Goal: Task Accomplishment & Management: Complete application form

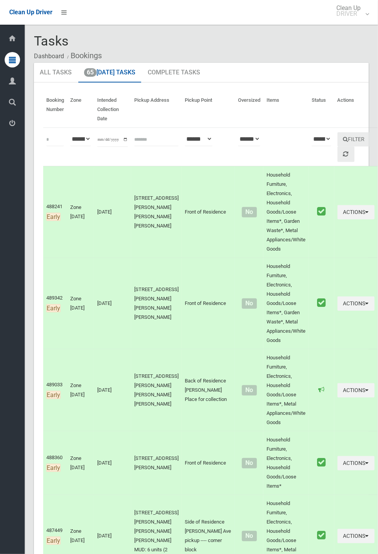
click at [369, 56] on ol "Dashboard Bookings" at bounding box center [201, 56] width 335 height 14
click at [65, 12] on icon at bounding box center [63, 12] width 5 height 13
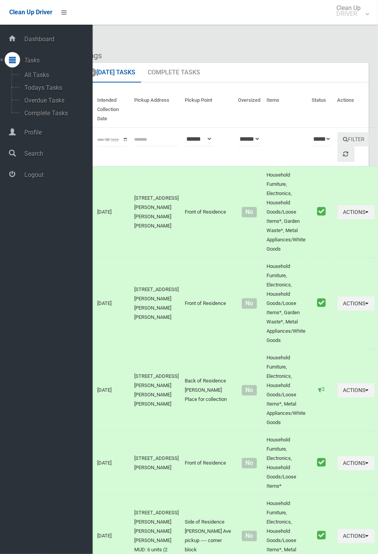
click at [33, 179] on span "Logout" at bounding box center [57, 174] width 71 height 7
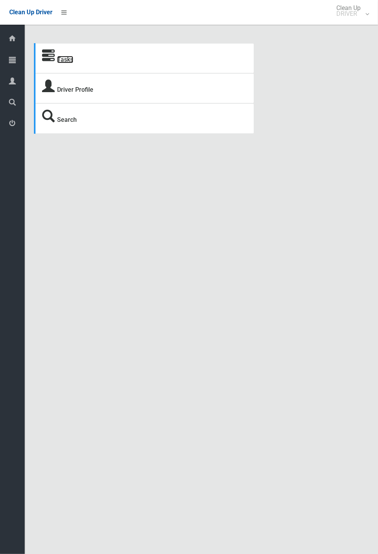
click at [63, 59] on link "Tasks" at bounding box center [65, 59] width 16 height 7
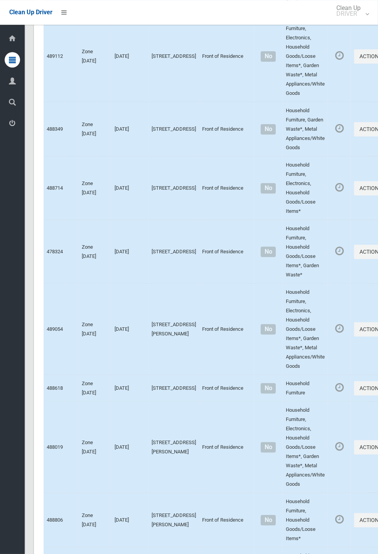
scroll to position [3450, 0]
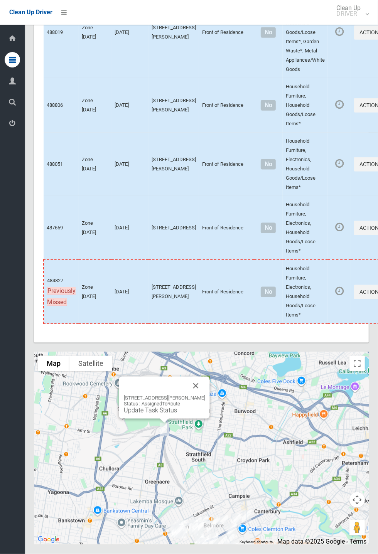
click at [205, 395] on button "Close" at bounding box center [196, 386] width 19 height 19
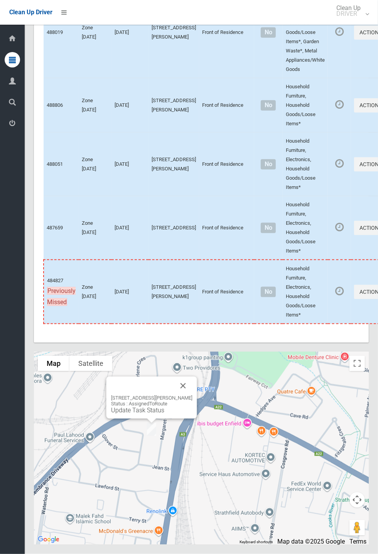
click at [192, 395] on button "Close" at bounding box center [183, 386] width 19 height 19
click at [328, 196] on td at bounding box center [339, 165] width 23 height 64
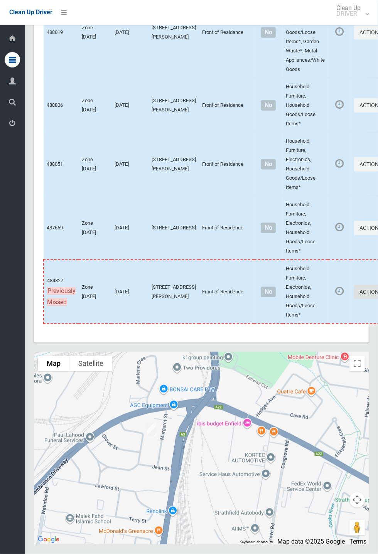
click at [354, 299] on button "Actions" at bounding box center [372, 292] width 37 height 14
click at [317, 332] on link "View Booking Details" at bounding box center [345, 324] width 92 height 15
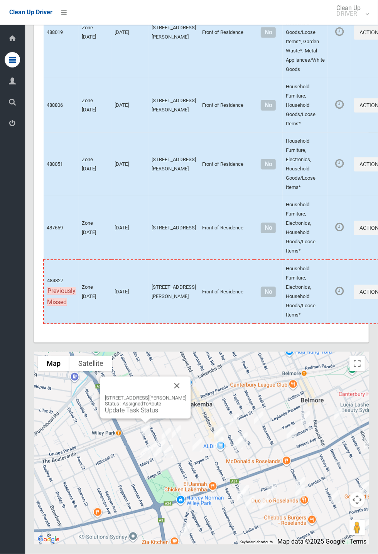
click at [186, 395] on button "Close" at bounding box center [177, 386] width 19 height 19
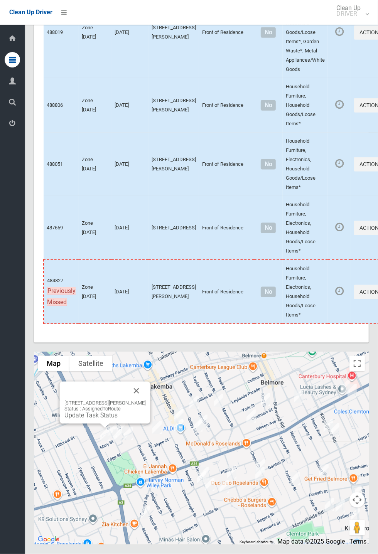
click at [142, 400] on button "Close" at bounding box center [136, 391] width 19 height 19
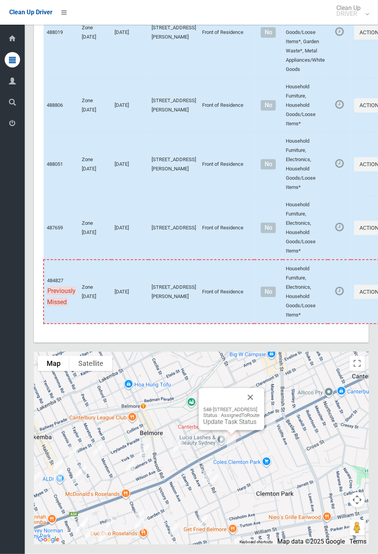
click at [260, 407] on button "Close" at bounding box center [250, 397] width 19 height 19
click at [264, 428] on div "548-568 Canterbury Road, CAMPSIE NSW 2194 Status : AssignedToRoute Update Task …" at bounding box center [232, 409] width 66 height 42
click at [265, 403] on button "Close" at bounding box center [256, 393] width 19 height 19
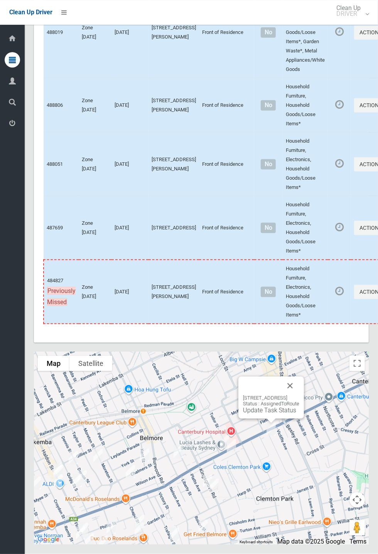
click at [299, 395] on button "Close" at bounding box center [290, 386] width 19 height 19
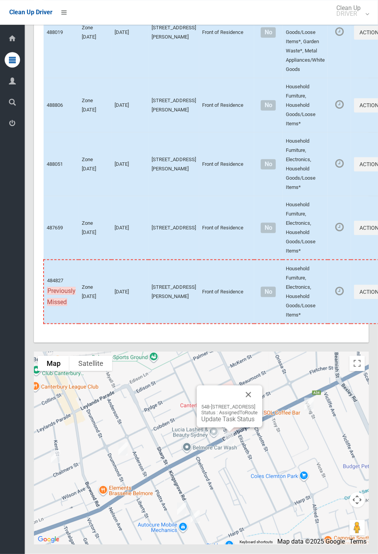
click at [258, 404] on button "Close" at bounding box center [248, 395] width 19 height 19
click at [256, 396] on button "Close" at bounding box center [247, 386] width 19 height 19
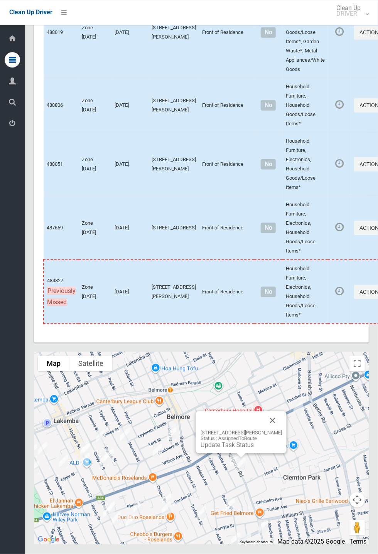
click at [282, 430] on button "Close" at bounding box center [272, 420] width 19 height 19
click at [275, 426] on button "Close" at bounding box center [266, 417] width 19 height 19
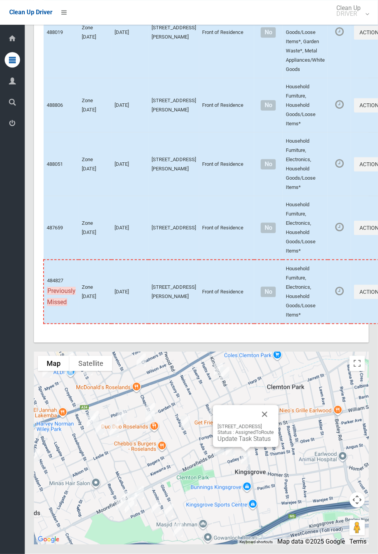
click at [274, 424] on button "Close" at bounding box center [264, 414] width 19 height 19
click at [275, 402] on button "Close" at bounding box center [265, 392] width 19 height 19
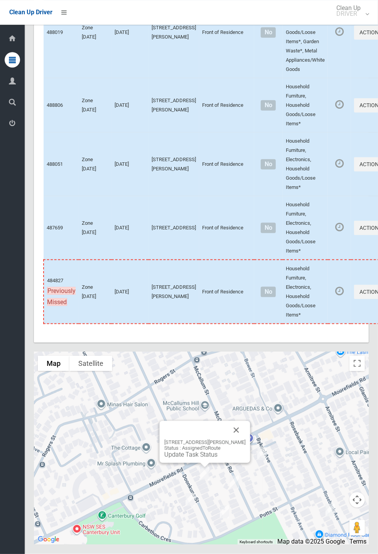
click at [246, 440] on button "Close" at bounding box center [236, 430] width 19 height 19
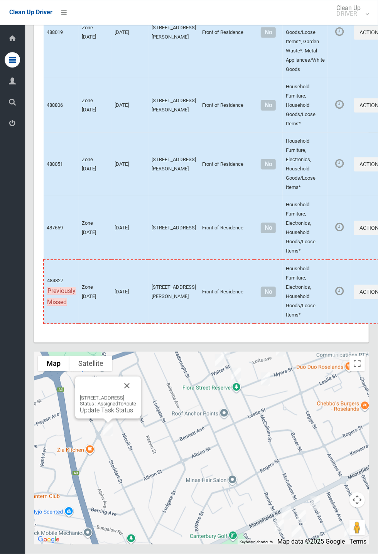
click at [141, 419] on div "50 Canarys Road, ROSELANDS NSW 2196 Status : AssignedToRoute Update Task Status" at bounding box center [108, 398] width 66 height 42
click at [136, 395] on button "Close" at bounding box center [127, 386] width 19 height 19
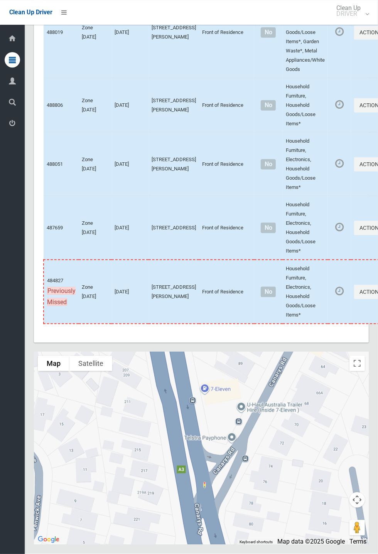
scroll to position [3449, 0]
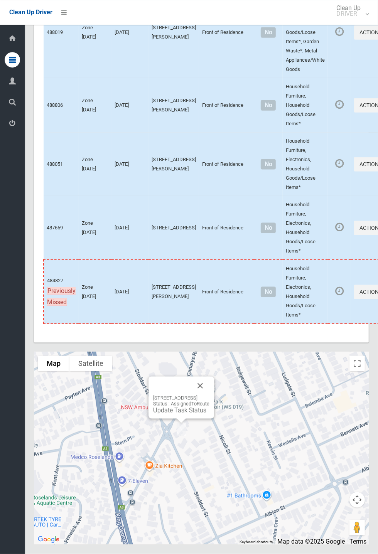
click at [209, 395] on button "Close" at bounding box center [200, 386] width 19 height 19
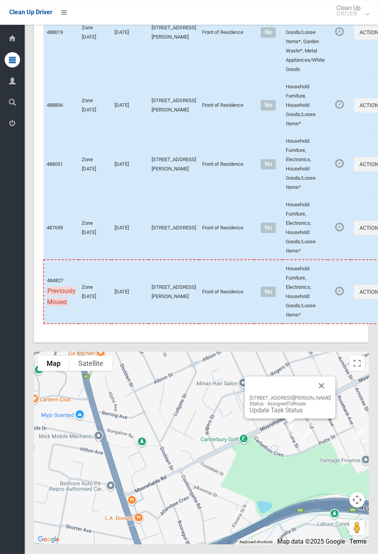
click at [331, 395] on button "Close" at bounding box center [321, 386] width 19 height 19
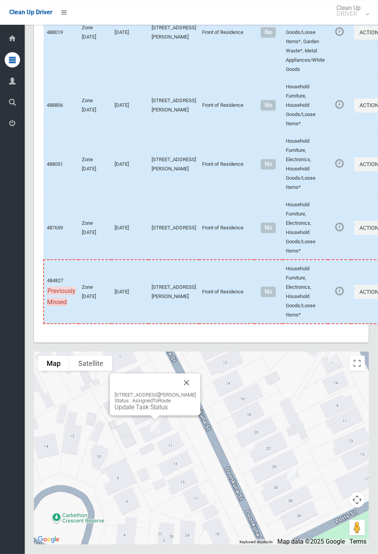
click at [196, 392] on button "Close" at bounding box center [186, 383] width 19 height 19
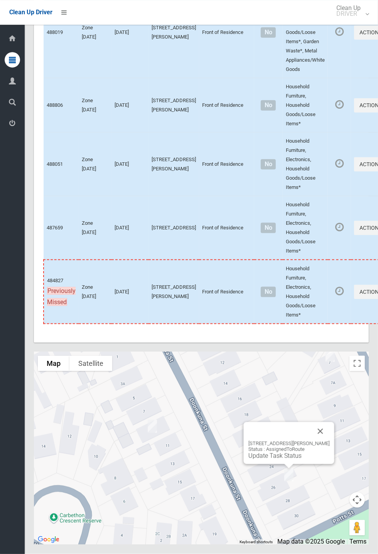
click at [330, 441] on button "Close" at bounding box center [320, 431] width 19 height 19
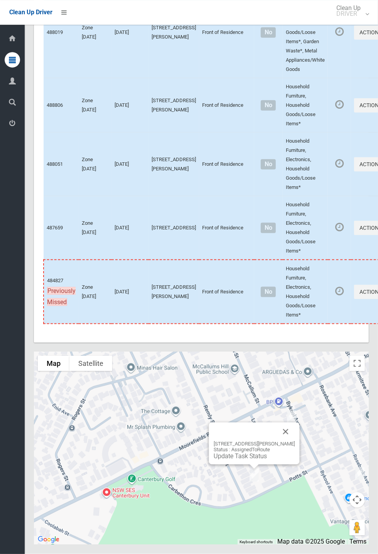
click at [295, 441] on button "Close" at bounding box center [286, 432] width 19 height 19
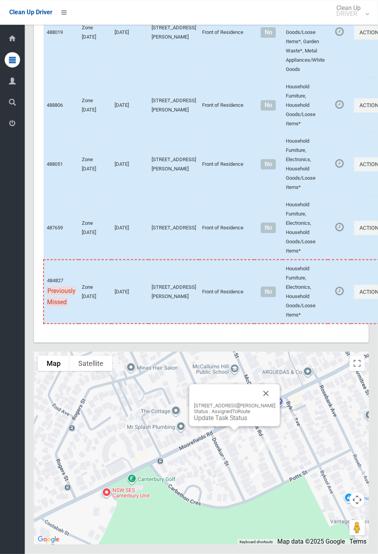
click at [225, 422] on link "Update Task Status" at bounding box center [220, 418] width 53 height 7
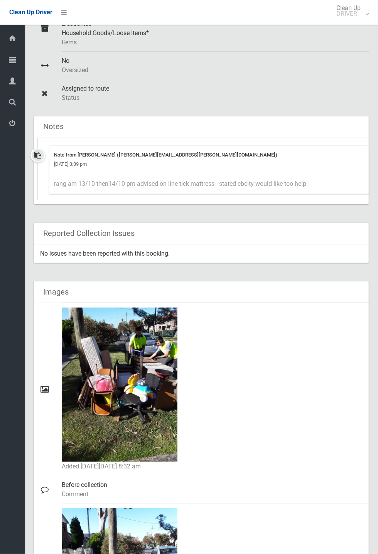
scroll to position [196, 0]
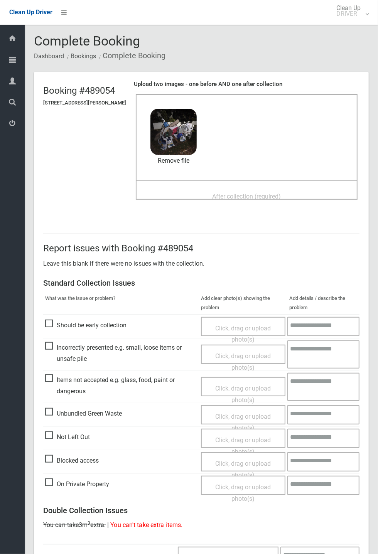
click at [248, 193] on span "After collection (required)" at bounding box center [246, 196] width 69 height 7
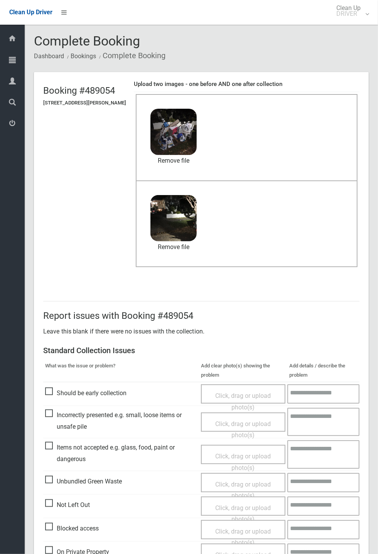
scroll to position [268, 0]
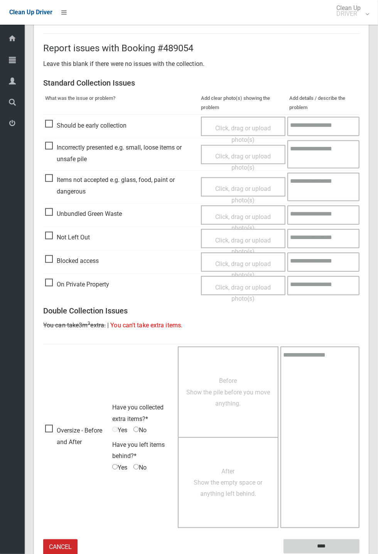
click at [326, 541] on input "****" at bounding box center [321, 547] width 76 height 14
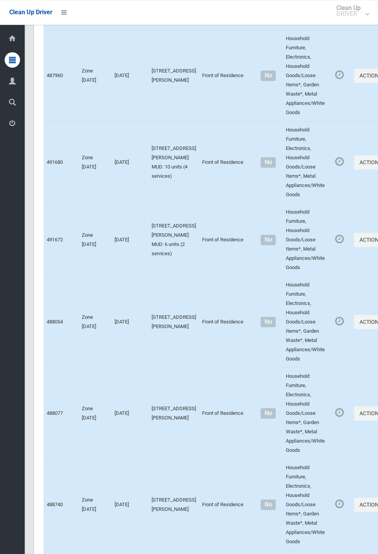
scroll to position [3450, 0]
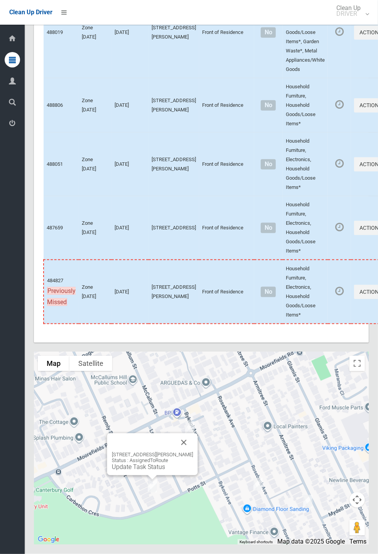
click at [193, 452] on button "Close" at bounding box center [184, 442] width 19 height 19
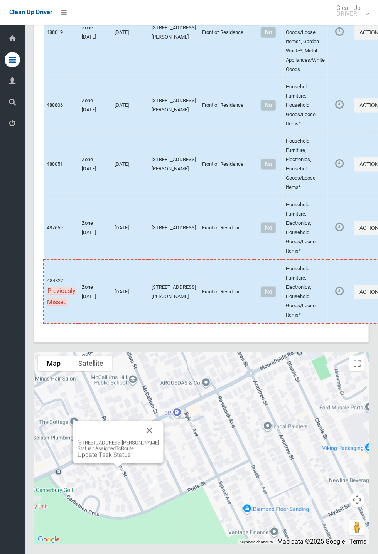
click at [119, 459] on link "Update Task Status" at bounding box center [104, 455] width 53 height 7
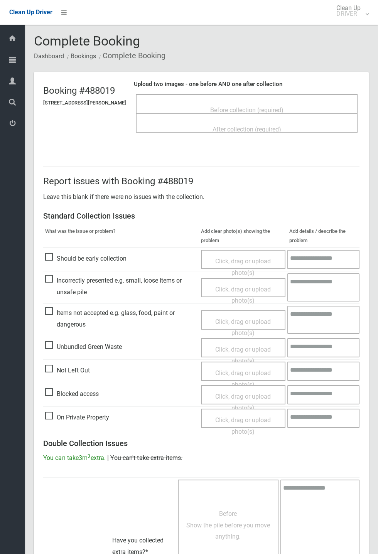
click at [271, 106] on span "Before collection (required)" at bounding box center [246, 109] width 73 height 7
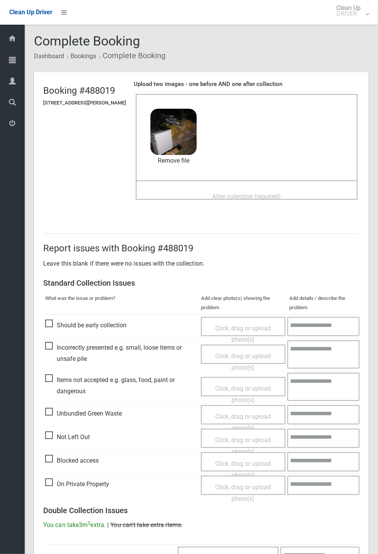
click at [226, 193] on span "After collection (required)" at bounding box center [246, 196] width 69 height 7
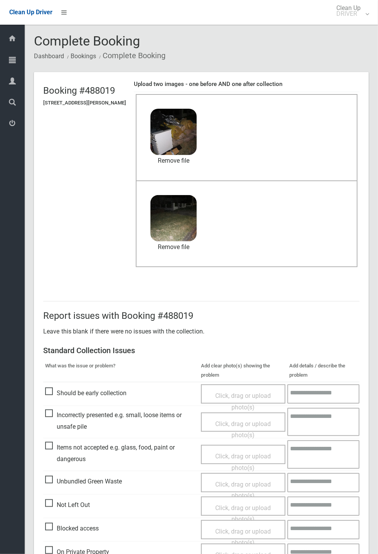
scroll to position [268, 0]
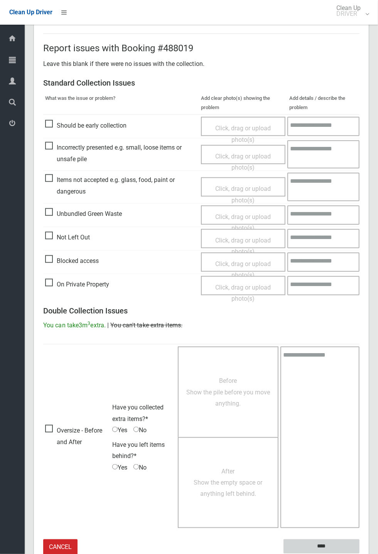
click at [324, 547] on input "****" at bounding box center [321, 547] width 76 height 14
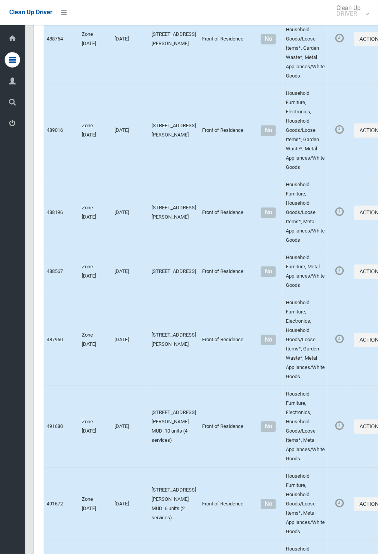
scroll to position [3450, 0]
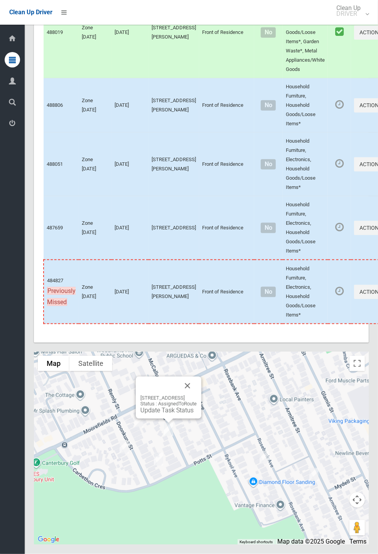
click at [197, 395] on button "Close" at bounding box center [187, 386] width 19 height 19
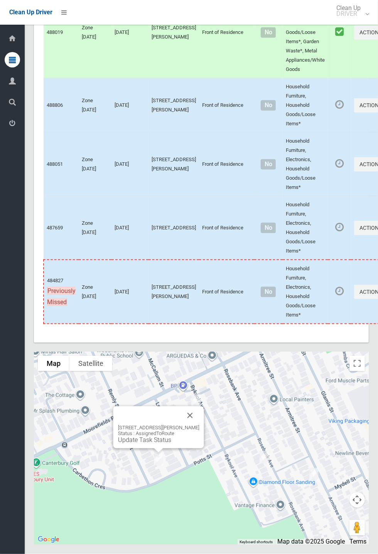
click at [150, 444] on link "Update Task Status" at bounding box center [144, 440] width 53 height 7
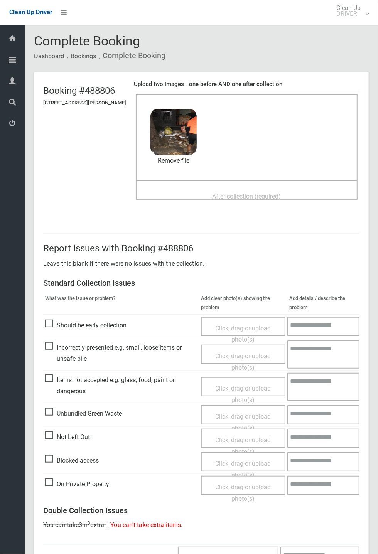
click at [248, 193] on span "After collection (required)" at bounding box center [246, 196] width 69 height 7
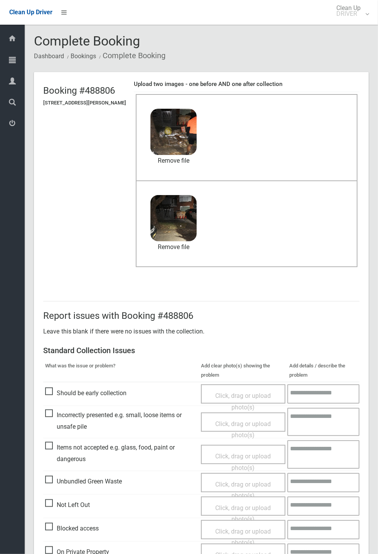
click at [369, 219] on header "Booking #488806 [STREET_ADDRESS][PERSON_NAME] Upload two images - one before AN…" at bounding box center [201, 177] width 335 height 211
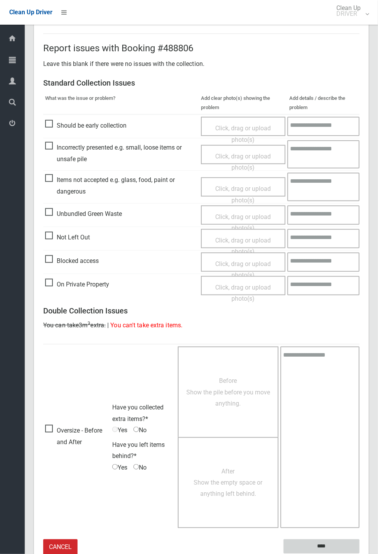
click at [359, 554] on input "****" at bounding box center [321, 547] width 76 height 14
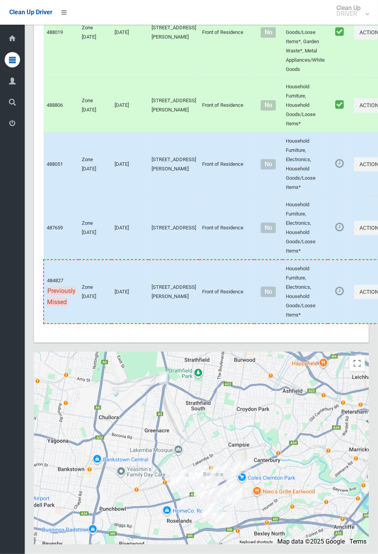
scroll to position [3443, 0]
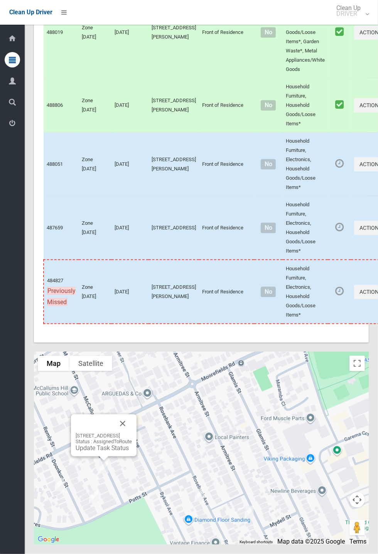
click at [137, 457] on div "7 Lees Road, KINGSGROVE NSW 2208 Status : AssignedToRoute Update Task Status" at bounding box center [104, 436] width 66 height 42
click at [132, 433] on button "Close" at bounding box center [122, 424] width 19 height 19
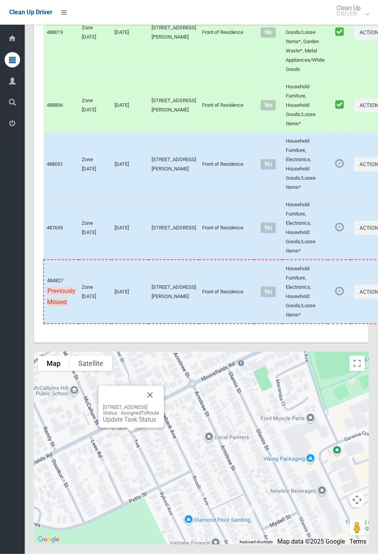
click at [164, 428] on div "5 Bykool Avenue, KINGSGROVE NSW 2208 Status : AssignedToRoute Update Task Status" at bounding box center [131, 407] width 66 height 42
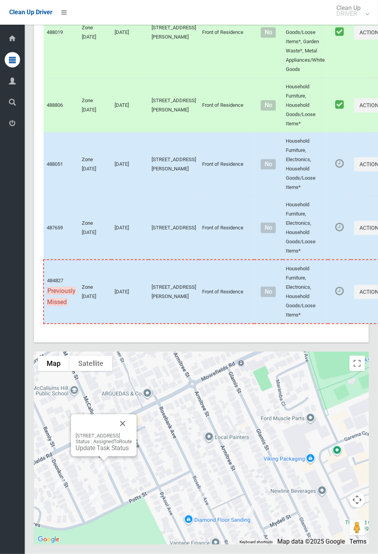
click at [115, 452] on div "7 Lees Road, KINGSGROVE NSW 2208 Status : AssignedToRoute Update Task Status" at bounding box center [104, 442] width 56 height 19
click at [104, 452] on link "Update Task Status" at bounding box center [102, 448] width 53 height 7
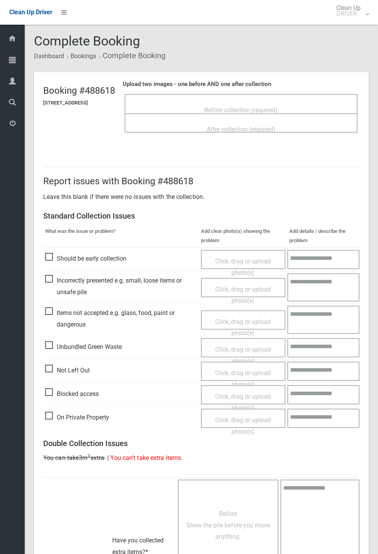
click at [241, 106] on span "Before collection (required)" at bounding box center [240, 109] width 73 height 7
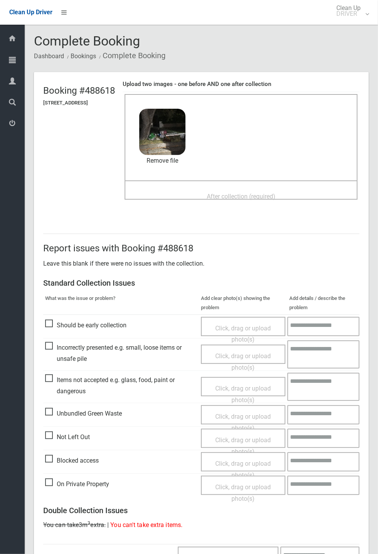
click at [212, 193] on span "After collection (required)" at bounding box center [241, 196] width 69 height 7
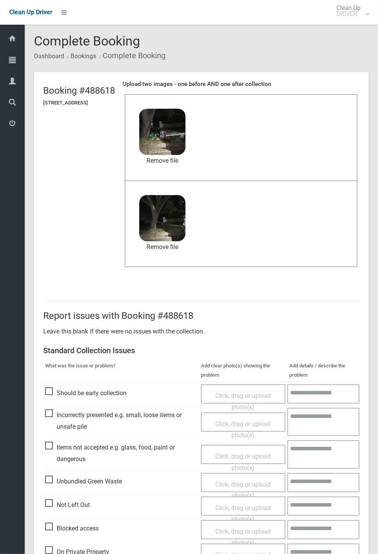
scroll to position [268, 0]
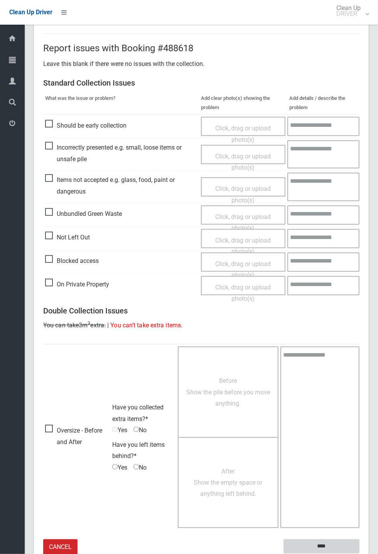
click at [359, 554] on input "****" at bounding box center [321, 547] width 76 height 14
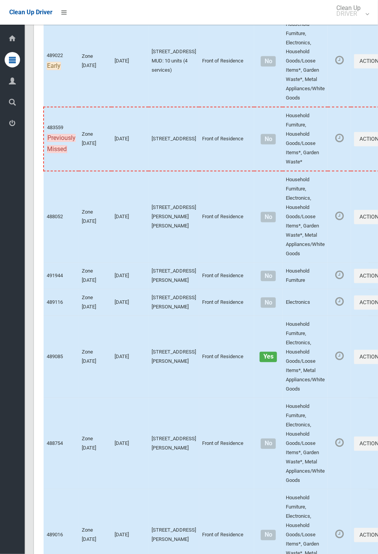
scroll to position [3450, 0]
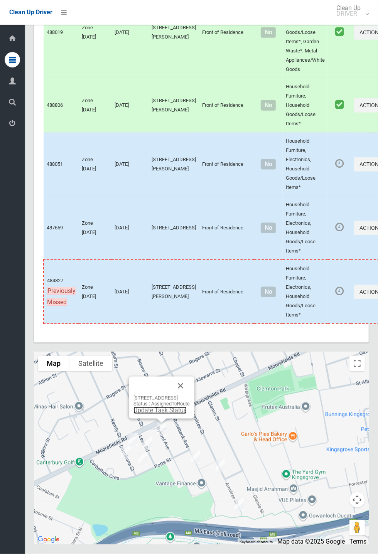
click at [158, 414] on link "Update Task Status" at bounding box center [159, 410] width 53 height 7
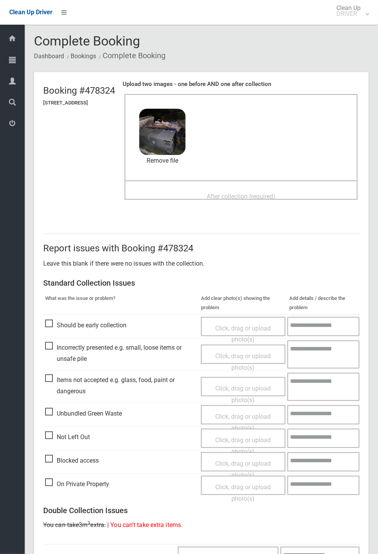
click at [226, 193] on span "After collection (required)" at bounding box center [241, 196] width 69 height 7
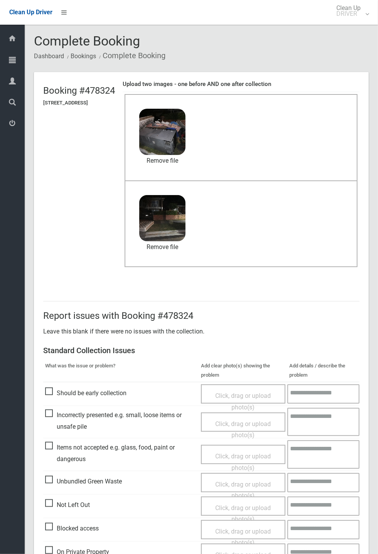
scroll to position [268, 0]
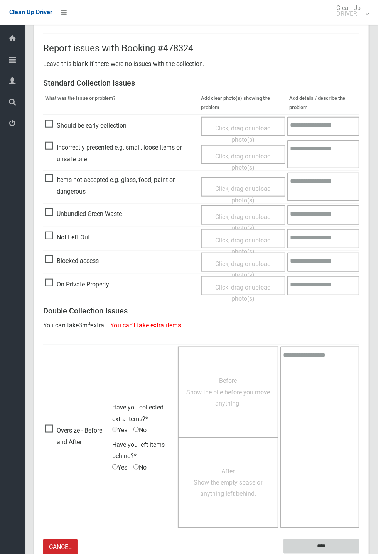
click at [359, 554] on input "****" at bounding box center [321, 547] width 76 height 14
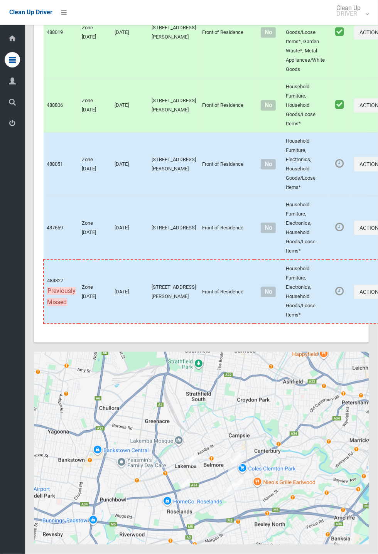
scroll to position [3450, 0]
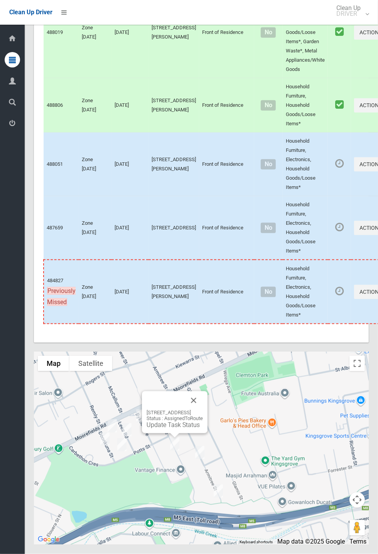
click at [203, 410] on button "Close" at bounding box center [193, 400] width 19 height 19
click at [228, 418] on button "Close" at bounding box center [218, 409] width 19 height 19
click at [172, 429] on link "Update Task Status" at bounding box center [173, 425] width 53 height 7
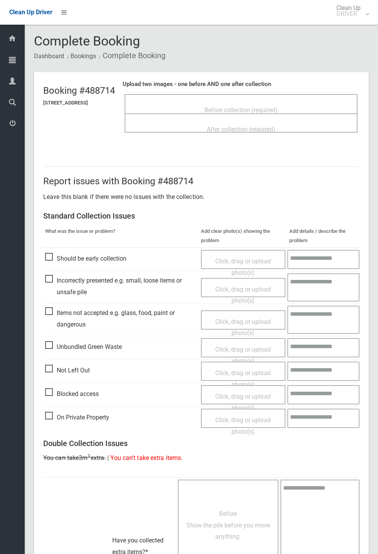
click at [248, 106] on span "Before collection (required)" at bounding box center [240, 109] width 73 height 7
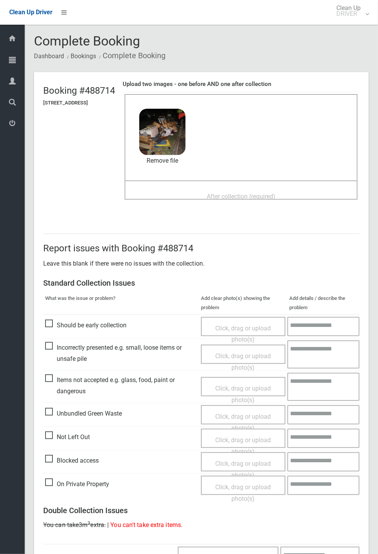
click at [231, 193] on span "After collection (required)" at bounding box center [241, 196] width 69 height 7
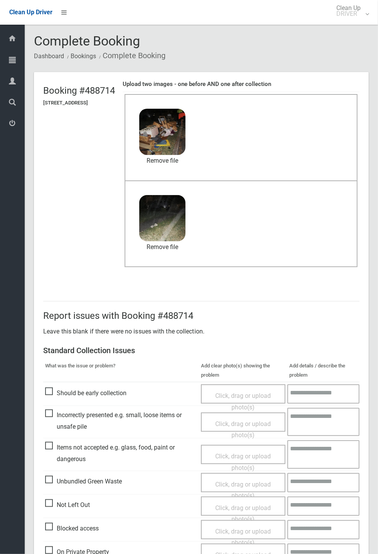
scroll to position [268, 0]
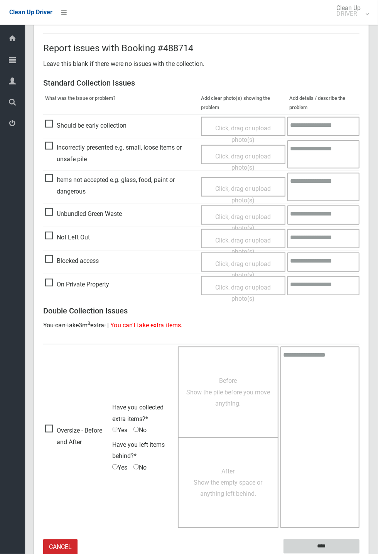
click at [322, 546] on input "****" at bounding box center [321, 547] width 76 height 14
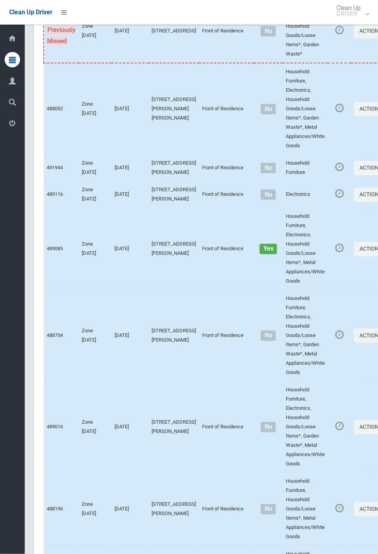
scroll to position [3450, 0]
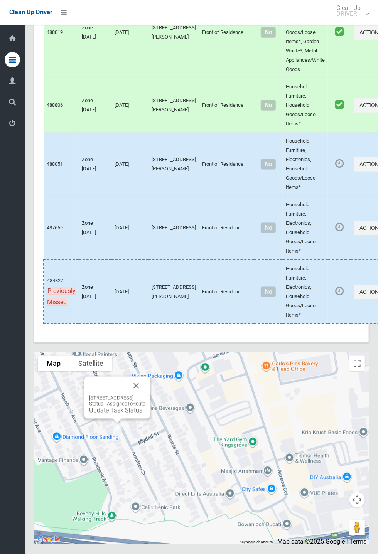
click at [145, 395] on button "Close" at bounding box center [136, 386] width 19 height 19
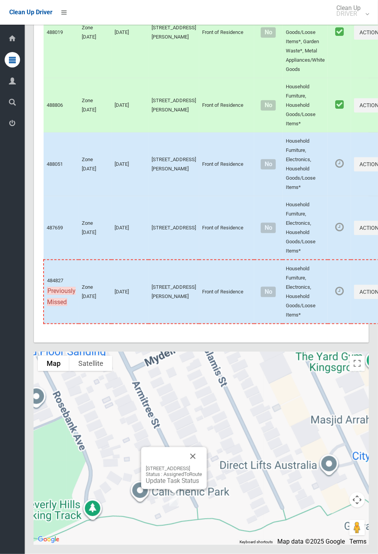
click at [136, 406] on div "107 Armitree Street, KINGSGROVE NSW 2208 Status : AssignedToRoute Update Task S…" at bounding box center [201, 448] width 335 height 193
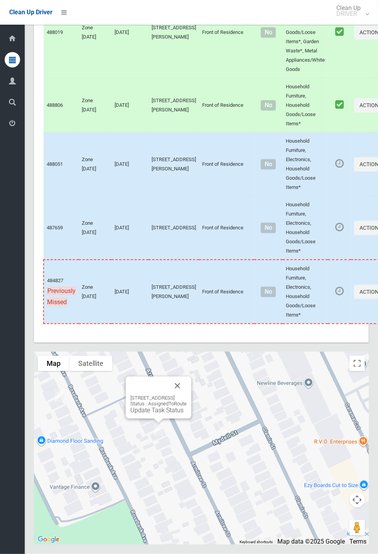
click at [187, 395] on button "Close" at bounding box center [177, 386] width 19 height 19
click at [152, 414] on link "Update Task Status" at bounding box center [156, 410] width 53 height 7
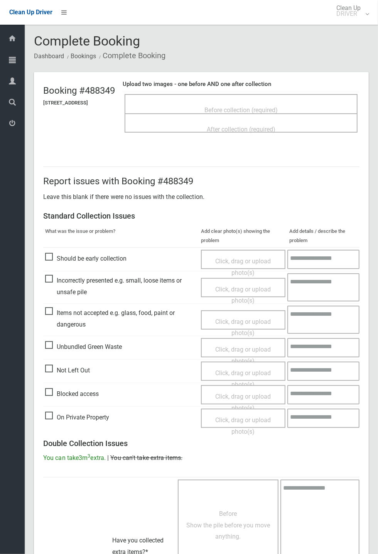
click at [226, 103] on div "Before collection (required)" at bounding box center [241, 110] width 216 height 14
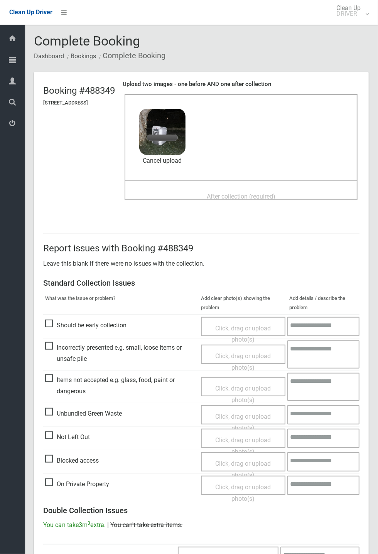
click at [262, 193] on span "After collection (required)" at bounding box center [241, 196] width 69 height 7
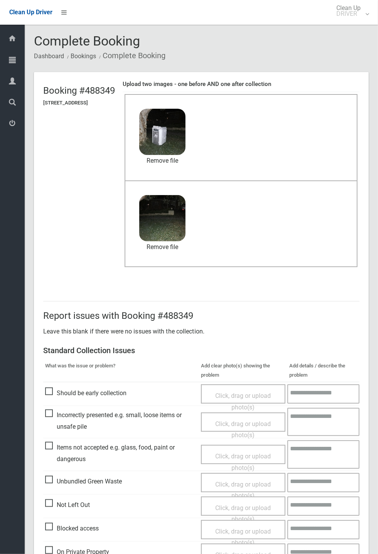
scroll to position [268, 0]
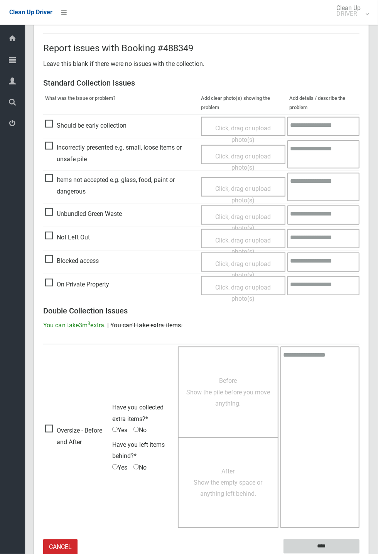
click at [323, 543] on input "****" at bounding box center [321, 547] width 76 height 14
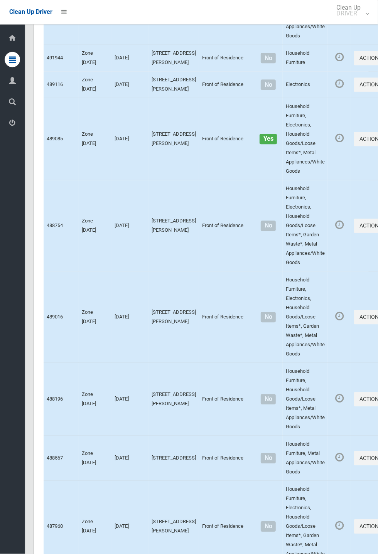
scroll to position [3450, 0]
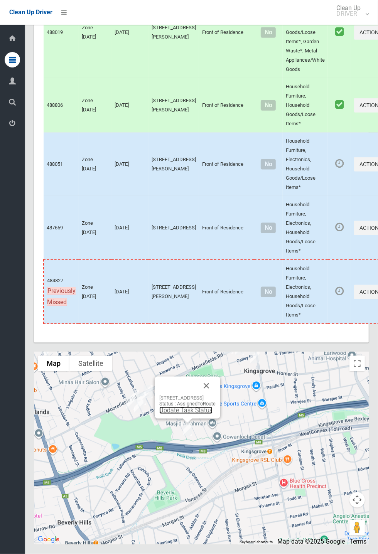
click at [177, 414] on link "Update Task Status" at bounding box center [185, 410] width 53 height 7
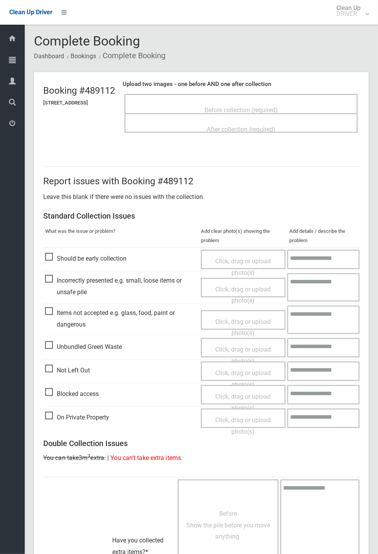
click at [229, 107] on span "Before collection (required)" at bounding box center [240, 109] width 73 height 7
click at [225, 106] on span "Before collection (required)" at bounding box center [240, 109] width 73 height 7
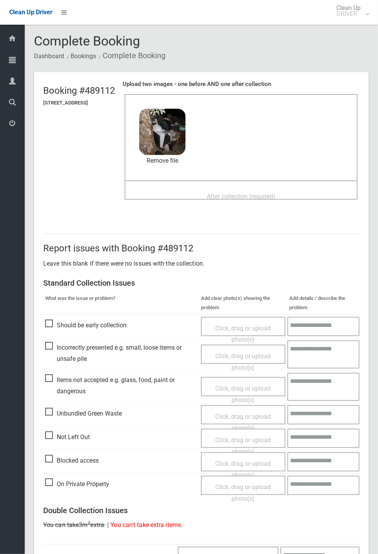
click at [233, 193] on span "After collection (required)" at bounding box center [241, 196] width 69 height 7
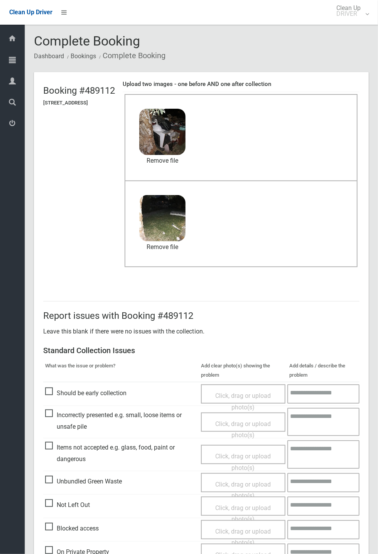
scroll to position [268, 0]
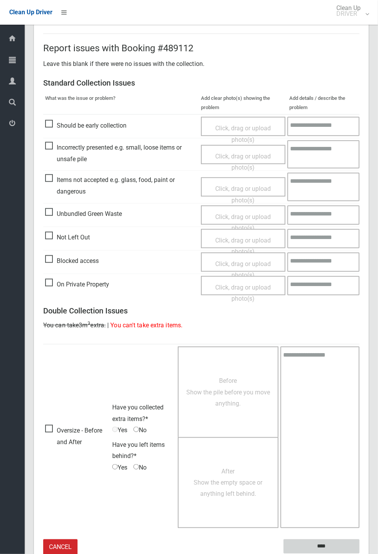
click at [359, 554] on input "****" at bounding box center [321, 547] width 76 height 14
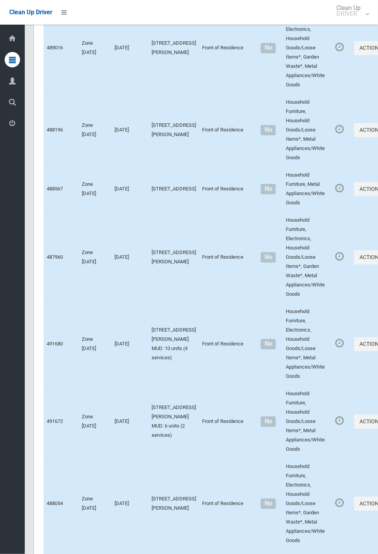
scroll to position [3450, 0]
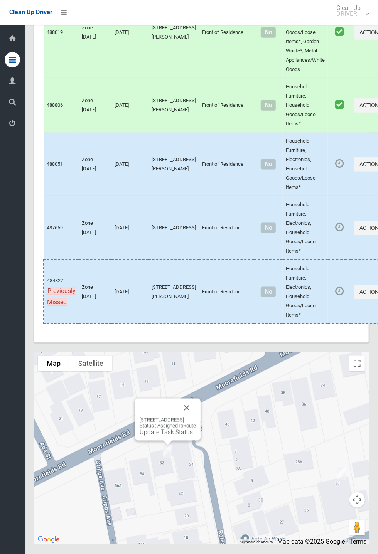
click at [196, 417] on button "Close" at bounding box center [186, 408] width 19 height 19
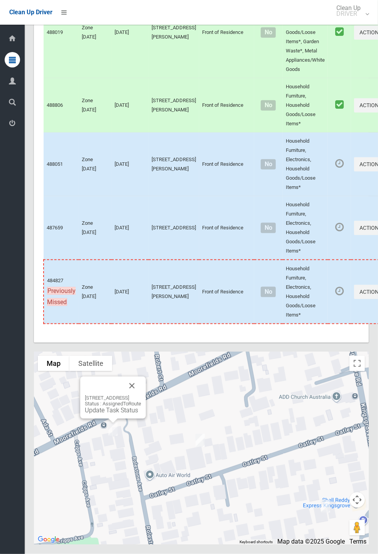
click at [103, 414] on link "Update Task Status" at bounding box center [111, 410] width 53 height 7
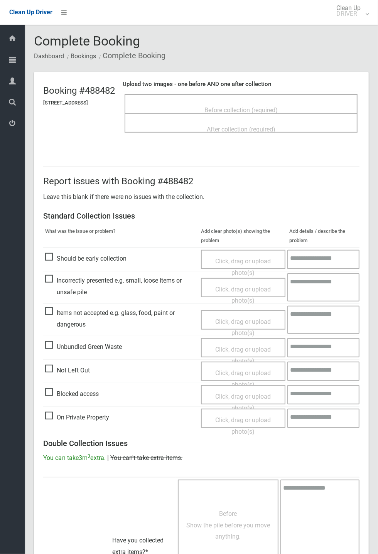
click at [227, 106] on span "Before collection (required)" at bounding box center [240, 109] width 73 height 7
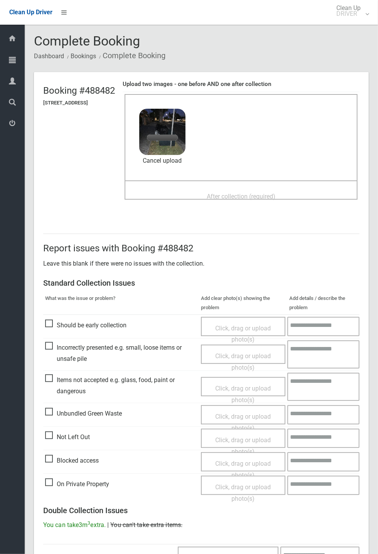
click at [222, 193] on span "After collection (required)" at bounding box center [241, 196] width 69 height 7
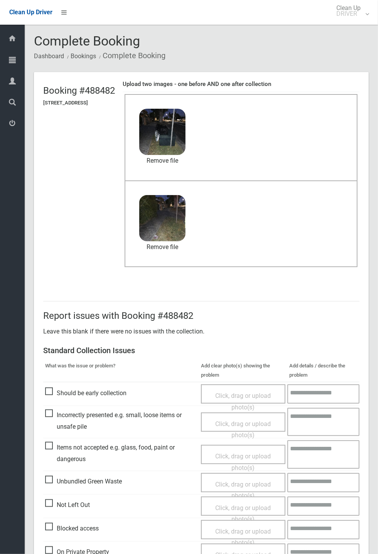
scroll to position [268, 0]
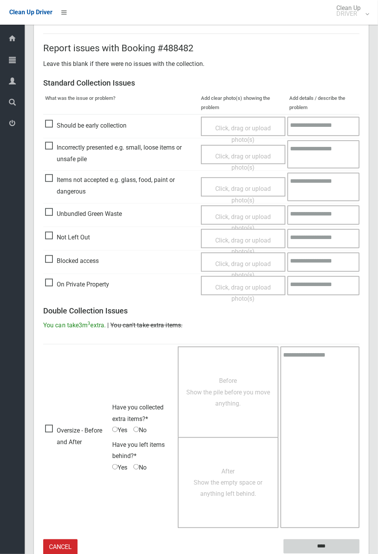
click at [327, 546] on input "****" at bounding box center [321, 547] width 76 height 14
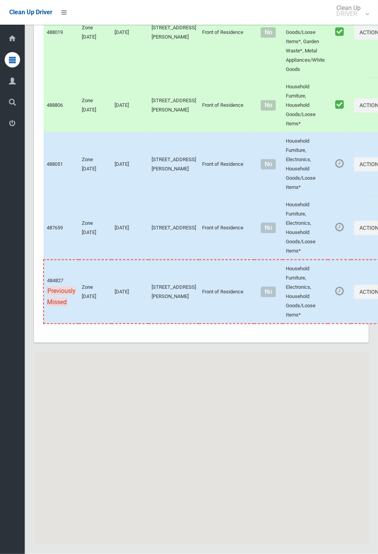
scroll to position [3450, 0]
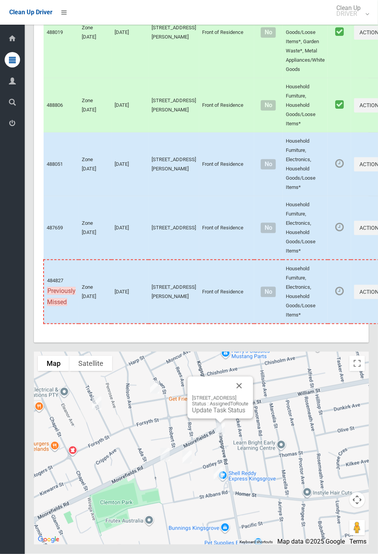
click at [248, 395] on button "Close" at bounding box center [239, 386] width 19 height 19
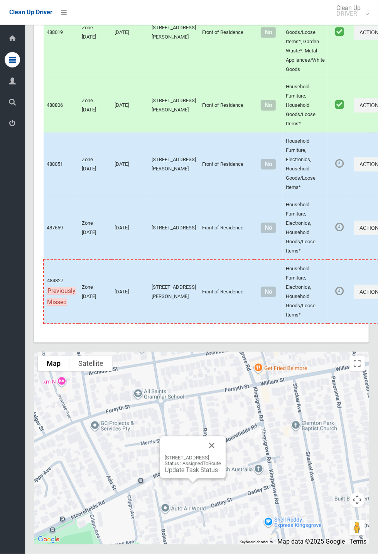
click at [221, 455] on button "Close" at bounding box center [211, 446] width 19 height 19
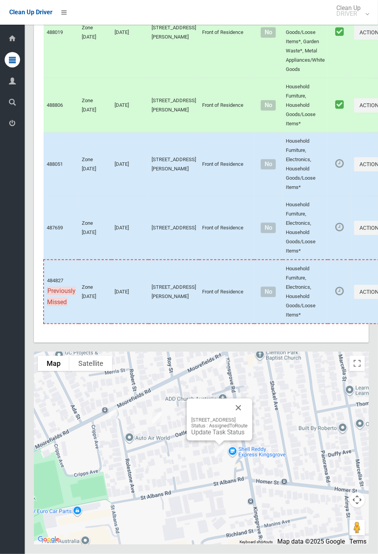
click at [248, 417] on button "Close" at bounding box center [238, 408] width 19 height 19
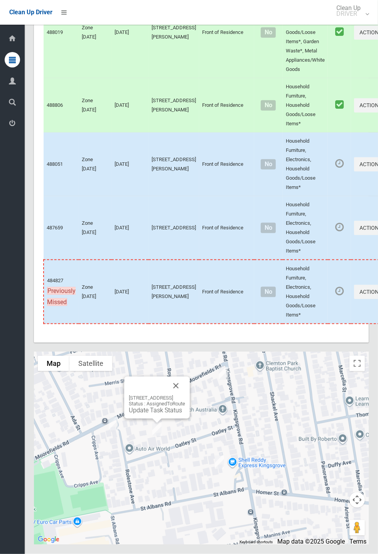
click at [164, 414] on div "23 Oatley Street, KINGSGROVE NSW 2208 Status : AssignedToRoute Update Task Stat…" at bounding box center [157, 404] width 56 height 19
click at [157, 414] on link "Update Task Status" at bounding box center [155, 410] width 53 height 7
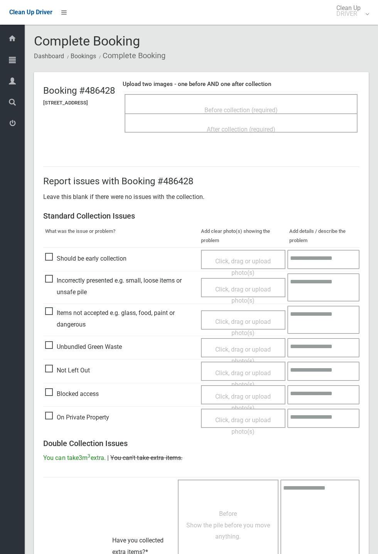
click at [247, 106] on span "Before collection (required)" at bounding box center [240, 109] width 73 height 7
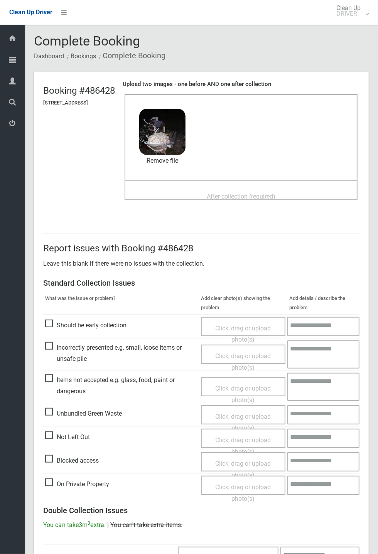
click at [233, 199] on span "After collection (required)" at bounding box center [241, 196] width 69 height 7
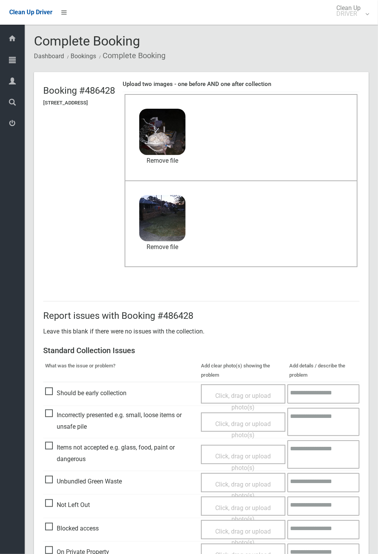
scroll to position [268, 0]
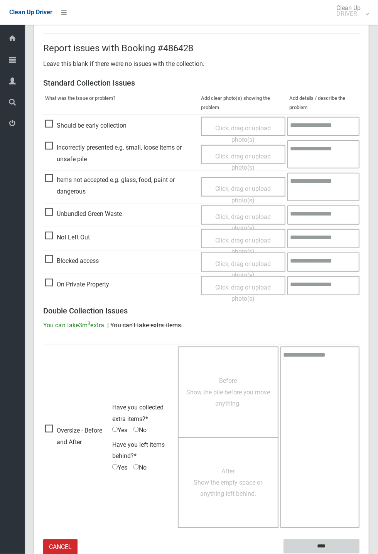
click at [322, 545] on input "****" at bounding box center [321, 547] width 76 height 14
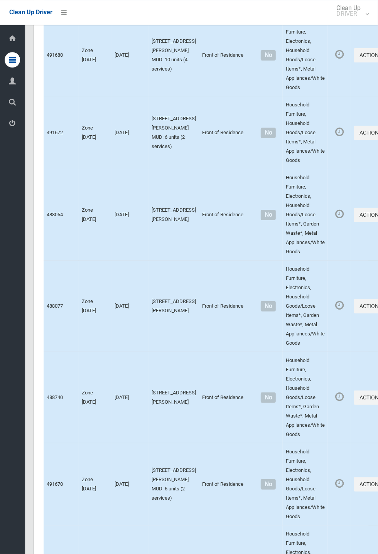
scroll to position [3450, 0]
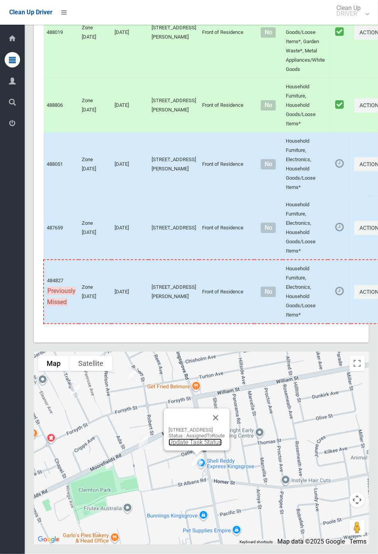
click at [191, 446] on link "Update Task Status" at bounding box center [195, 442] width 53 height 7
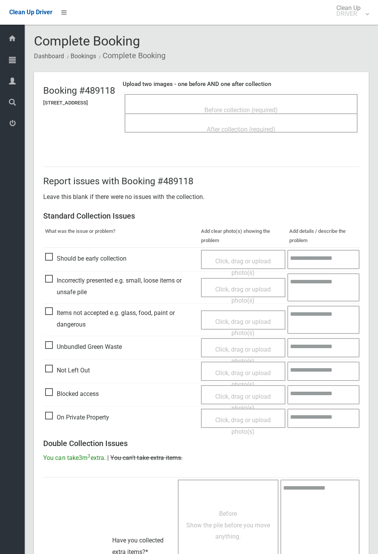
click at [232, 106] on span "Before collection (required)" at bounding box center [240, 109] width 73 height 7
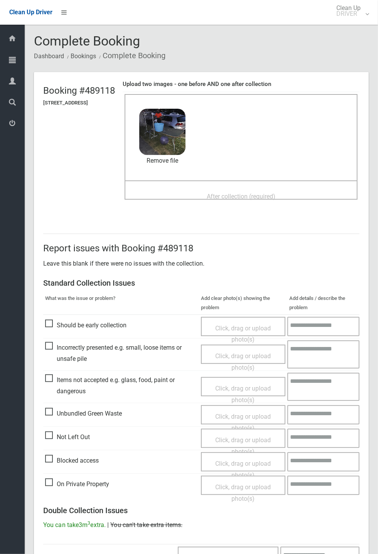
click at [220, 193] on span "After collection (required)" at bounding box center [241, 196] width 69 height 7
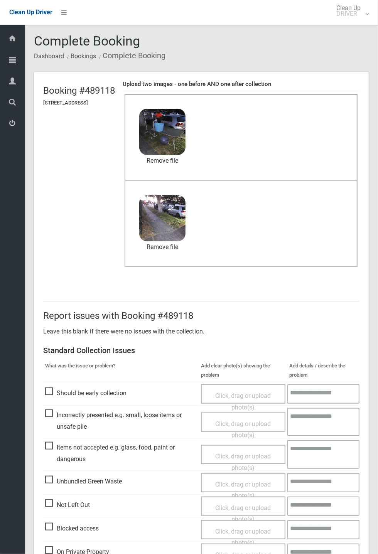
scroll to position [268, 0]
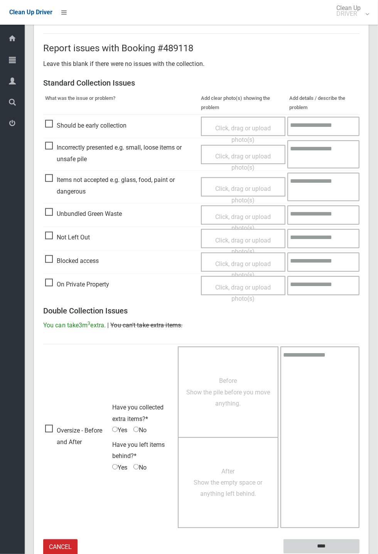
click at [316, 547] on input "****" at bounding box center [321, 547] width 76 height 14
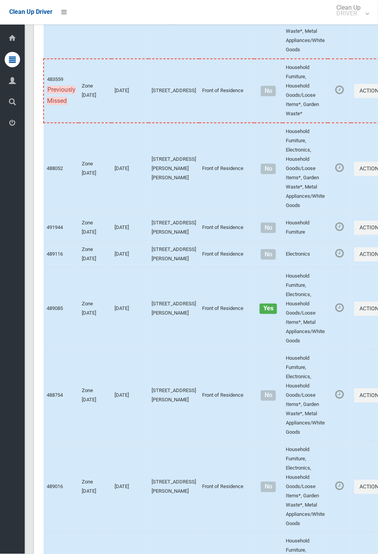
scroll to position [3450, 0]
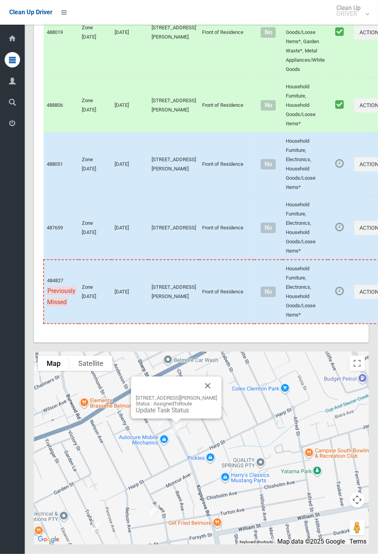
click at [222, 419] on div "35 Kingsgrove Road, BELMORE NSW 2192 Status : AssignedToRoute Update Task Status" at bounding box center [176, 398] width 91 height 42
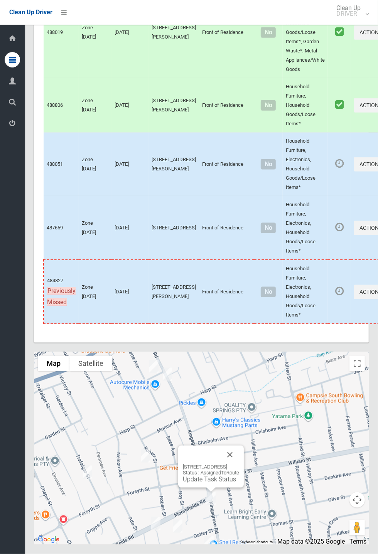
click at [210, 483] on link "Update Task Status" at bounding box center [209, 479] width 53 height 7
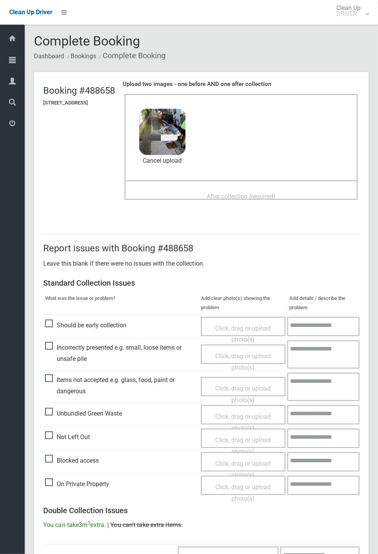
click at [249, 193] on span "After collection (required)" at bounding box center [241, 196] width 69 height 7
click at [185, 159] on link "Cancel upload" at bounding box center [162, 161] width 46 height 12
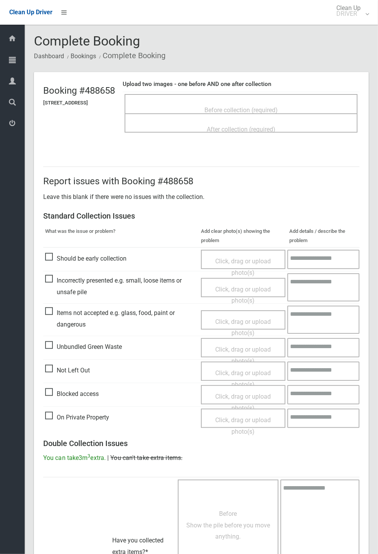
click at [260, 106] on span "Before collection (required)" at bounding box center [240, 109] width 73 height 7
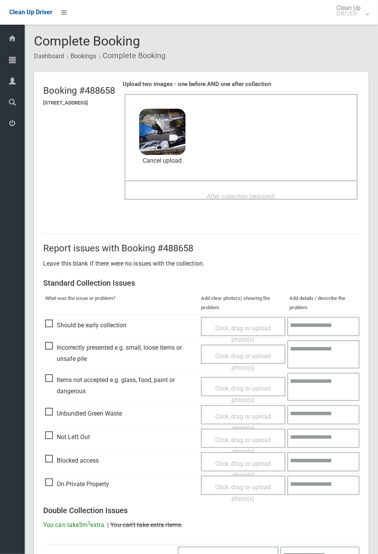
click at [223, 193] on span "After collection (required)" at bounding box center [241, 196] width 69 height 7
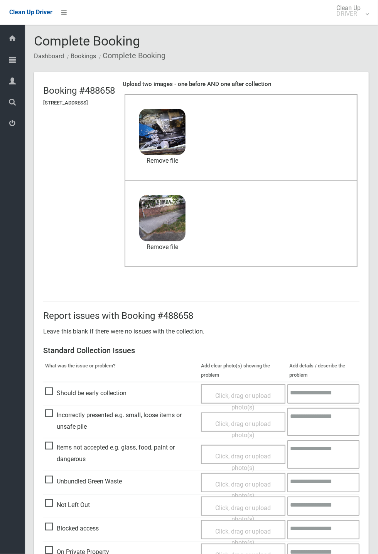
scroll to position [268, 0]
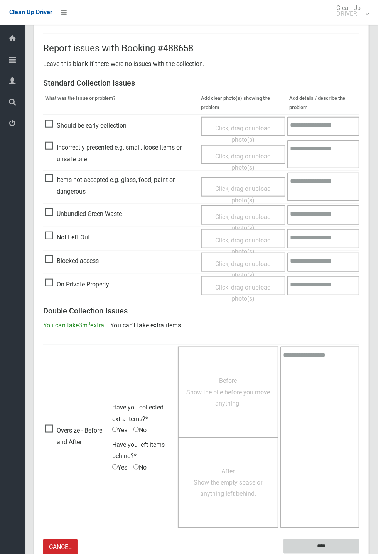
click at [319, 545] on input "****" at bounding box center [321, 547] width 76 height 14
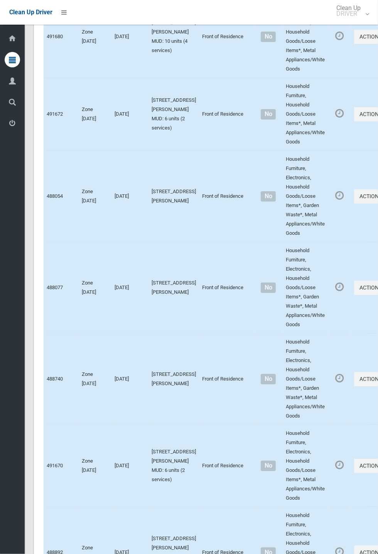
scroll to position [3450, 0]
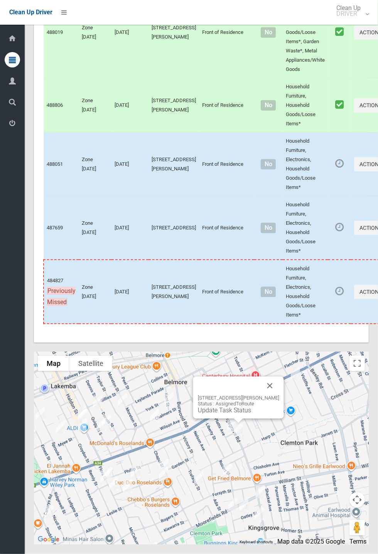
click at [242, 414] on link "Update Task Status" at bounding box center [224, 410] width 53 height 7
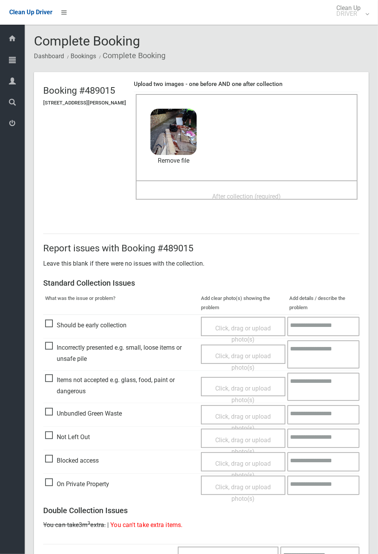
click at [229, 193] on span "After collection (required)" at bounding box center [246, 196] width 69 height 7
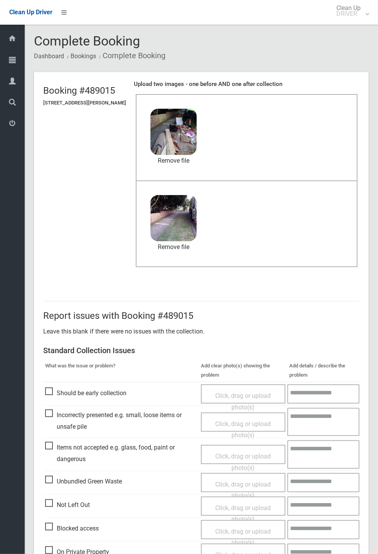
scroll to position [268, 0]
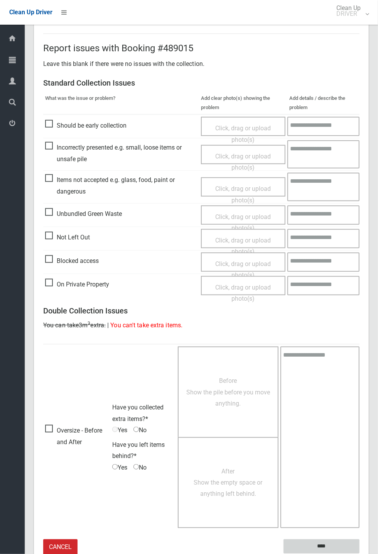
click at [322, 545] on input "****" at bounding box center [321, 547] width 76 height 14
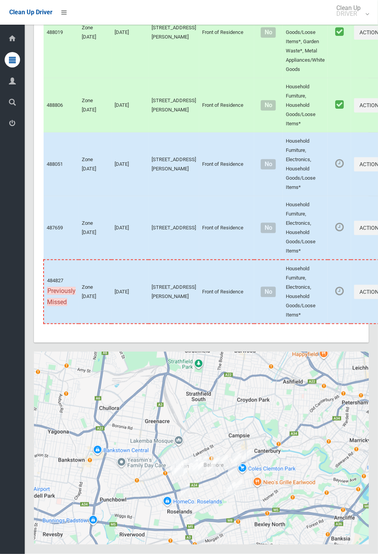
scroll to position [3450, 0]
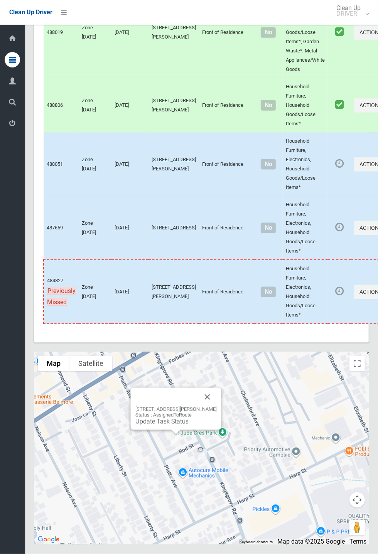
click at [214, 406] on button "Close" at bounding box center [207, 397] width 19 height 19
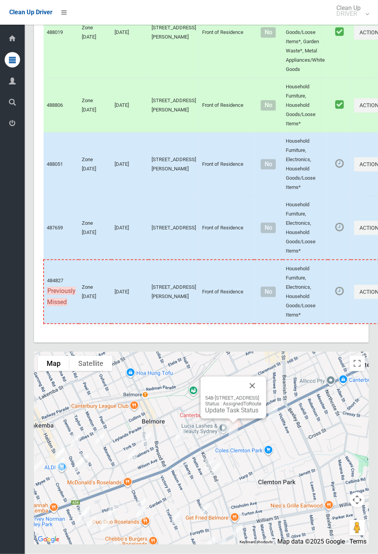
click at [261, 395] on button "Close" at bounding box center [252, 386] width 19 height 19
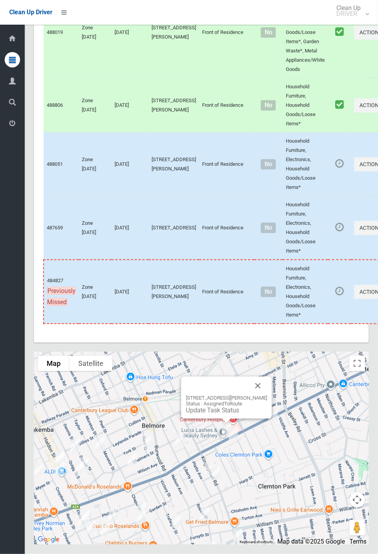
click at [267, 395] on button "Close" at bounding box center [258, 386] width 19 height 19
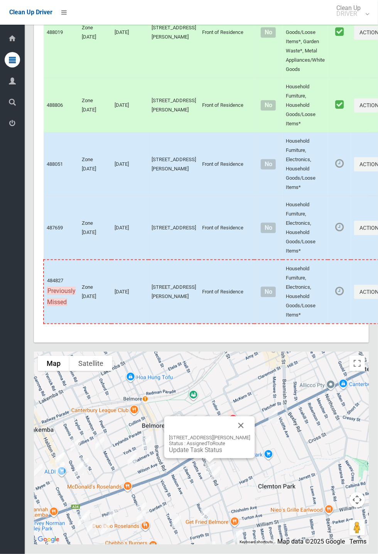
click at [207, 454] on link "Update Task Status" at bounding box center [195, 450] width 53 height 7
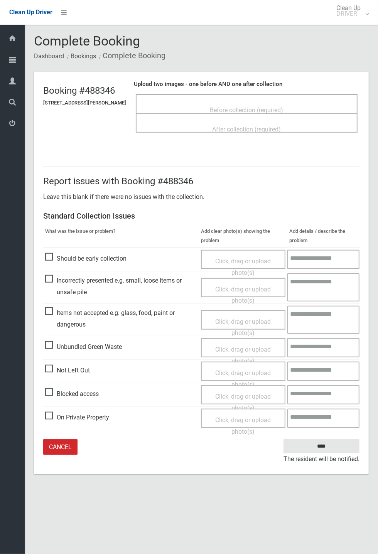
click at [241, 112] on span "Before collection (required)" at bounding box center [246, 109] width 73 height 7
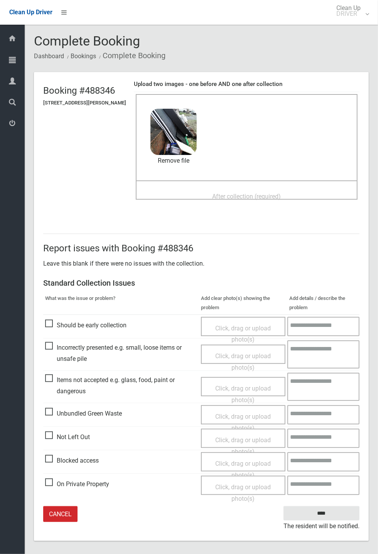
click at [232, 193] on span "After collection (required)" at bounding box center [246, 196] width 69 height 7
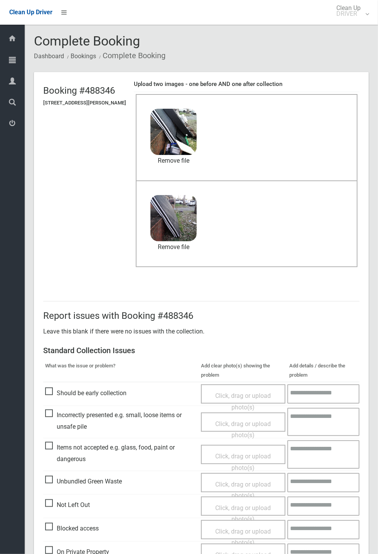
scroll to position [36, 0]
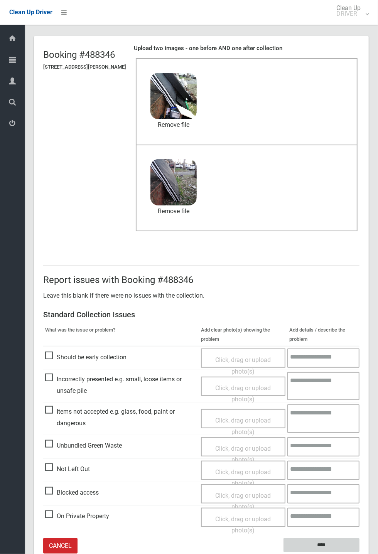
click at [344, 549] on input "****" at bounding box center [321, 545] width 76 height 14
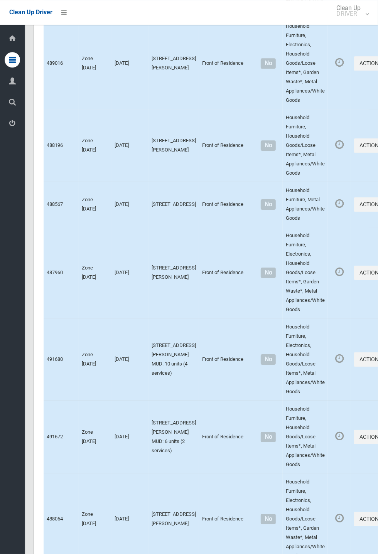
scroll to position [3450, 0]
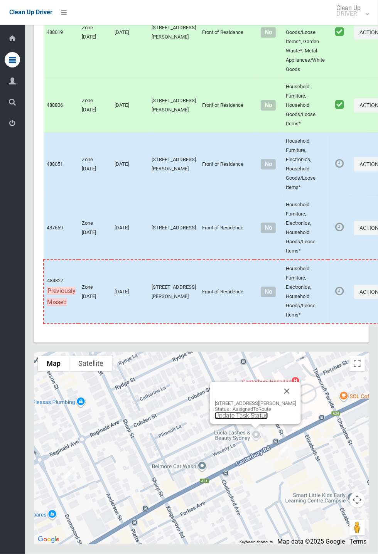
click at [250, 420] on link "Update Task Status" at bounding box center [241, 415] width 53 height 7
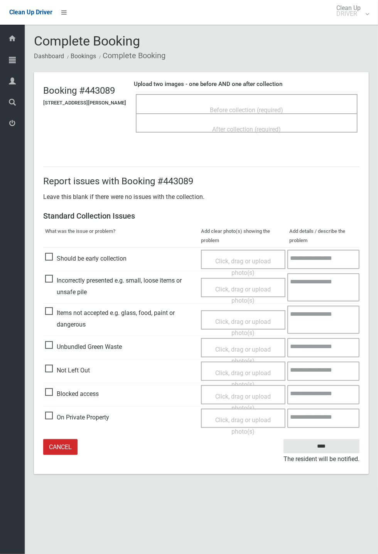
click at [262, 106] on span "Before collection (required)" at bounding box center [246, 109] width 73 height 7
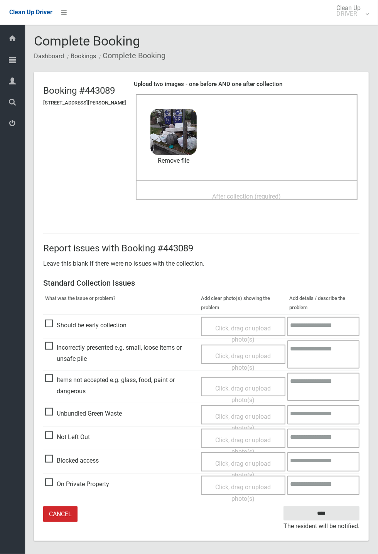
click at [236, 193] on span "After collection (required)" at bounding box center [246, 196] width 69 height 7
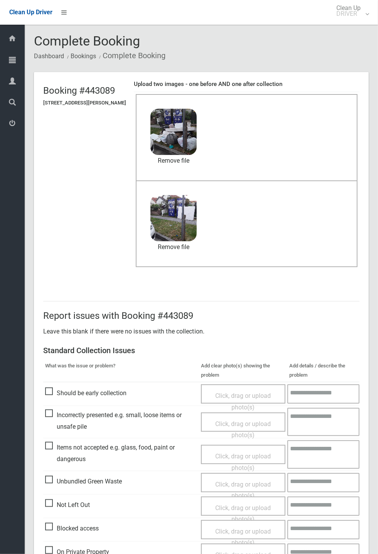
scroll to position [36, 0]
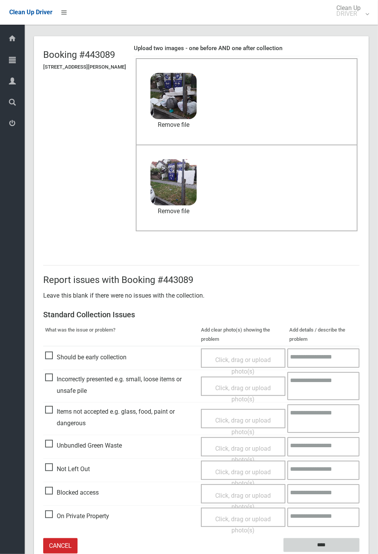
click at [319, 542] on input "****" at bounding box center [321, 545] width 76 height 14
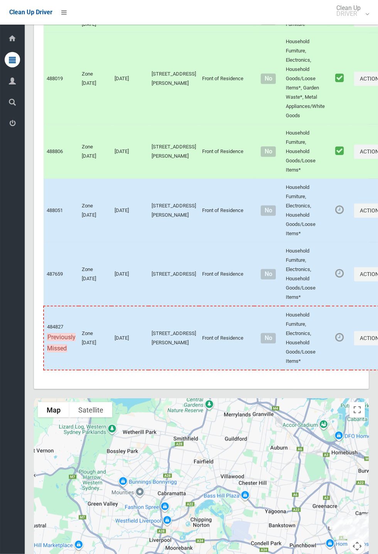
scroll to position [3450, 0]
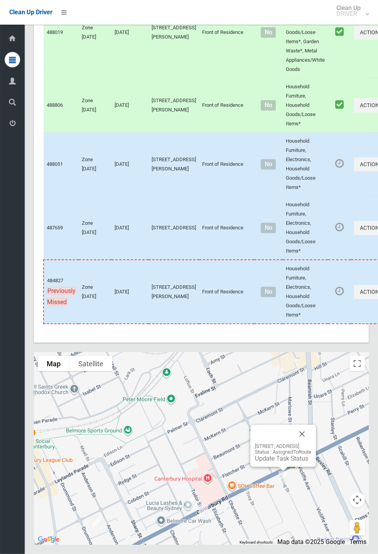
click at [310, 443] on button "Close" at bounding box center [302, 434] width 19 height 19
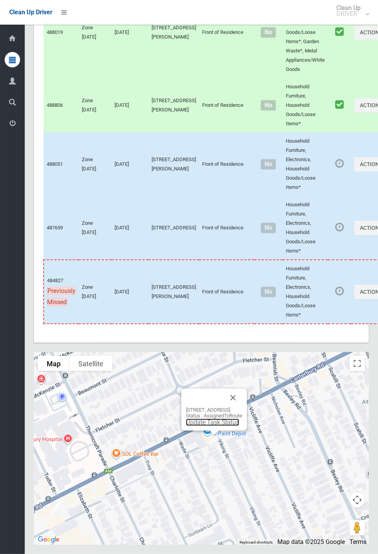
click at [212, 426] on link "Update Task Status" at bounding box center [212, 422] width 53 height 7
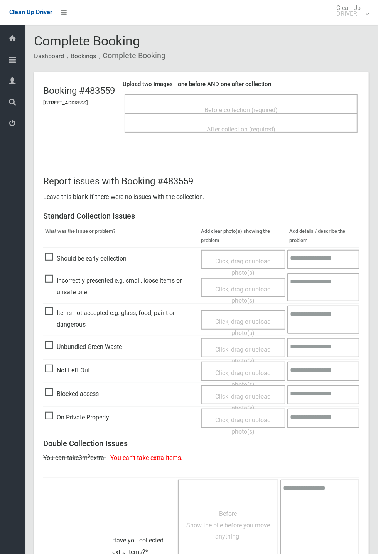
click at [220, 106] on span "Before collection (required)" at bounding box center [240, 109] width 73 height 7
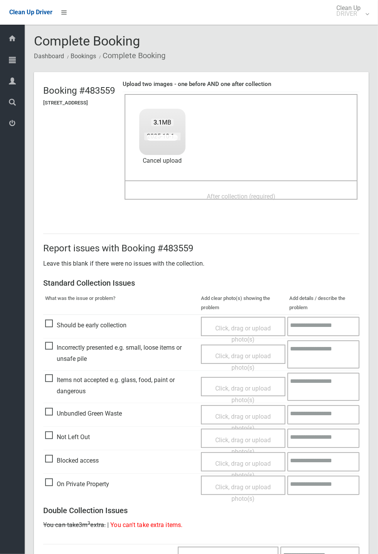
click at [250, 193] on span "After collection (required)" at bounding box center [241, 196] width 69 height 7
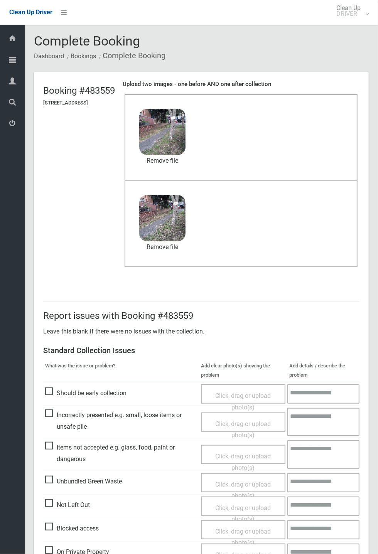
scroll to position [268, 0]
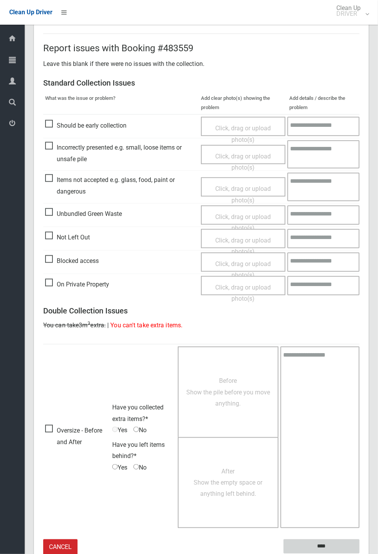
click at [359, 554] on input "****" at bounding box center [321, 547] width 76 height 14
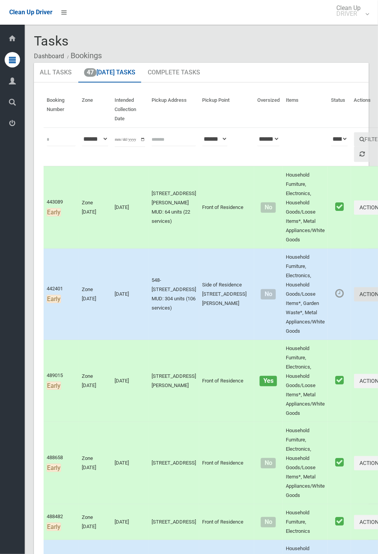
click at [354, 294] on button "Actions" at bounding box center [372, 294] width 37 height 14
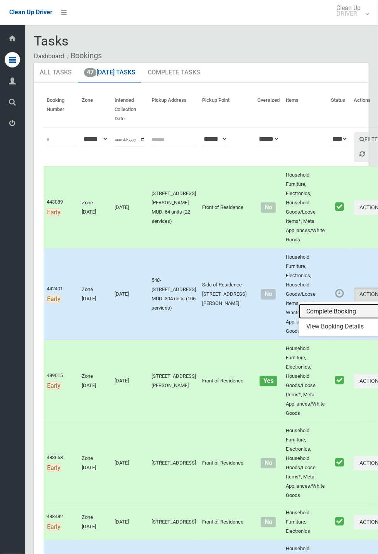
click at [300, 309] on link "Complete Booking" at bounding box center [345, 311] width 92 height 15
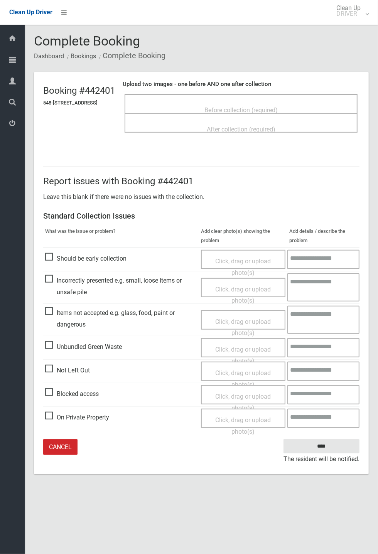
click at [270, 111] on span "Before collection (required)" at bounding box center [240, 109] width 73 height 7
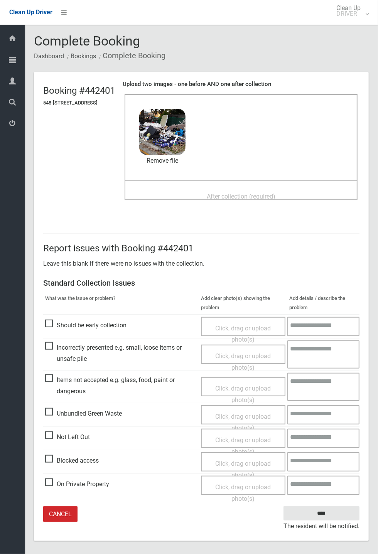
click at [240, 193] on span "After collection (required)" at bounding box center [241, 196] width 69 height 7
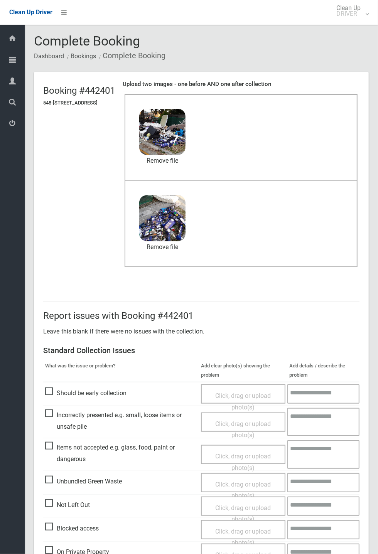
scroll to position [36, 0]
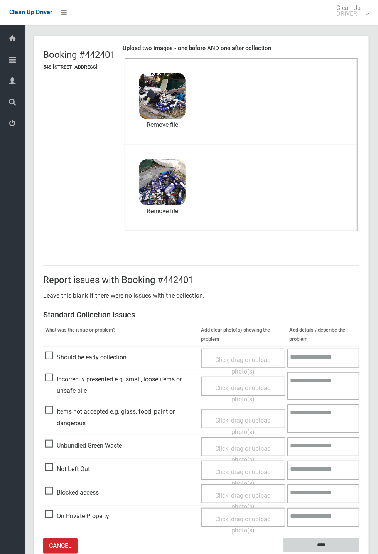
click at [359, 553] on input "****" at bounding box center [321, 545] width 76 height 14
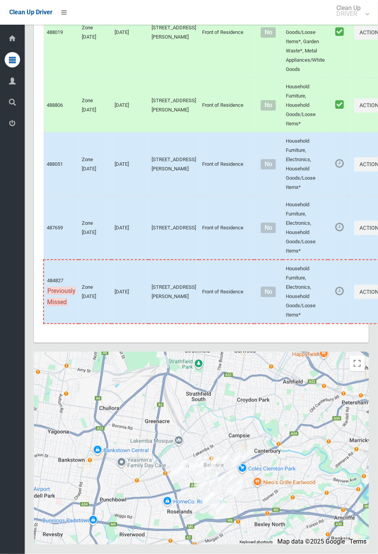
scroll to position [3450, 0]
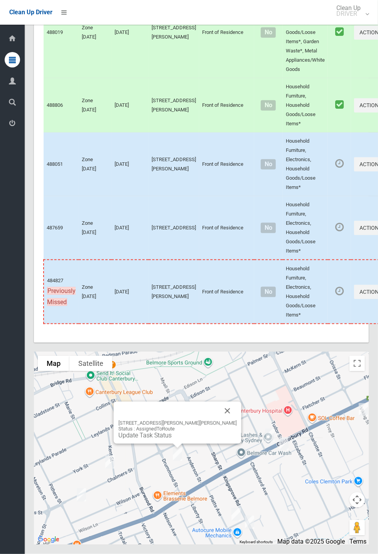
click at [231, 444] on div "4/36-38 Drummond Street, BELMORE NSW 2192 Status : AssignedToRoute Update Task …" at bounding box center [178, 423] width 128 height 42
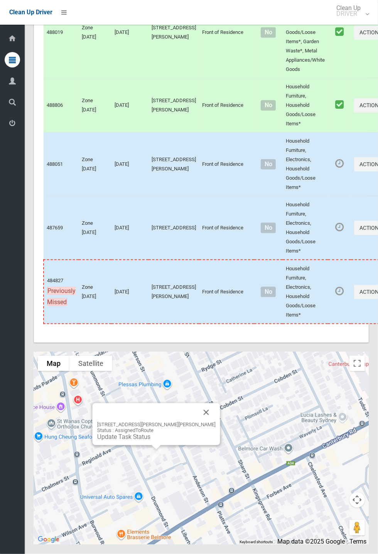
click at [210, 445] on div "4/36-38 Drummond Street, BELMORE NSW 2192 Status : AssignedToRoute Update Task …" at bounding box center [157, 424] width 128 height 42
click at [201, 422] on button "Close" at bounding box center [206, 412] width 19 height 19
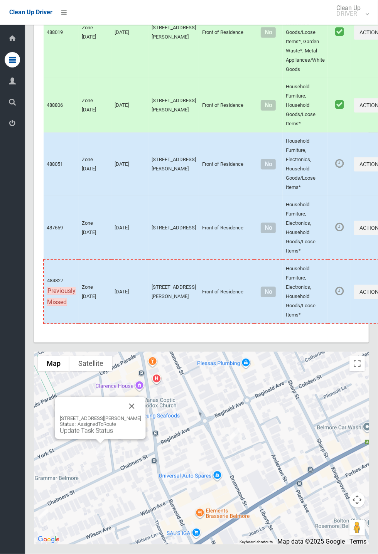
click at [135, 416] on button "Close" at bounding box center [132, 406] width 19 height 19
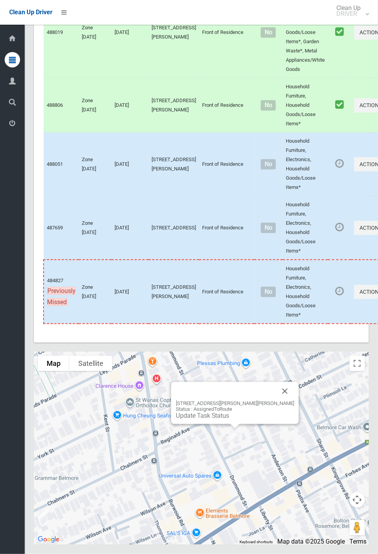
click at [224, 420] on link "Update Task Status" at bounding box center [202, 415] width 53 height 7
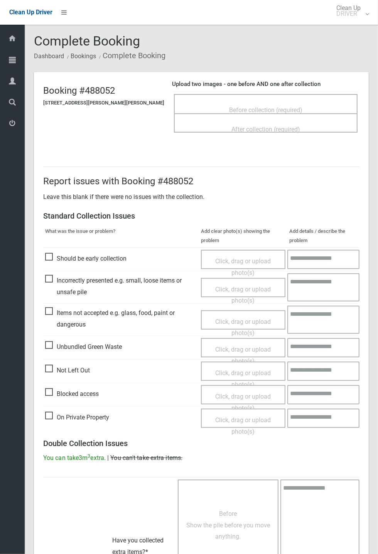
click at [249, 111] on span "Before collection (required)" at bounding box center [265, 109] width 73 height 7
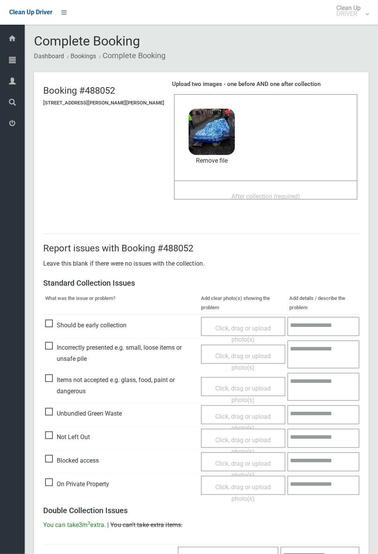
click at [231, 193] on span "After collection (required)" at bounding box center [265, 196] width 69 height 7
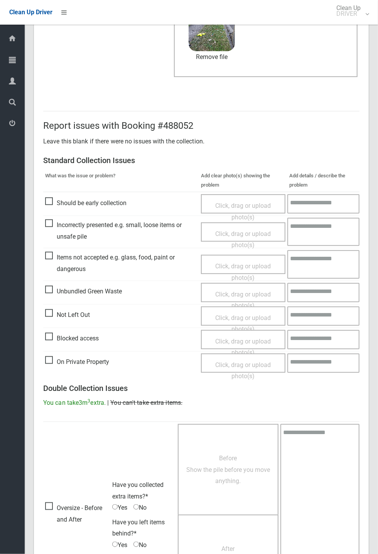
scroll to position [268, 0]
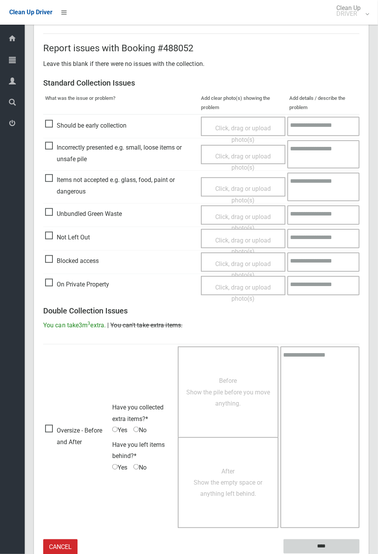
click at [359, 554] on input "****" at bounding box center [321, 547] width 76 height 14
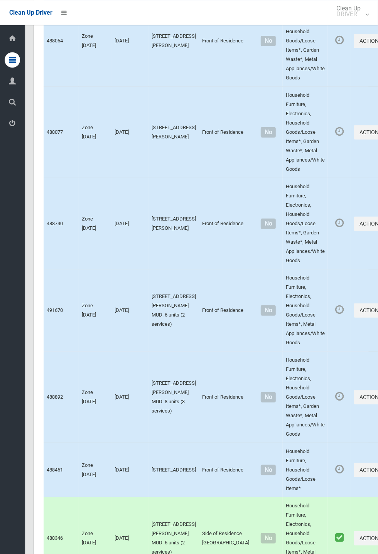
scroll to position [3450, 0]
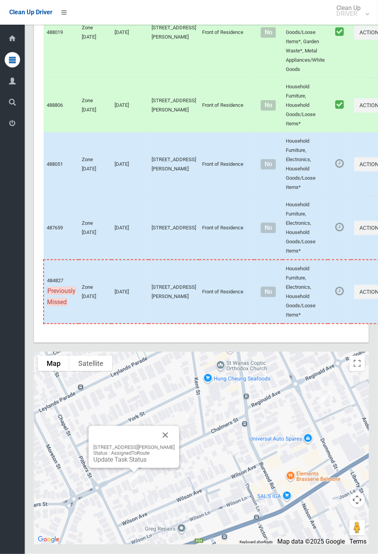
click at [175, 445] on button "Close" at bounding box center [165, 435] width 19 height 19
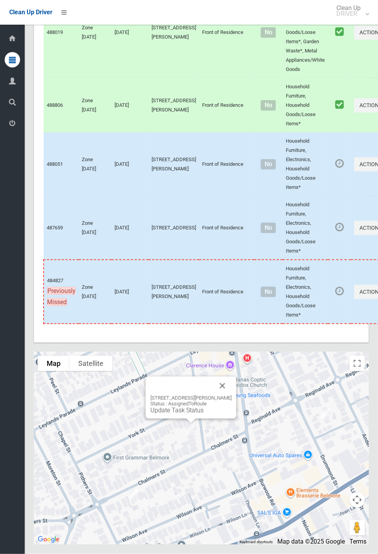
click at [221, 395] on button "Close" at bounding box center [222, 386] width 19 height 19
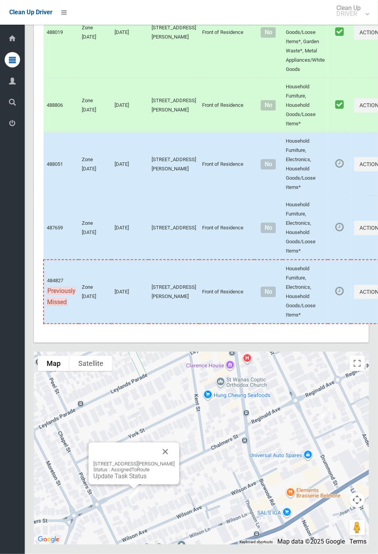
click at [141, 480] on div "48 Chalmers Street, BELMORE NSW 2192 Status : AssignedToRoute Update Task Status" at bounding box center [133, 470] width 81 height 19
click at [122, 480] on link "Update Task Status" at bounding box center [119, 476] width 53 height 7
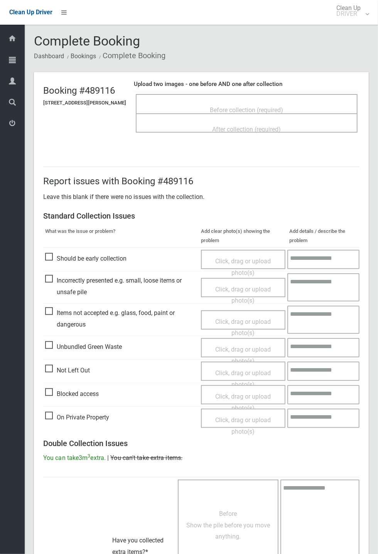
click at [260, 106] on span "Before collection (required)" at bounding box center [246, 109] width 73 height 7
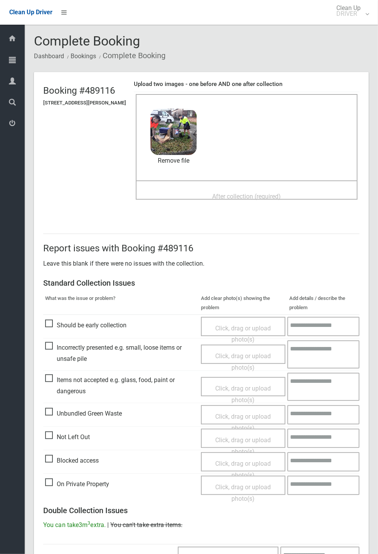
click at [230, 193] on span "After collection (required)" at bounding box center [246, 196] width 69 height 7
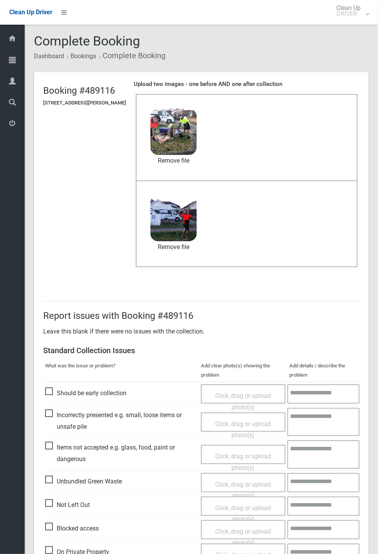
scroll to position [268, 0]
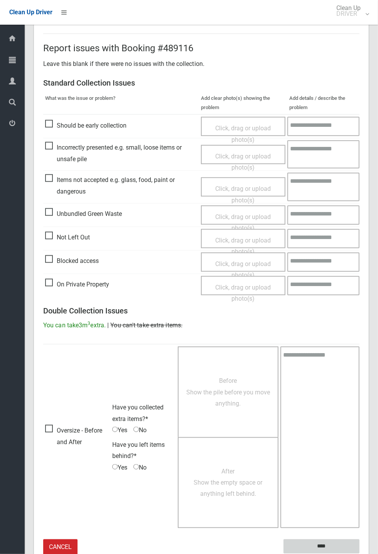
click at [323, 543] on input "****" at bounding box center [321, 547] width 76 height 14
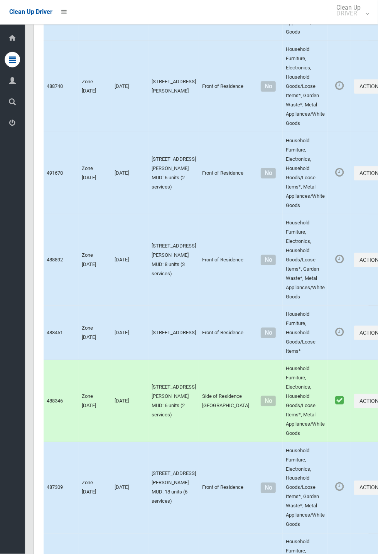
scroll to position [3450, 0]
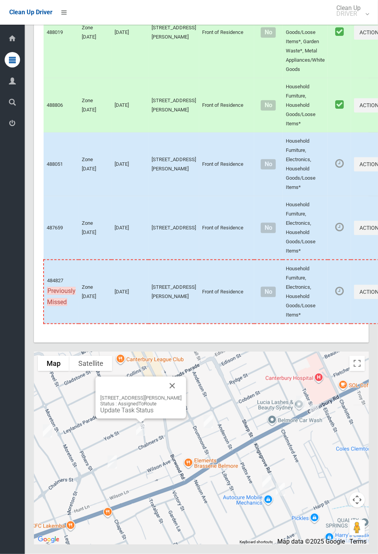
click at [155, 419] on div "[STREET_ADDRESS][PERSON_NAME] Status : AssignedToRoute Update Task Status" at bounding box center [141, 398] width 91 height 42
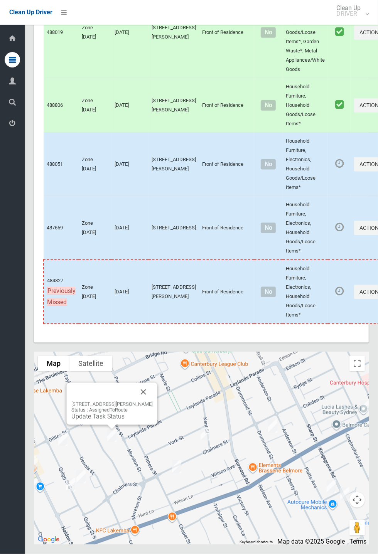
click at [153, 401] on button "Close" at bounding box center [143, 392] width 19 height 19
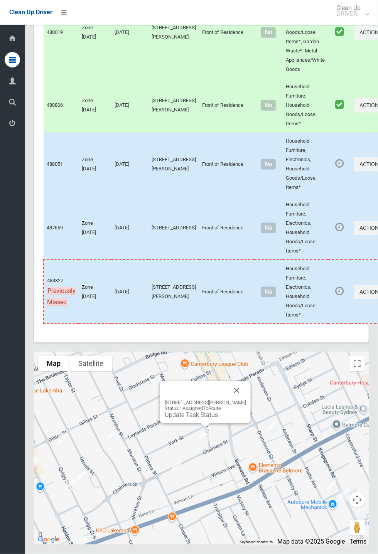
click at [215, 419] on link "Update Task Status" at bounding box center [191, 414] width 53 height 7
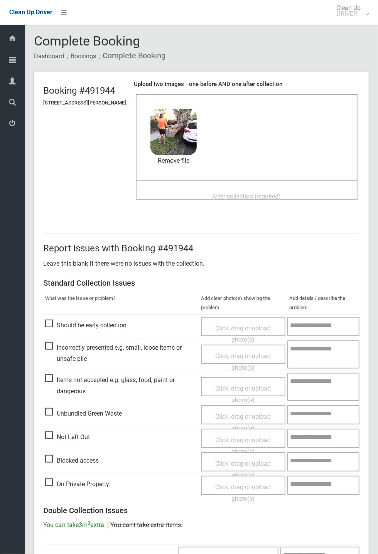
click at [229, 193] on span "After collection (required)" at bounding box center [246, 196] width 69 height 7
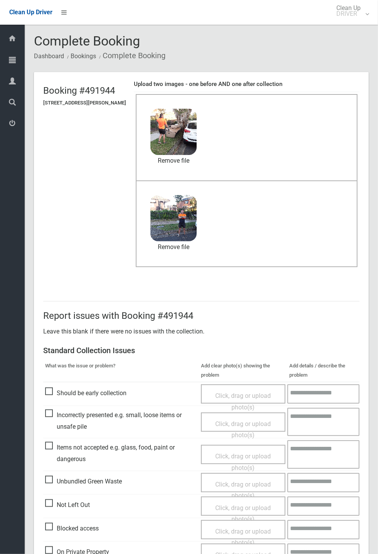
scroll to position [268, 0]
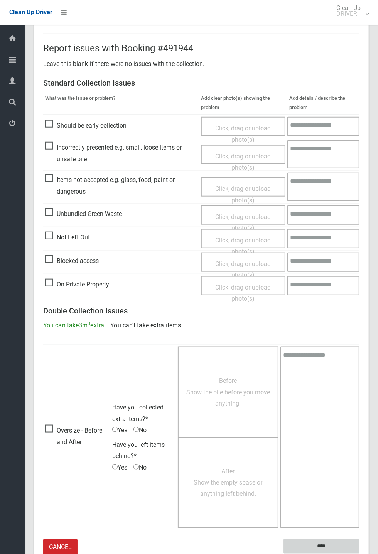
click at [359, 554] on input "****" at bounding box center [321, 547] width 76 height 14
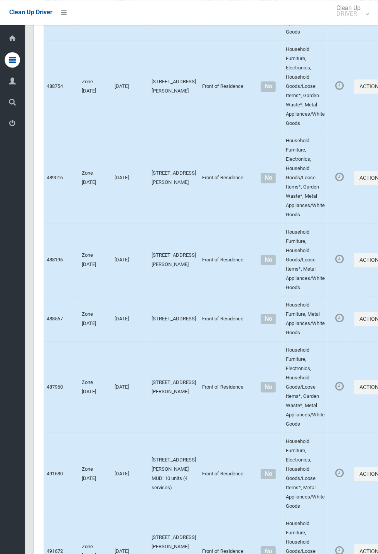
scroll to position [3450, 0]
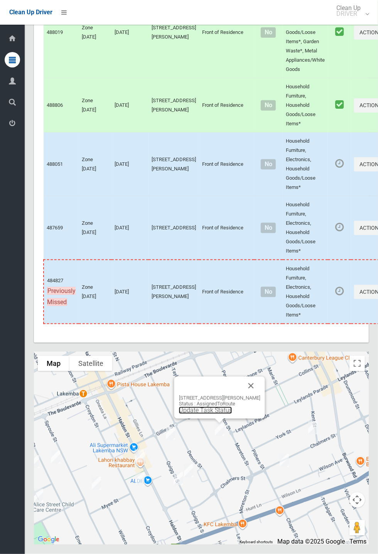
click at [218, 414] on link "Update Task Status" at bounding box center [205, 410] width 53 height 7
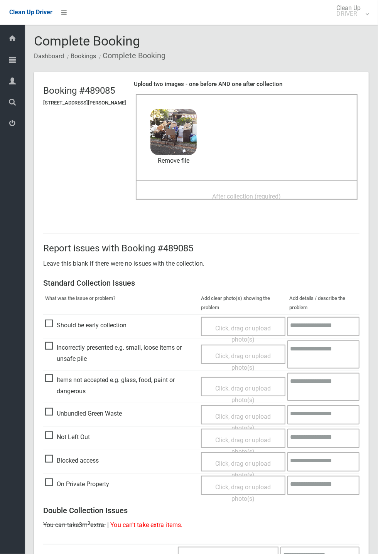
click at [233, 193] on span "After collection (required)" at bounding box center [246, 196] width 69 height 7
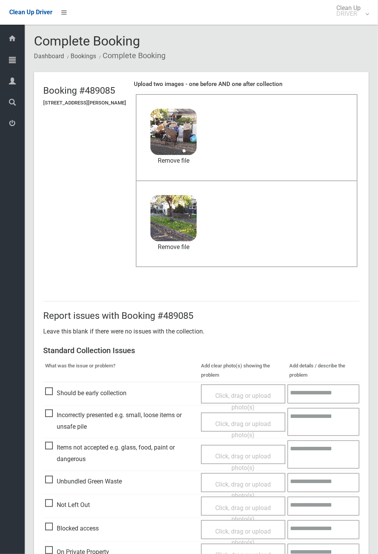
scroll to position [268, 0]
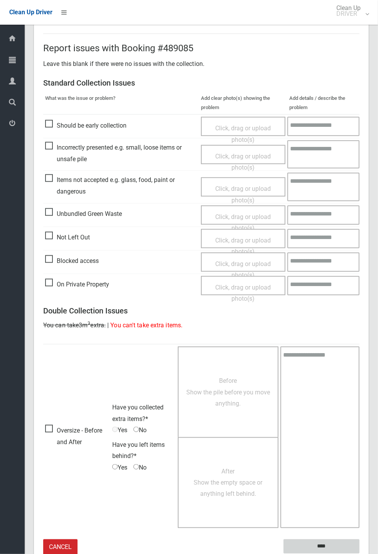
click at [359, 554] on input "****" at bounding box center [321, 547] width 76 height 14
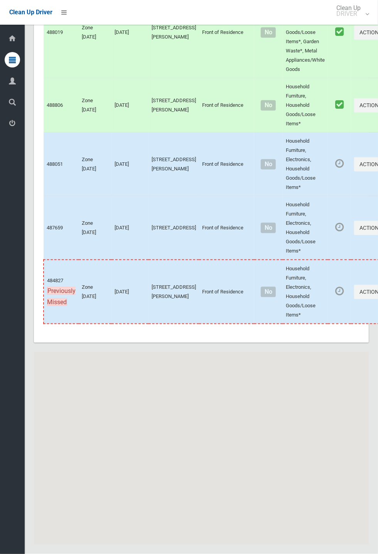
scroll to position [3450, 0]
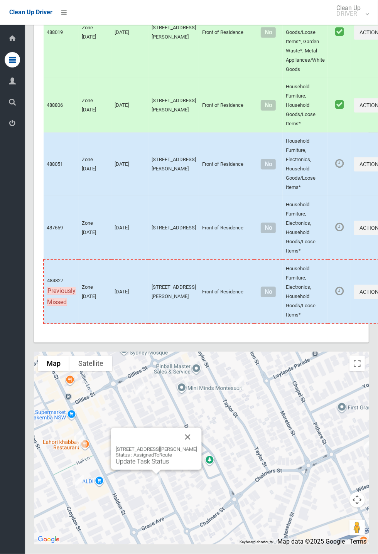
click at [197, 447] on button "Close" at bounding box center [188, 437] width 19 height 19
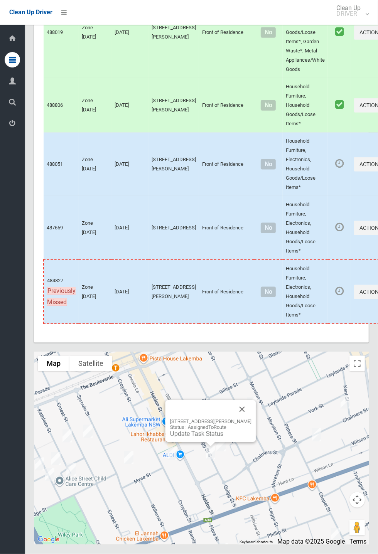
click at [195, 438] on link "Update Task Status" at bounding box center [196, 433] width 53 height 7
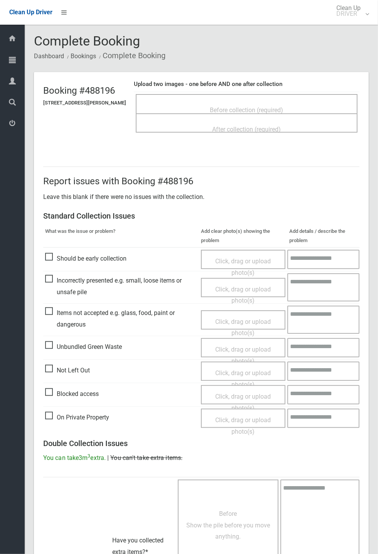
click at [281, 126] on span "After collection (required)" at bounding box center [246, 129] width 69 height 7
click at [277, 106] on span "Before collection (required)" at bounding box center [246, 109] width 73 height 7
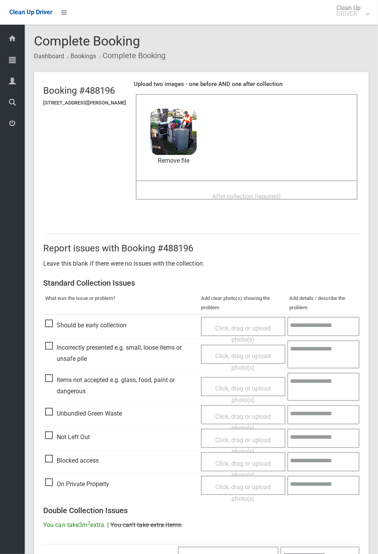
click at [241, 193] on span "After collection (required)" at bounding box center [246, 196] width 69 height 7
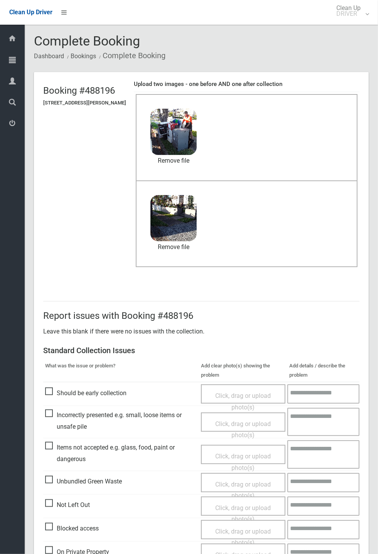
scroll to position [268, 0]
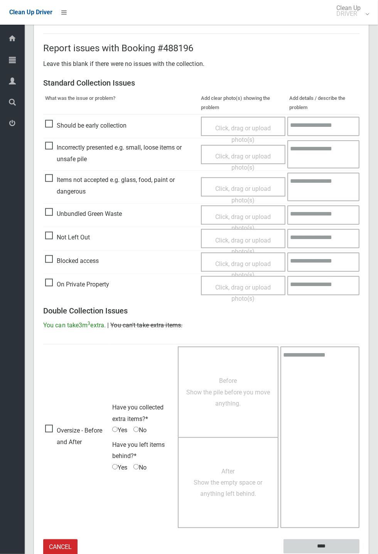
click at [359, 554] on input "****" at bounding box center [321, 547] width 76 height 14
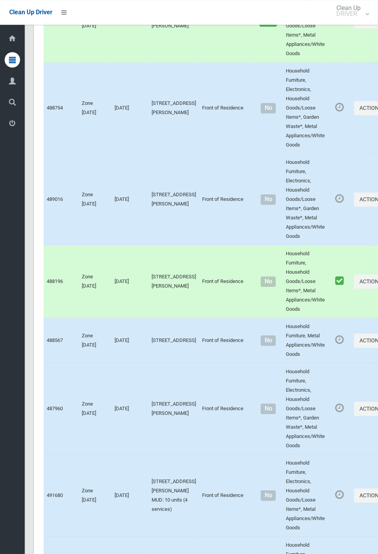
scroll to position [3450, 0]
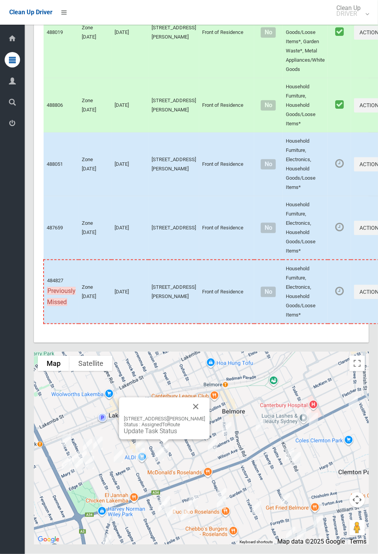
click at [167, 435] on div "102 Quigg Street South, LAKEMBA NSW 2195 Status : AssignedToRoute Update Task S…" at bounding box center [164, 425] width 81 height 19
click at [152, 435] on link "Update Task Status" at bounding box center [150, 431] width 53 height 7
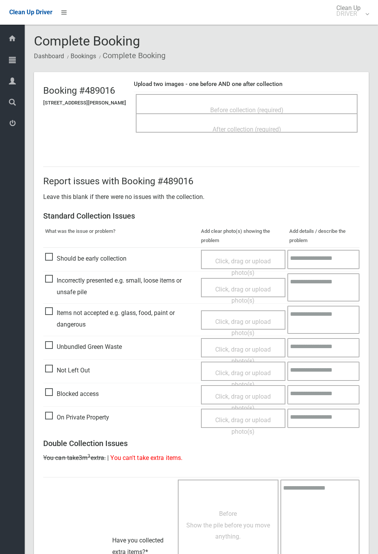
click at [239, 106] on span "Before collection (required)" at bounding box center [246, 109] width 73 height 7
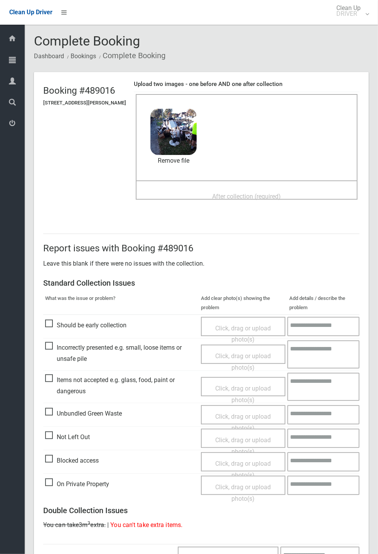
click at [233, 193] on span "After collection (required)" at bounding box center [246, 196] width 69 height 7
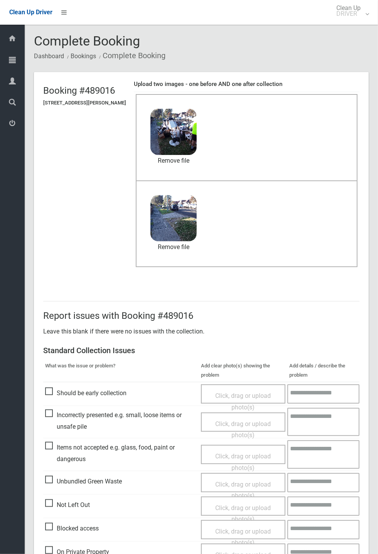
scroll to position [268, 0]
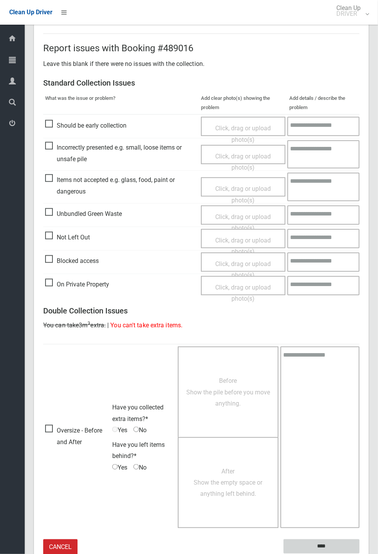
click at [322, 545] on input "****" at bounding box center [321, 547] width 76 height 14
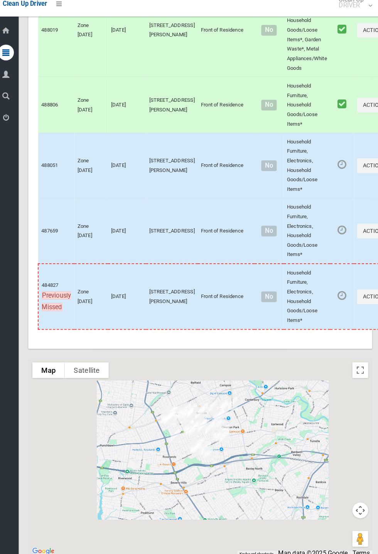
scroll to position [3416, 0]
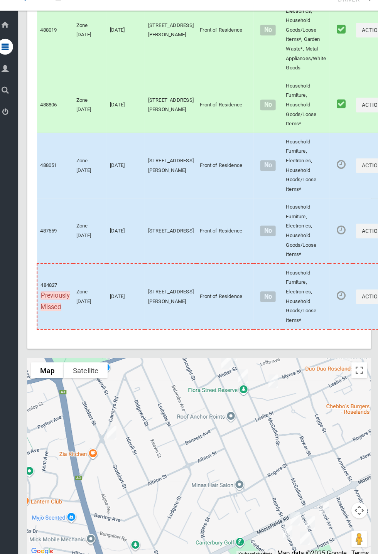
click at [359, 207] on td "Actions Complete Booking View Booking Details" at bounding box center [373, 176] width 44 height 64
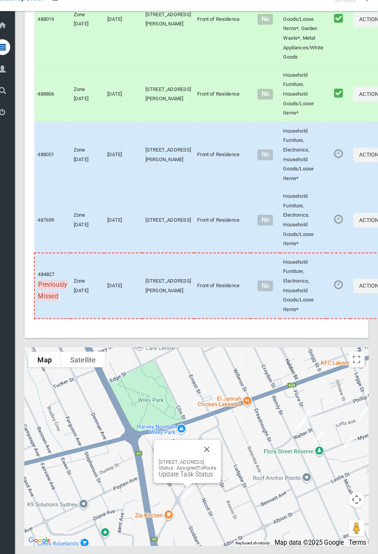
click at [225, 484] on div "50 Canarys Road, ROSELANDS NSW 2196 Status : AssignedToRoute Update Task Status" at bounding box center [193, 463] width 66 height 42
click at [221, 460] on button "Close" at bounding box center [211, 451] width 19 height 19
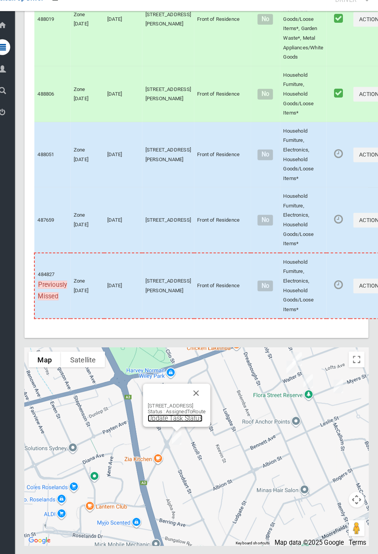
click at [179, 425] on link "Update Task Status" at bounding box center [180, 420] width 53 height 7
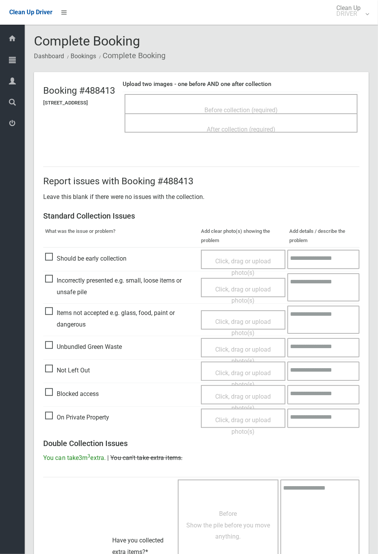
click at [243, 106] on span "Before collection (required)" at bounding box center [240, 109] width 73 height 7
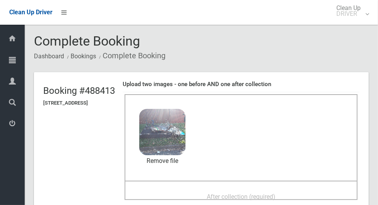
click at [272, 194] on span "After collection (required)" at bounding box center [241, 196] width 69 height 7
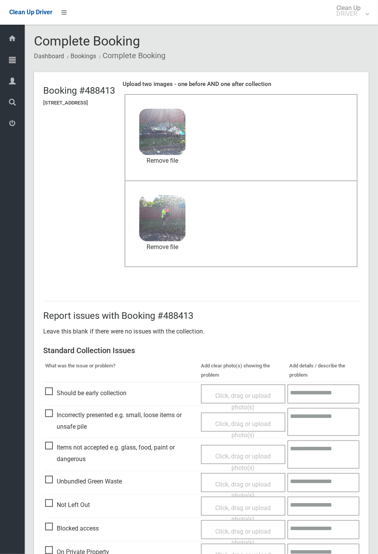
scroll to position [268, 0]
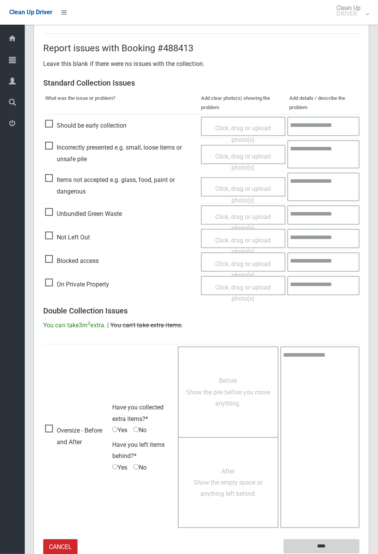
click at [320, 545] on input "****" at bounding box center [321, 547] width 76 height 14
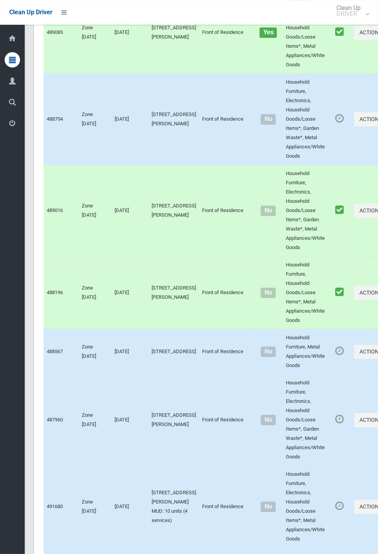
scroll to position [3450, 0]
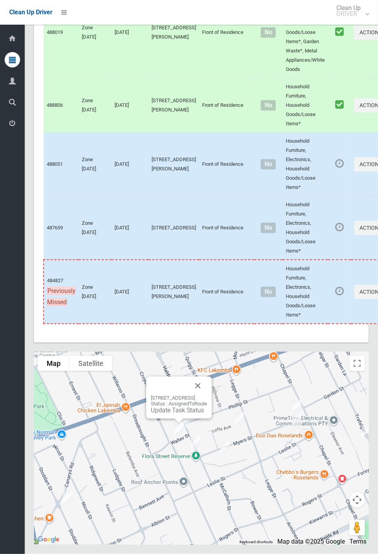
click at [207, 395] on button "Close" at bounding box center [198, 386] width 19 height 19
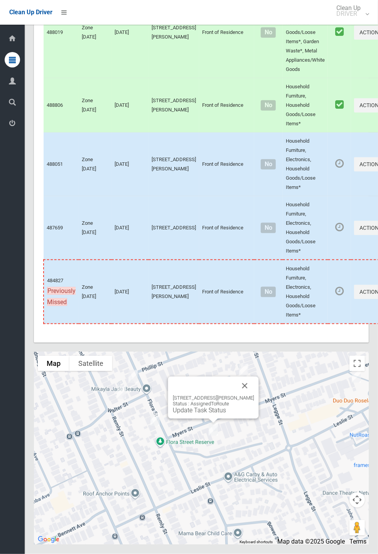
click at [254, 395] on button "Close" at bounding box center [245, 386] width 19 height 19
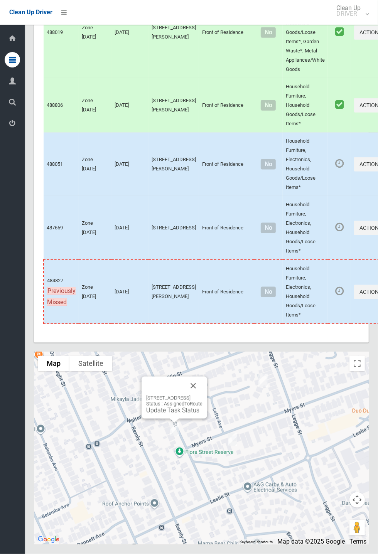
click at [351, 179] on td "Actions Complete Booking View Booking Details" at bounding box center [373, 165] width 44 height 64
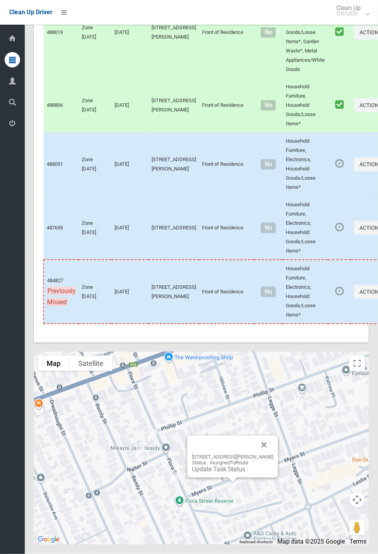
click at [273, 454] on button "Close" at bounding box center [264, 445] width 19 height 19
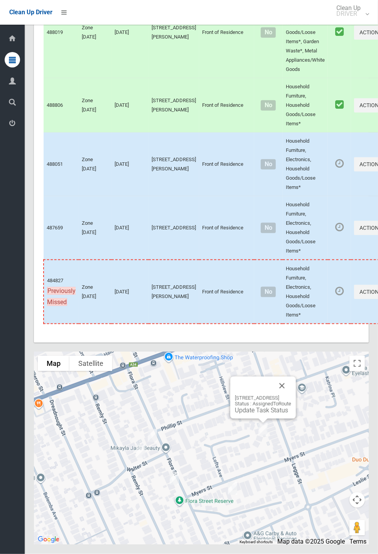
click at [270, 419] on div "15 Lofts Avenue, ROSELANDS NSW 2196 Status : AssignedToRoute Update Task Status" at bounding box center [263, 398] width 66 height 42
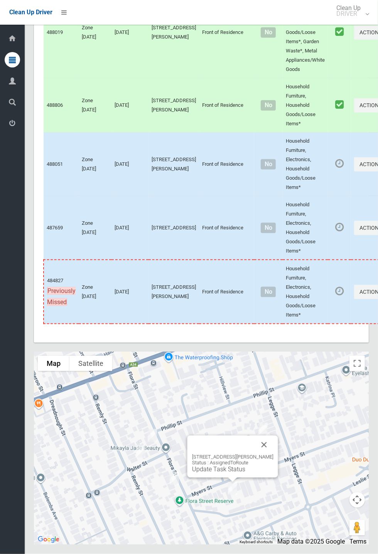
click at [226, 473] on link "Update Task Status" at bounding box center [218, 469] width 53 height 7
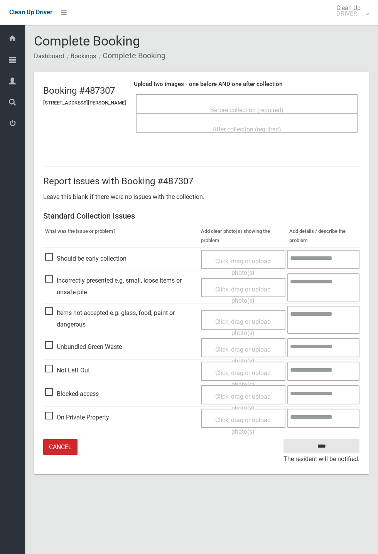
click at [255, 106] on span "Before collection (required)" at bounding box center [246, 109] width 73 height 7
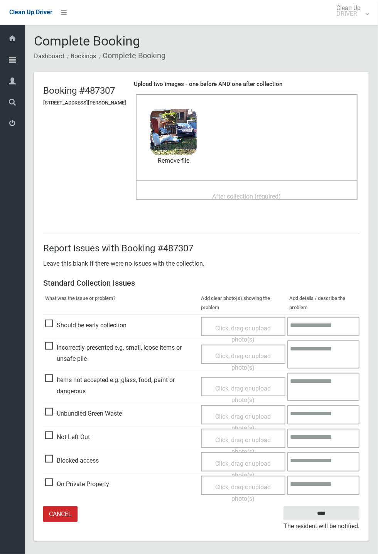
click at [253, 197] on span "After collection (required)" at bounding box center [246, 196] width 69 height 7
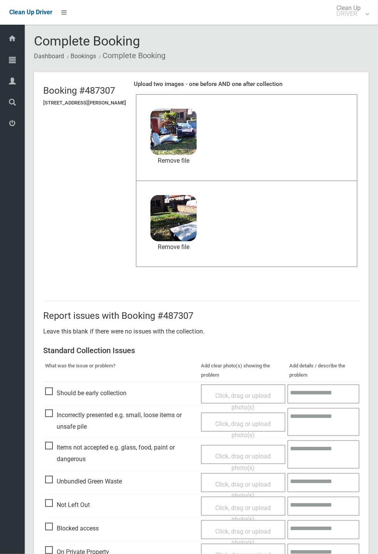
scroll to position [36, 0]
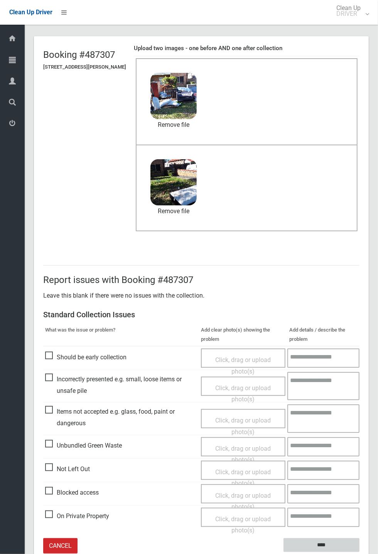
click at [359, 553] on input "****" at bounding box center [321, 545] width 76 height 14
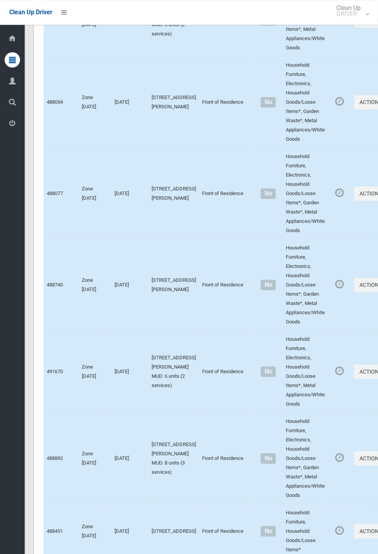
scroll to position [3450, 0]
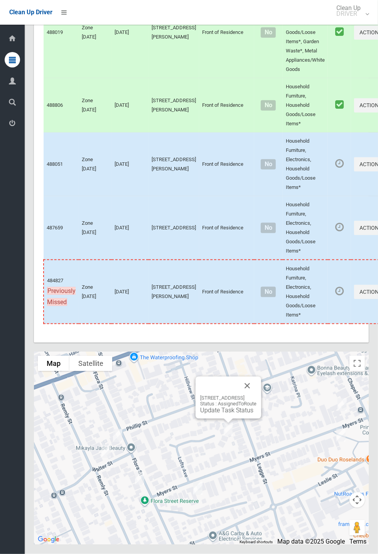
click at [224, 414] on link "Update Task Status" at bounding box center [226, 410] width 53 height 7
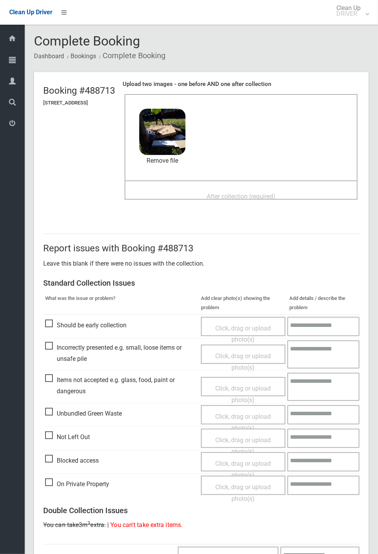
click at [221, 189] on div "After collection (required)" at bounding box center [241, 196] width 216 height 14
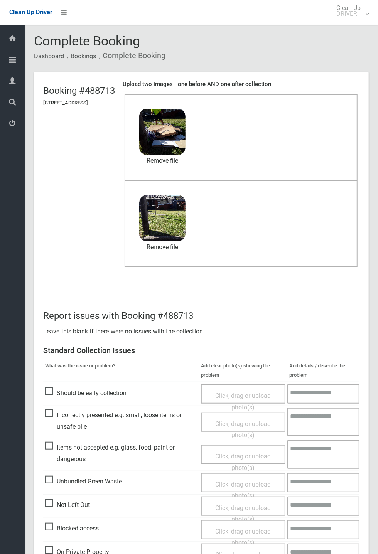
scroll to position [268, 0]
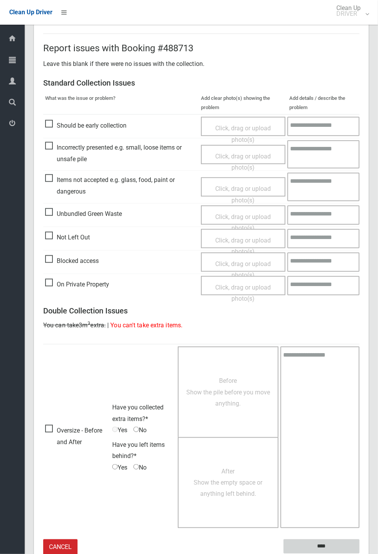
click at [359, 554] on input "****" at bounding box center [321, 547] width 76 height 14
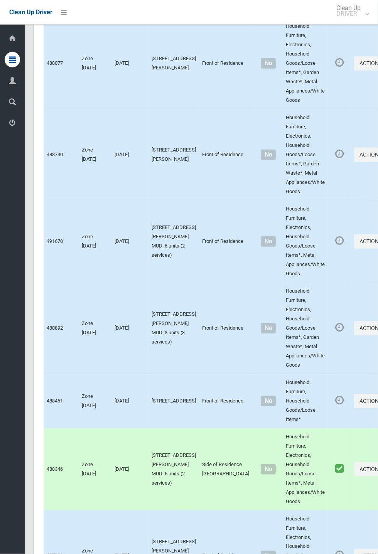
scroll to position [3450, 0]
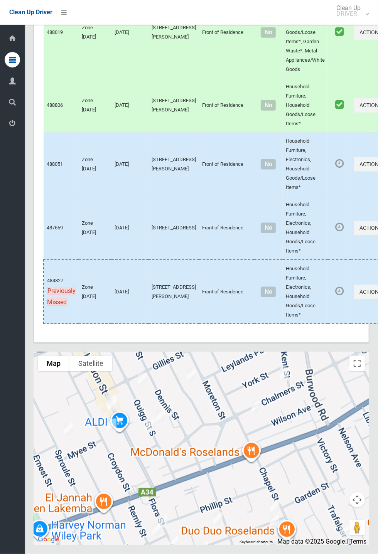
click at [187, 543] on div at bounding box center [201, 448] width 335 height 193
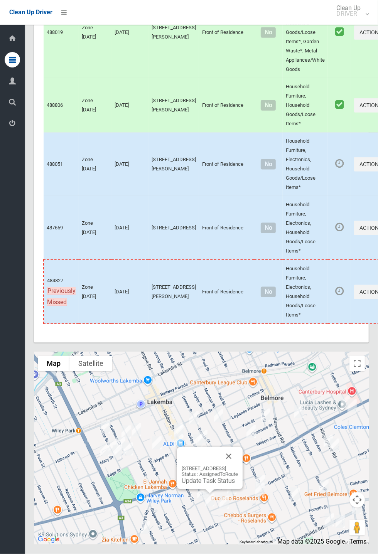
click at [238, 466] on button "Close" at bounding box center [228, 456] width 19 height 19
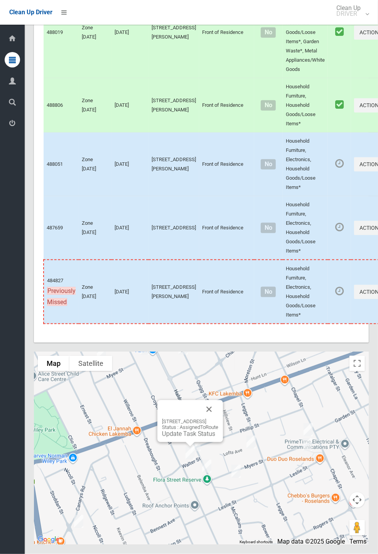
click at [218, 419] on button "Close" at bounding box center [209, 409] width 19 height 19
click at [209, 451] on link "Update Task Status" at bounding box center [205, 447] width 53 height 7
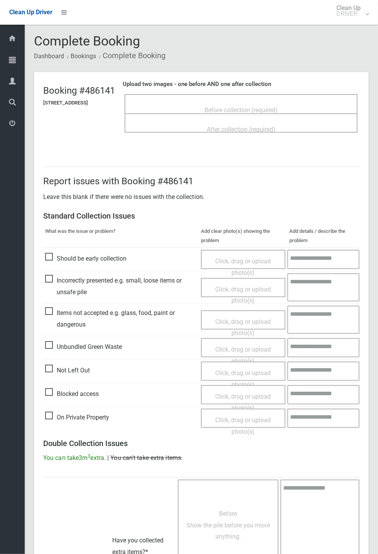
click at [265, 106] on span "Before collection (required)" at bounding box center [240, 109] width 73 height 7
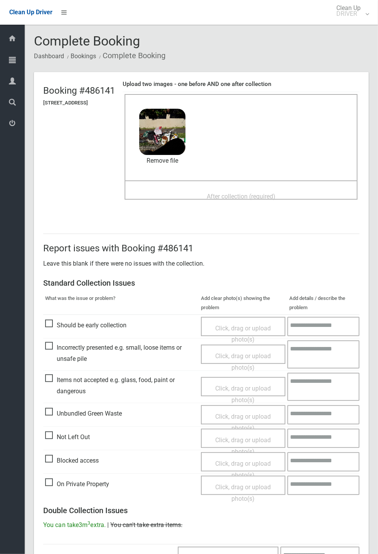
click at [262, 189] on div "After collection (required)" at bounding box center [241, 196] width 216 height 14
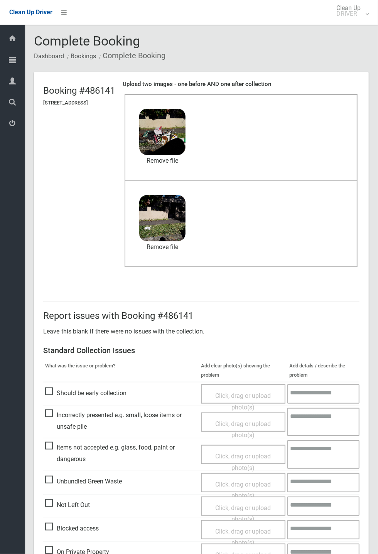
scroll to position [268, 0]
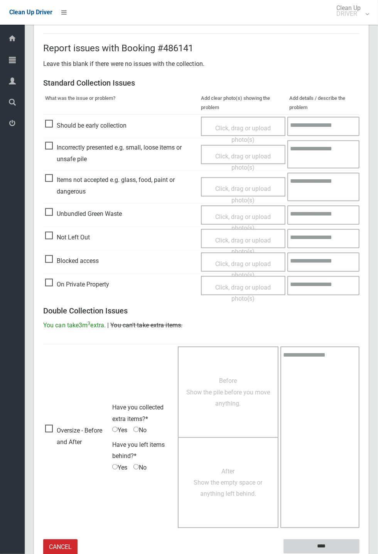
click at [359, 554] on input "****" at bounding box center [321, 547] width 76 height 14
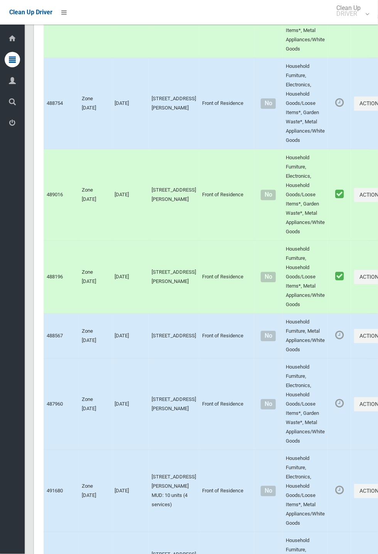
scroll to position [3450, 0]
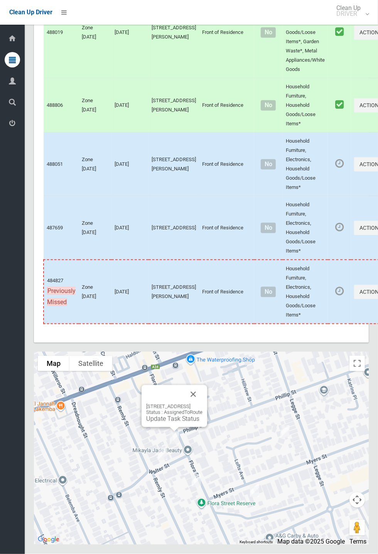
click at [175, 423] on link "Update Task Status" at bounding box center [172, 418] width 53 height 7
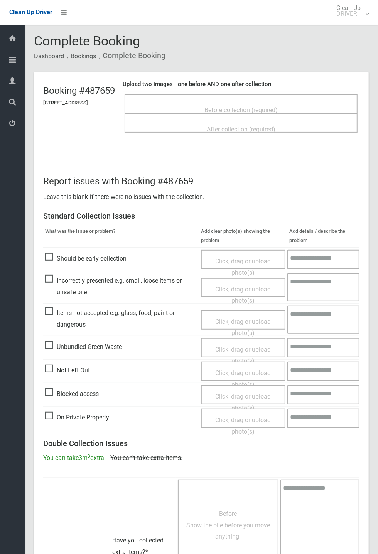
click at [263, 108] on span "Before collection (required)" at bounding box center [240, 109] width 73 height 7
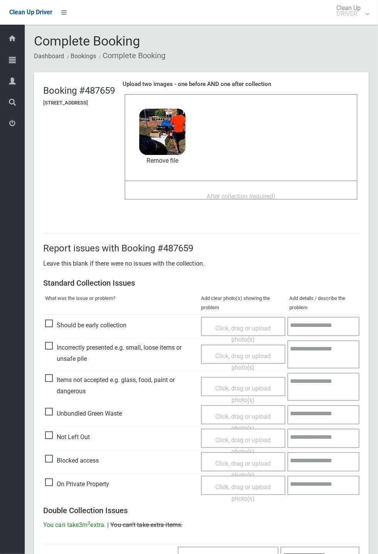
click at [229, 193] on span "After collection (required)" at bounding box center [241, 196] width 69 height 7
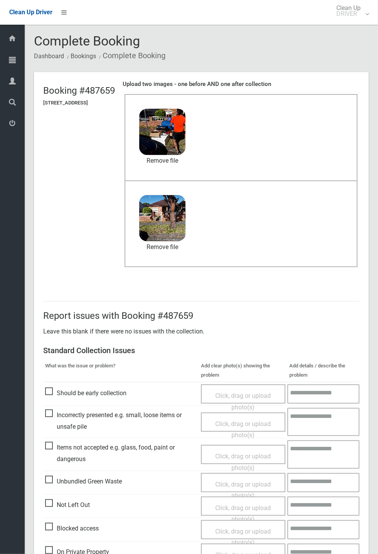
scroll to position [268, 0]
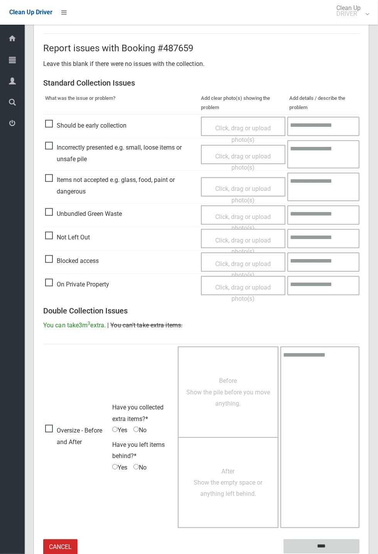
click at [359, 554] on input "****" at bounding box center [321, 547] width 76 height 14
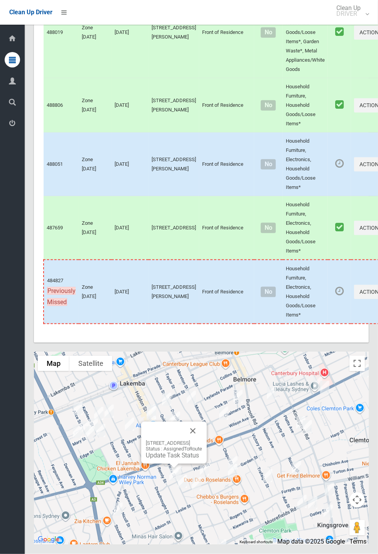
scroll to position [3448, 0]
click at [163, 459] on link "Update Task Status" at bounding box center [172, 455] width 53 height 7
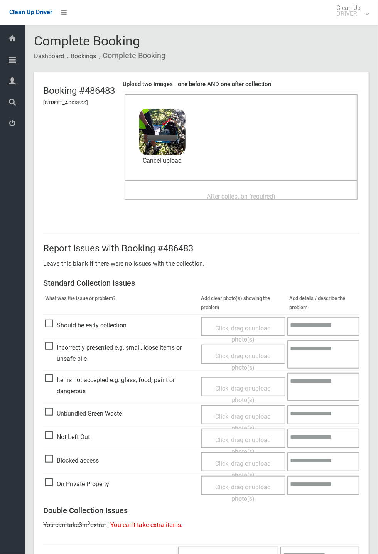
click at [258, 193] on span "After collection (required)" at bounding box center [241, 196] width 69 height 7
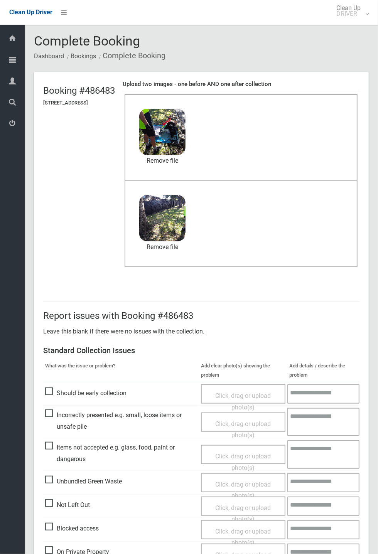
scroll to position [268, 0]
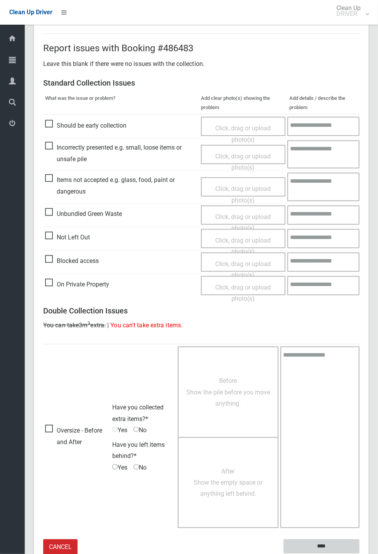
click at [325, 542] on input "****" at bounding box center [321, 547] width 76 height 14
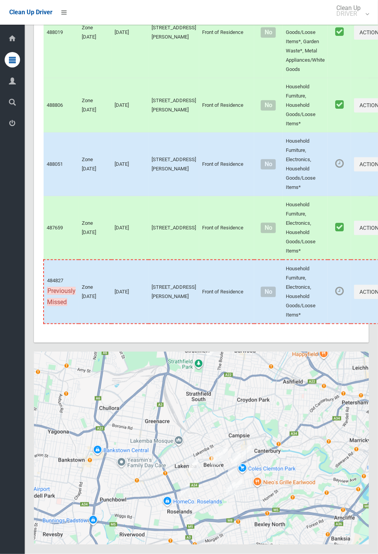
scroll to position [3450, 0]
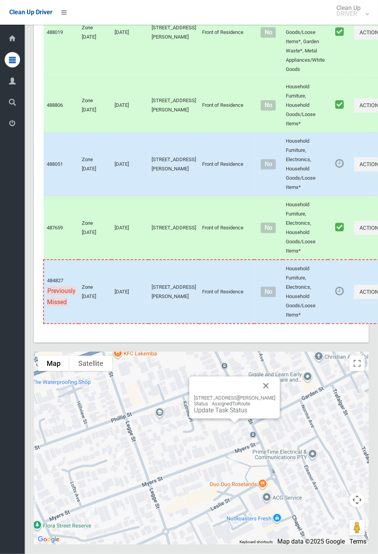
click at [275, 395] on button "Close" at bounding box center [266, 386] width 19 height 19
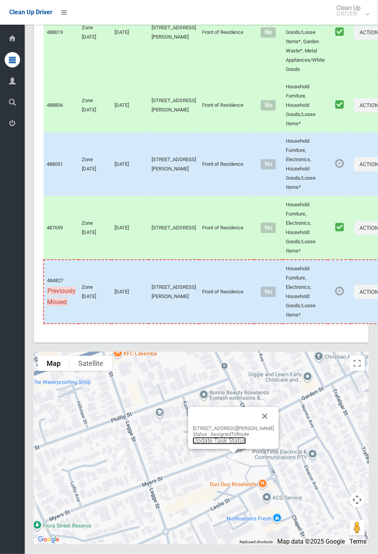
scroll to position [3444, 0]
click at [272, 426] on button "Close" at bounding box center [265, 416] width 19 height 19
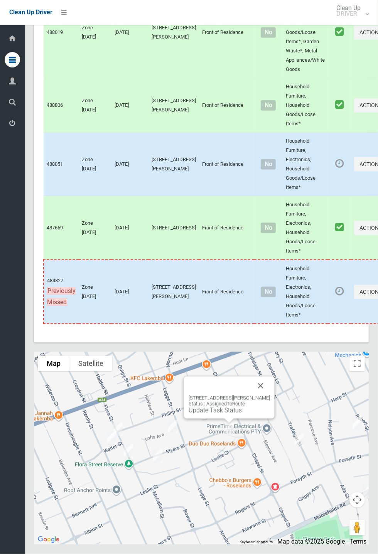
click at [268, 395] on button "Close" at bounding box center [260, 386] width 19 height 19
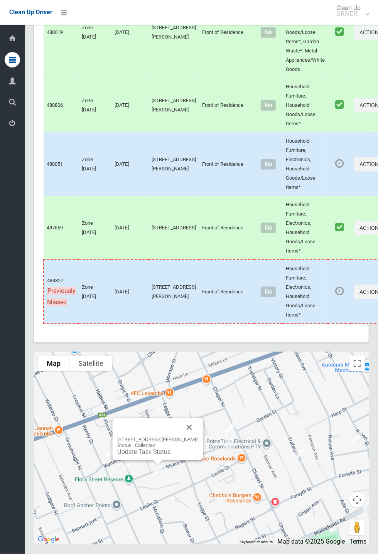
click at [199, 437] on button "Close" at bounding box center [189, 427] width 19 height 19
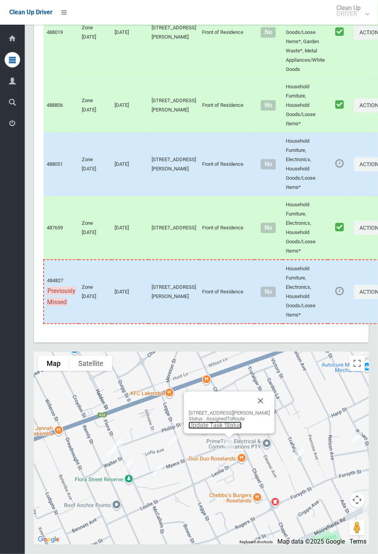
click at [228, 429] on link "Update Task Status" at bounding box center [215, 425] width 53 height 7
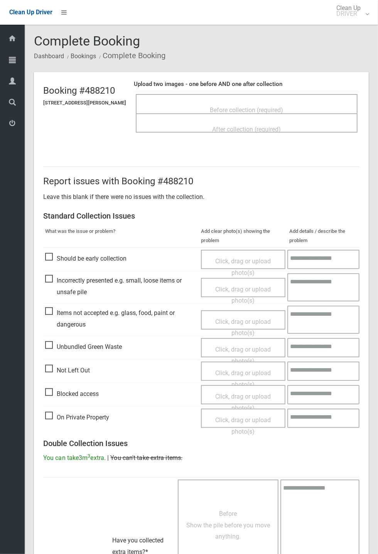
click at [258, 106] on span "Before collection (required)" at bounding box center [246, 109] width 73 height 7
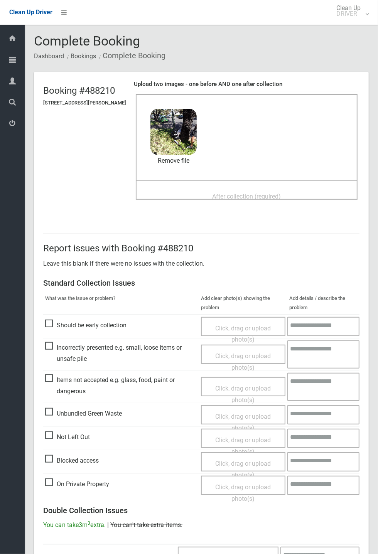
click at [260, 193] on span "After collection (required)" at bounding box center [246, 196] width 69 height 7
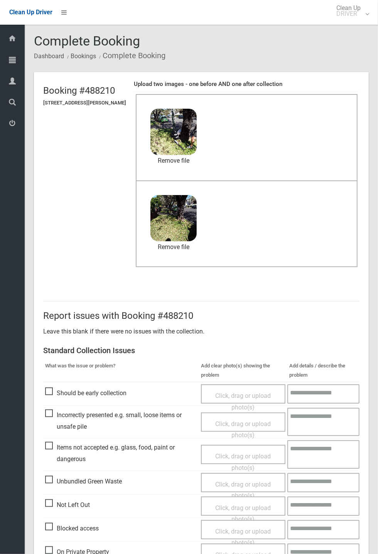
scroll to position [268, 0]
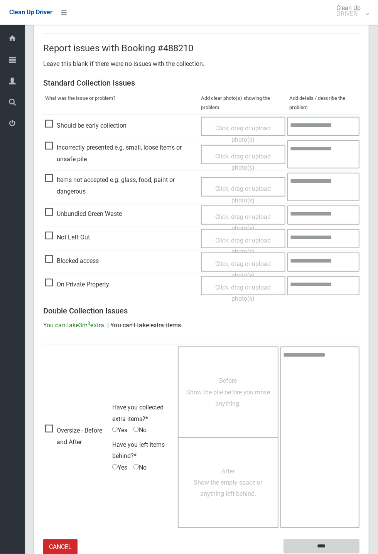
click at [359, 554] on input "****" at bounding box center [321, 547] width 76 height 14
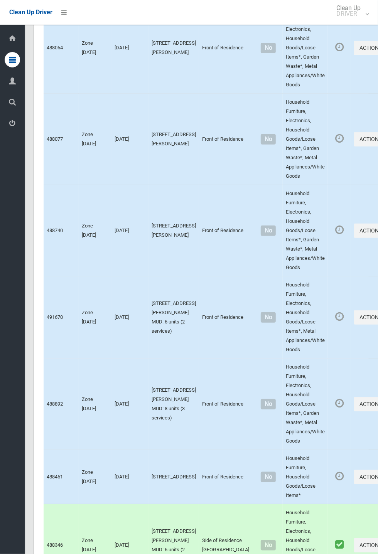
scroll to position [3450, 0]
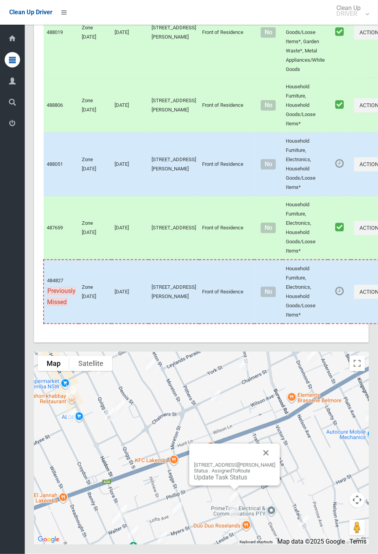
click at [234, 481] on link "Update Task Status" at bounding box center [220, 477] width 53 height 7
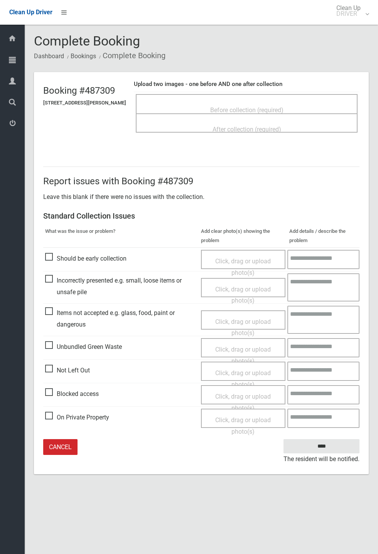
click at [247, 108] on span "Before collection (required)" at bounding box center [246, 109] width 73 height 7
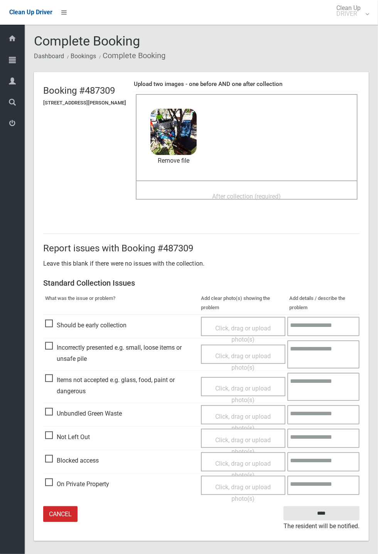
click at [236, 193] on span "After collection (required)" at bounding box center [246, 196] width 69 height 7
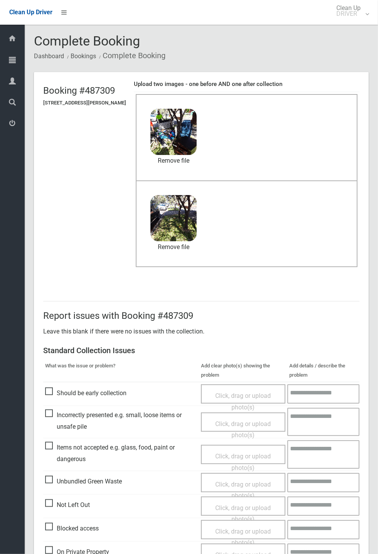
scroll to position [36, 0]
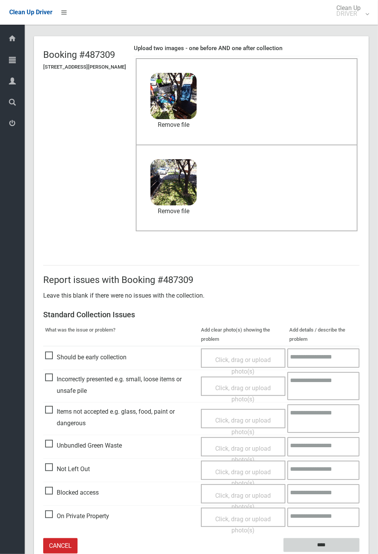
click at [359, 553] on input "****" at bounding box center [321, 545] width 76 height 14
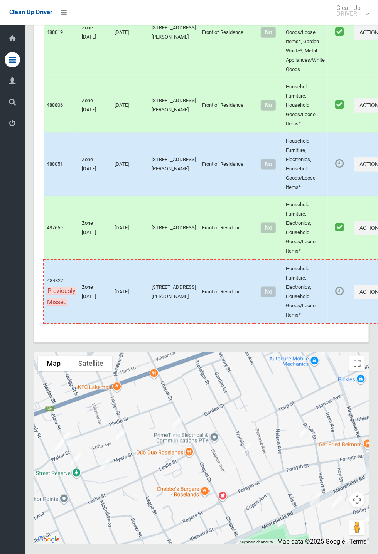
scroll to position [3447, 0]
click at [287, 415] on button "Close" at bounding box center [278, 405] width 19 height 19
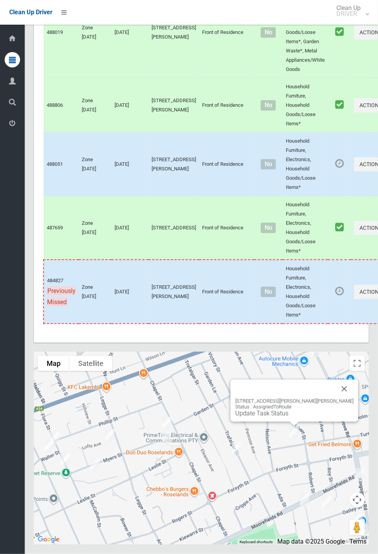
click at [340, 398] on button "Close" at bounding box center [344, 389] width 19 height 19
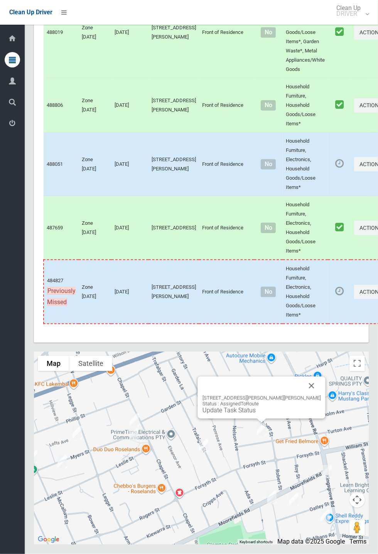
click at [302, 395] on button "Close" at bounding box center [311, 386] width 19 height 19
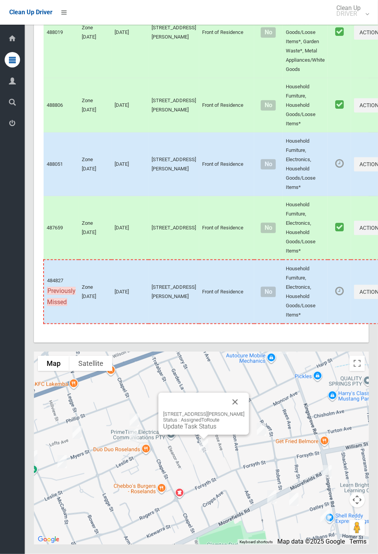
click at [205, 430] on link "Update Task Status" at bounding box center [189, 426] width 53 height 7
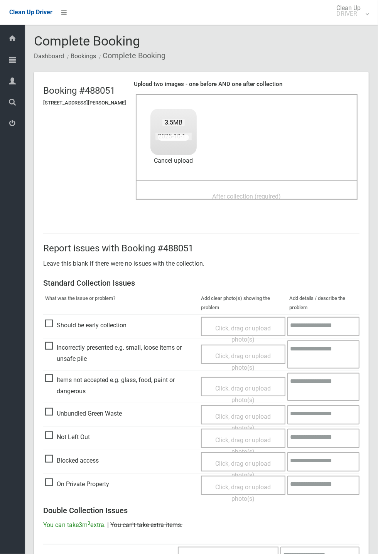
click at [243, 193] on span "After collection (required)" at bounding box center [246, 196] width 69 height 7
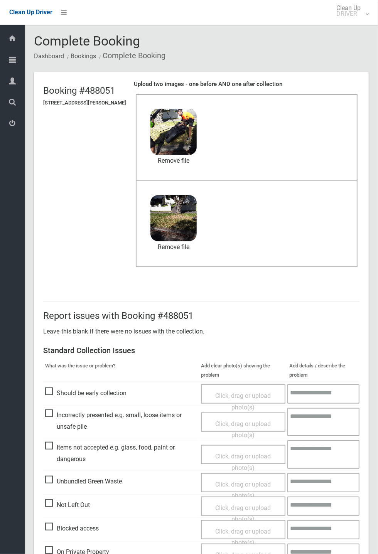
scroll to position [268, 0]
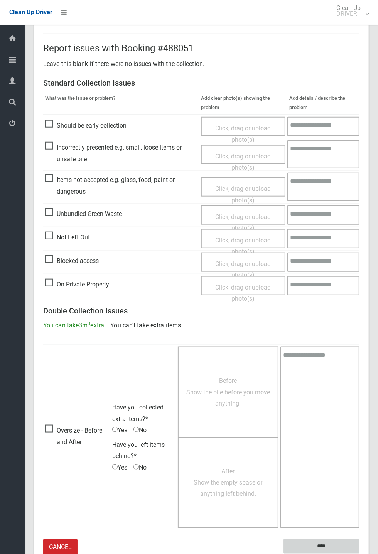
click at [327, 543] on input "****" at bounding box center [321, 547] width 76 height 14
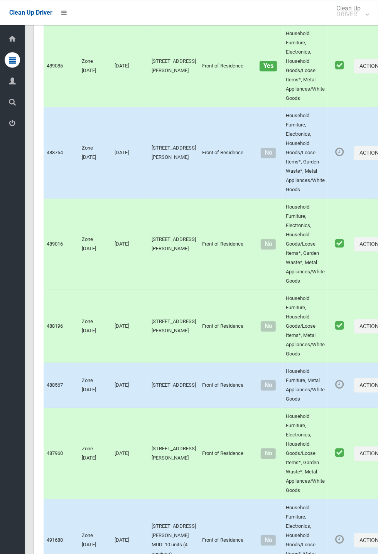
scroll to position [3450, 0]
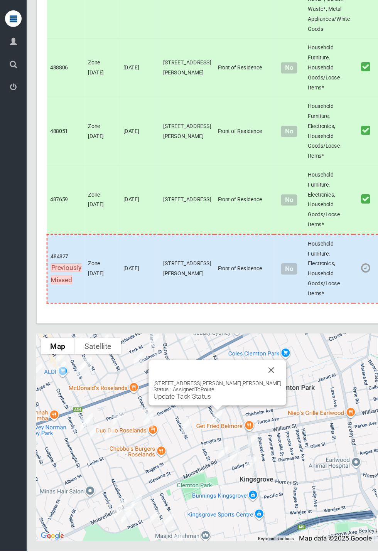
click at [249, 419] on div "11A Archibald Street, BELMORE NSW 2192 Status : AssignedToRoute Update Task Sta…" at bounding box center [202, 398] width 128 height 42
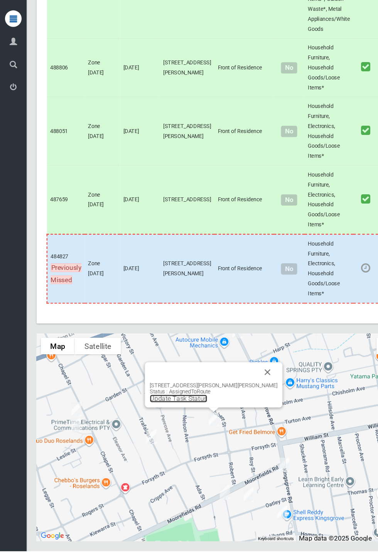
click at [192, 416] on link "Update Task Status" at bounding box center [165, 412] width 53 height 7
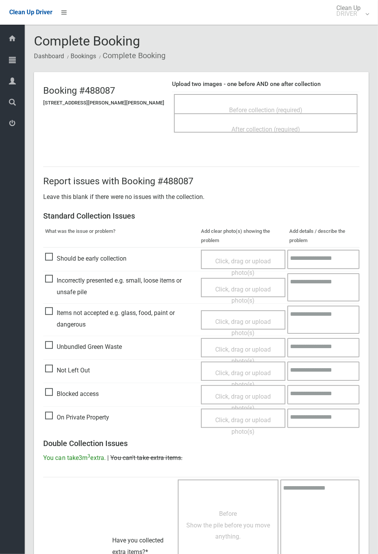
click at [244, 107] on span "Before collection (required)" at bounding box center [265, 109] width 73 height 7
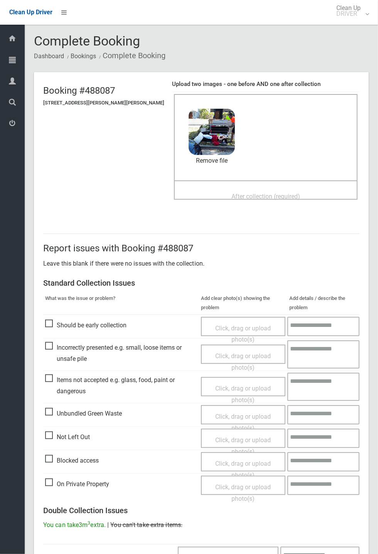
click at [231, 193] on span "After collection (required)" at bounding box center [265, 196] width 69 height 7
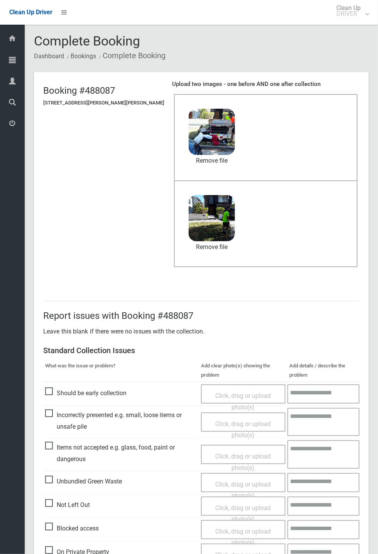
scroll to position [268, 0]
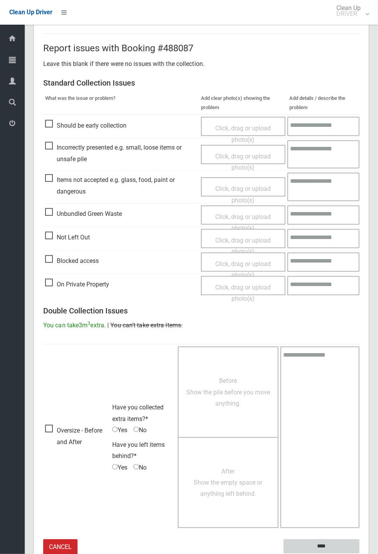
click at [324, 546] on input "****" at bounding box center [321, 547] width 76 height 14
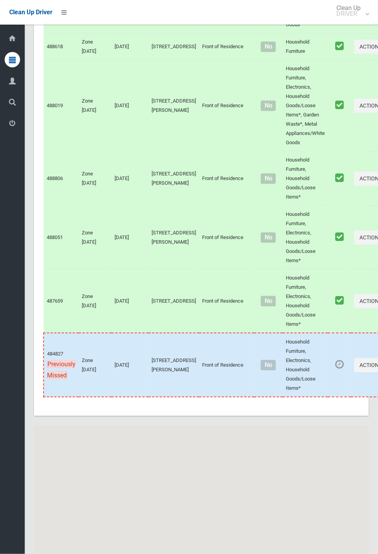
scroll to position [3450, 0]
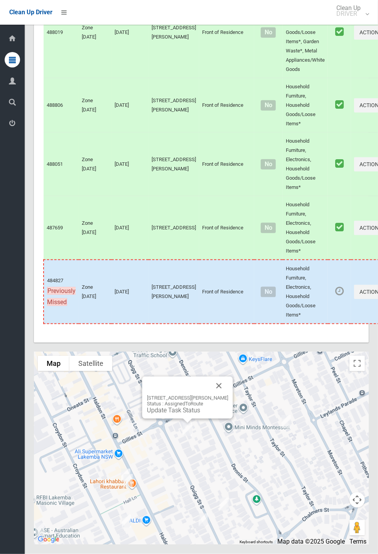
click at [233, 419] on div "3/70 Quigg Street South, LAKEMBA NSW 2195 Status : AssignedToRoute Update Task …" at bounding box center [187, 398] width 91 height 42
click at [233, 415] on div "3/70 Quigg Street South, LAKEMBA NSW 2195 Status : AssignedToRoute Update Task …" at bounding box center [187, 398] width 91 height 42
click at [233, 418] on div "3/70 Quigg Street South, LAKEMBA NSW 2195 Status : AssignedToRoute Update Task …" at bounding box center [187, 398] width 91 height 42
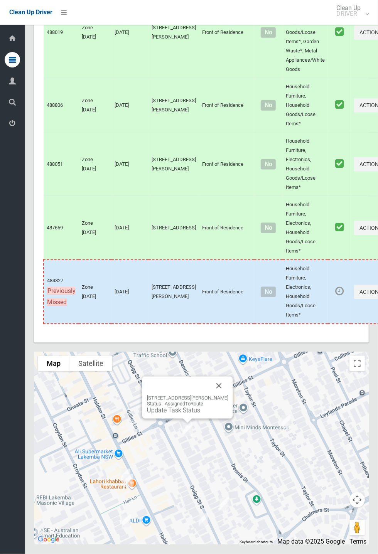
click at [228, 395] on button "Close" at bounding box center [219, 386] width 19 height 19
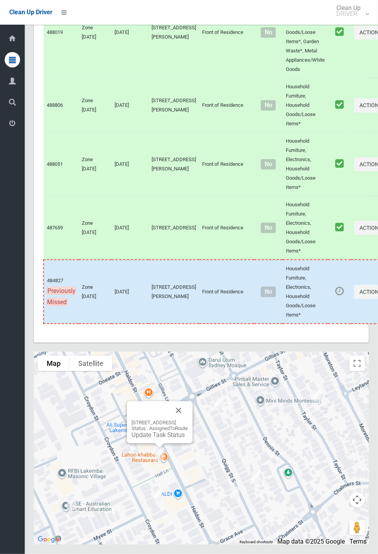
click at [188, 420] on button "Close" at bounding box center [178, 410] width 19 height 19
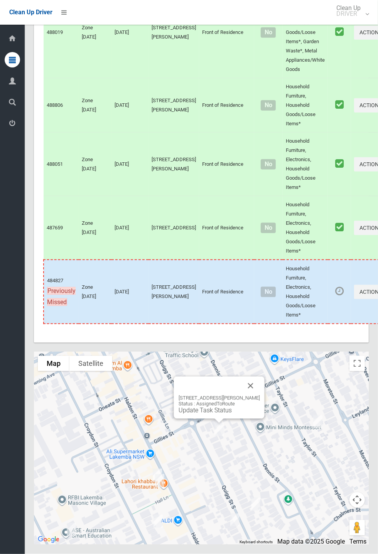
click at [265, 415] on div "3/70 Quigg Street South, LAKEMBA NSW 2195 Status : AssignedToRoute Update Task …" at bounding box center [219, 398] width 91 height 42
click at [260, 395] on button "Close" at bounding box center [250, 386] width 19 height 19
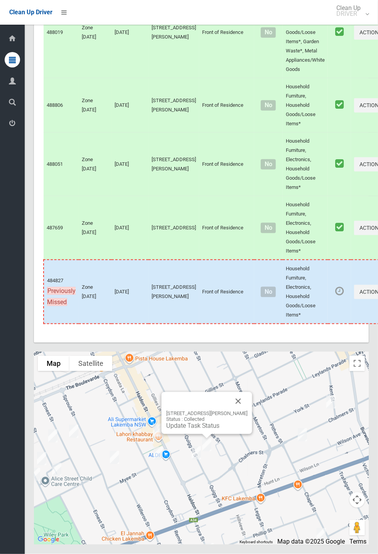
click at [248, 411] on button "Close" at bounding box center [238, 401] width 19 height 19
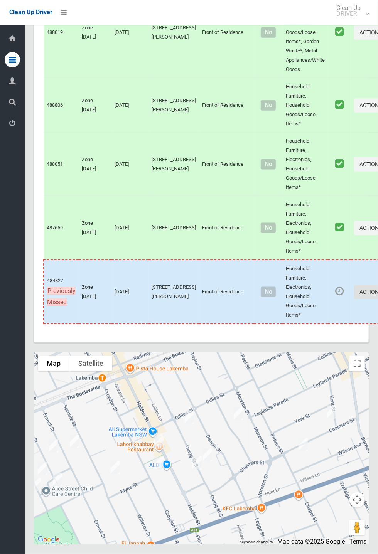
click at [378, 299] on button "Actions" at bounding box center [372, 292] width 37 height 14
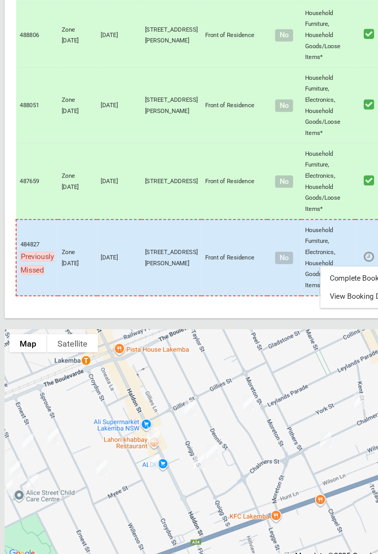
scroll to position [3432, 0]
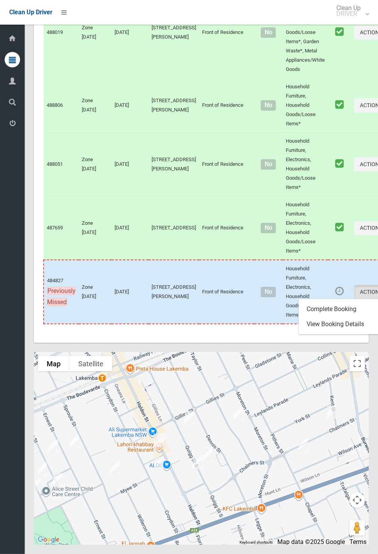
click at [196, 466] on div at bounding box center [189, 277] width 378 height 554
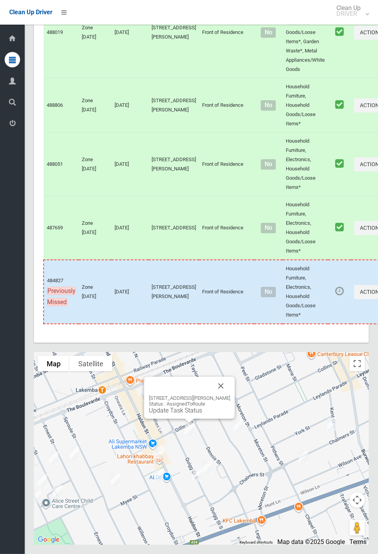
click at [230, 395] on button "Close" at bounding box center [221, 386] width 19 height 19
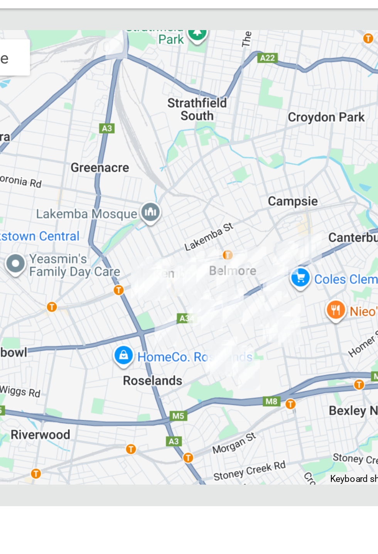
scroll to position [3449, 0]
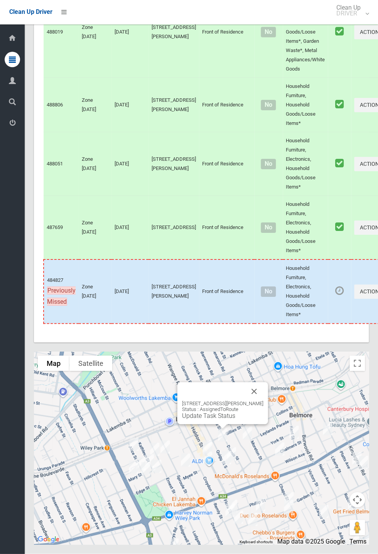
click at [268, 422] on div "3/70 Quigg Street South, LAKEMBA NSW 2195 Status : AssignedToRoute Update Task …" at bounding box center [222, 404] width 91 height 42
click at [263, 401] on button "Close" at bounding box center [254, 392] width 19 height 19
click at [228, 420] on div "3/70 Quigg Street South, LAKEMBA NSW 2195 Status : AssignedToRoute Update Task …" at bounding box center [222, 410] width 81 height 19
click at [214, 420] on link "Update Task Status" at bounding box center [208, 416] width 53 height 7
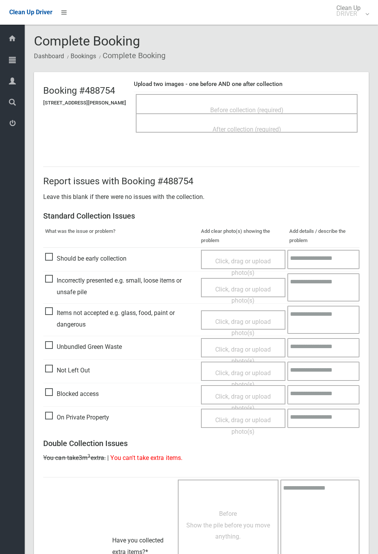
click at [246, 106] on span "Before collection (required)" at bounding box center [246, 109] width 73 height 7
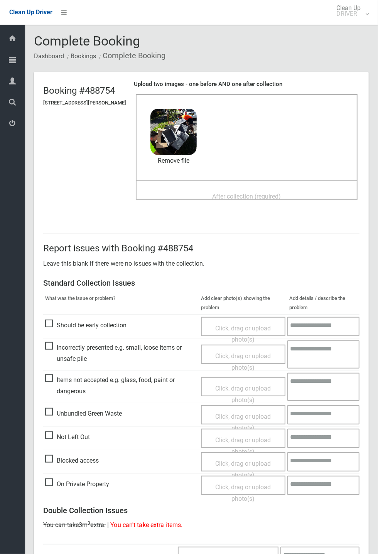
click at [238, 193] on span "After collection (required)" at bounding box center [246, 196] width 69 height 7
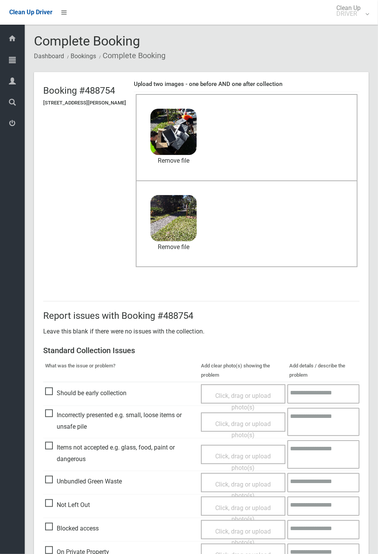
scroll to position [268, 0]
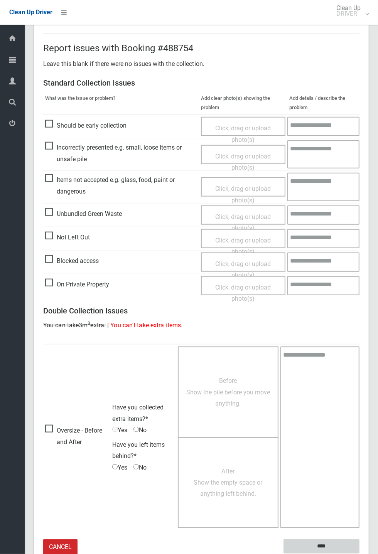
click at [359, 554] on input "****" at bounding box center [321, 547] width 76 height 14
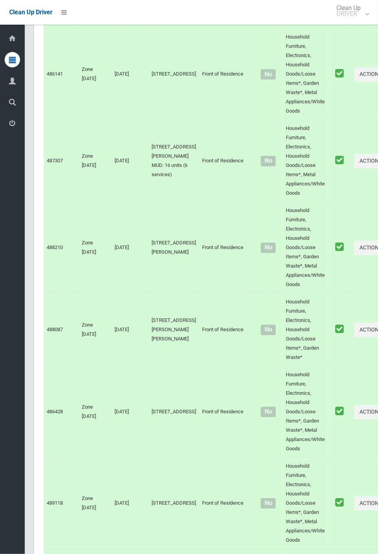
scroll to position [3450, 0]
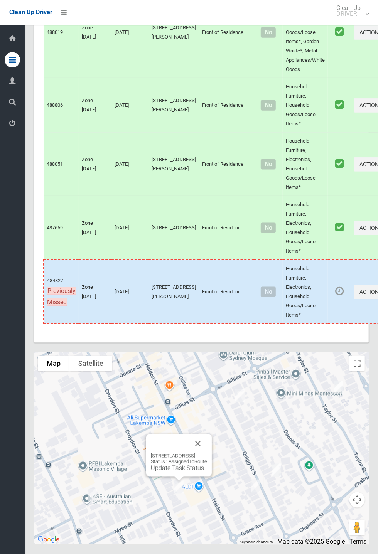
click at [207, 453] on button "Close" at bounding box center [198, 444] width 19 height 19
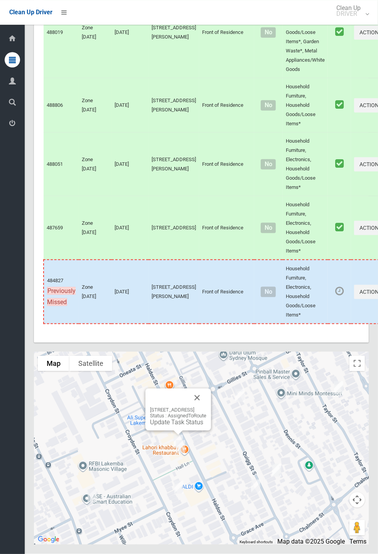
click at [206, 407] on button "Close" at bounding box center [197, 398] width 19 height 19
click at [174, 432] on div "184-186 Haldon Street, LAKEMBA NSW 2195 Status : AssignedToRoute Update Task St…" at bounding box center [180, 422] width 56 height 19
click at [169, 432] on link "Update Task Status" at bounding box center [178, 427] width 53 height 7
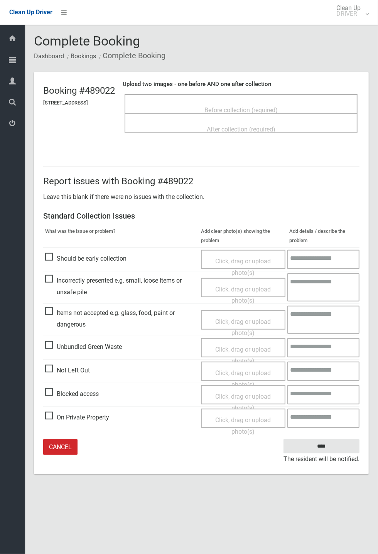
click at [239, 107] on span "Before collection (required)" at bounding box center [240, 109] width 73 height 7
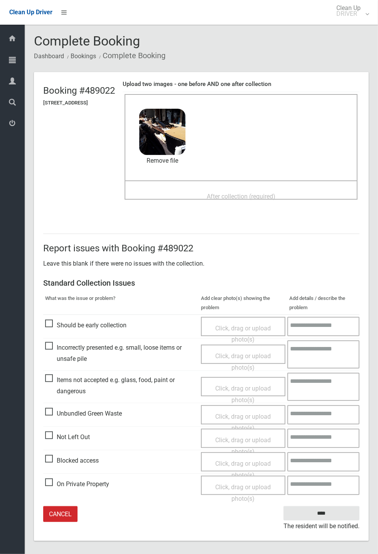
click at [243, 193] on span "After collection (required)" at bounding box center [241, 196] width 69 height 7
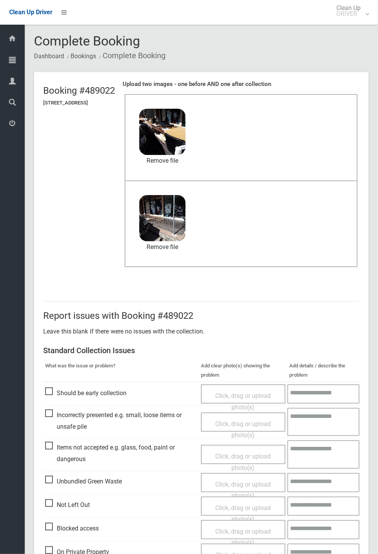
scroll to position [36, 0]
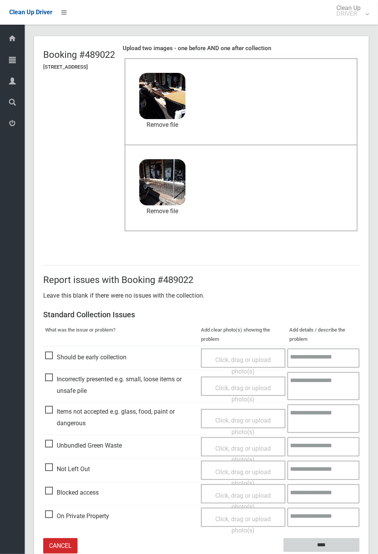
click at [359, 553] on input "****" at bounding box center [321, 545] width 76 height 14
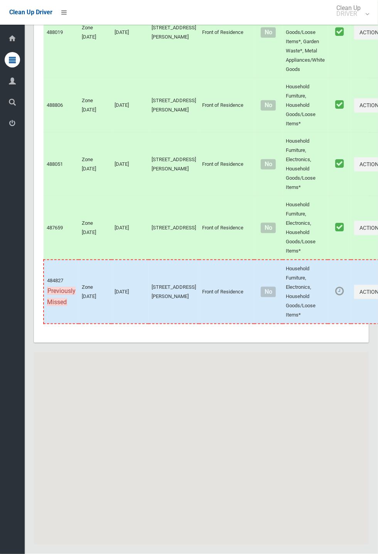
scroll to position [3450, 0]
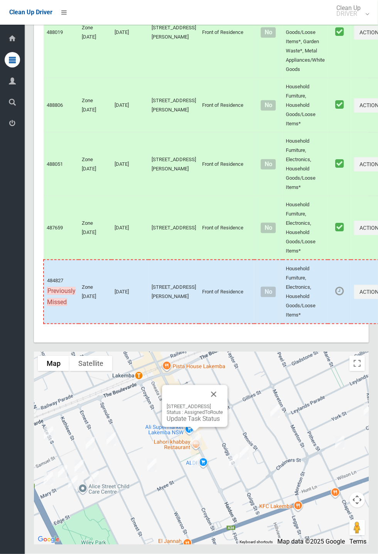
click at [199, 423] on link "Update Task Status" at bounding box center [193, 418] width 53 height 7
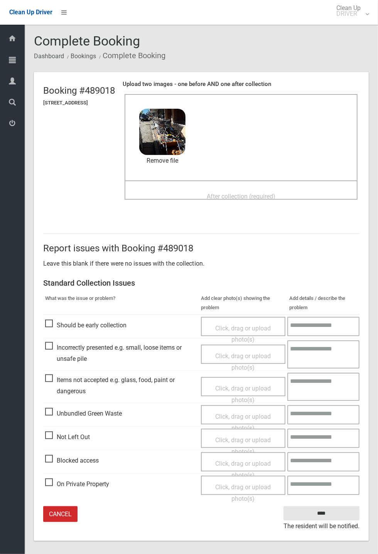
click at [225, 193] on span "After collection (required)" at bounding box center [241, 196] width 69 height 7
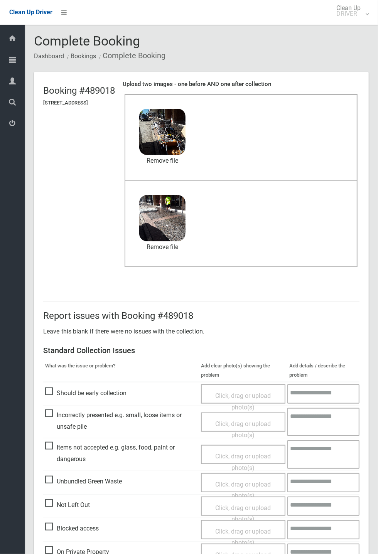
scroll to position [36, 0]
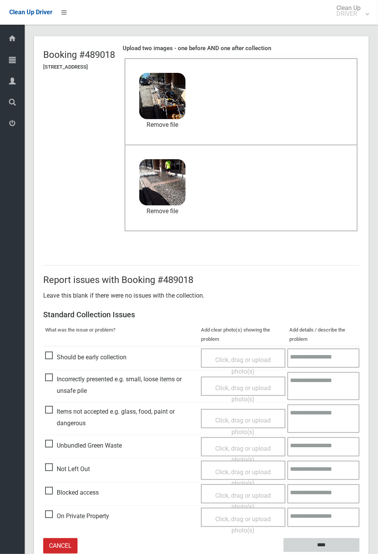
click at [359, 553] on input "****" at bounding box center [321, 545] width 76 height 14
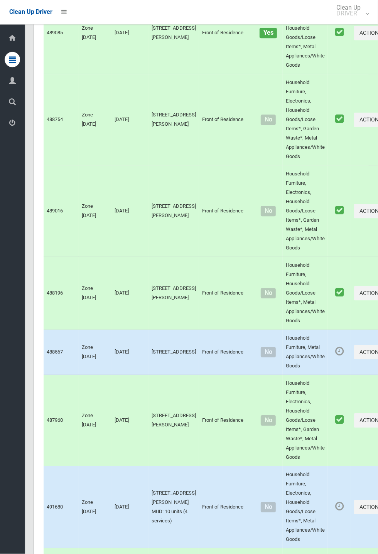
scroll to position [3450, 0]
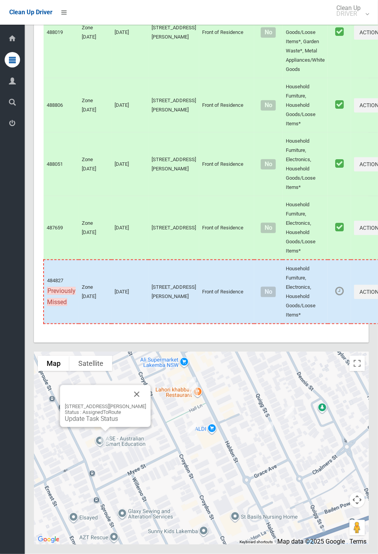
click at [149, 427] on div "[STREET_ADDRESS][PERSON_NAME] Status : AssignedToRoute Update Task Status" at bounding box center [105, 406] width 91 height 42
click at [145, 403] on button "Close" at bounding box center [136, 393] width 19 height 19
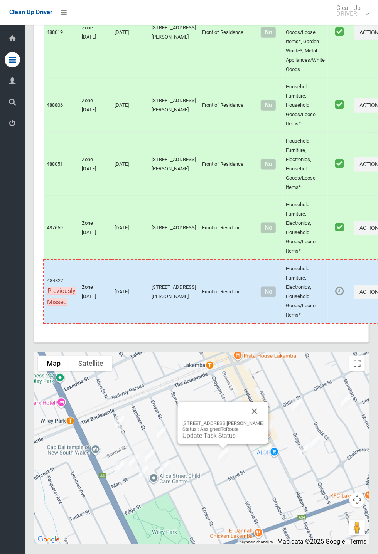
click at [264, 421] on button "Close" at bounding box center [254, 411] width 19 height 19
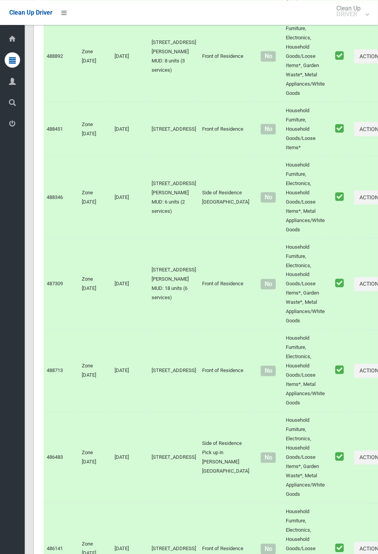
scroll to position [0, 0]
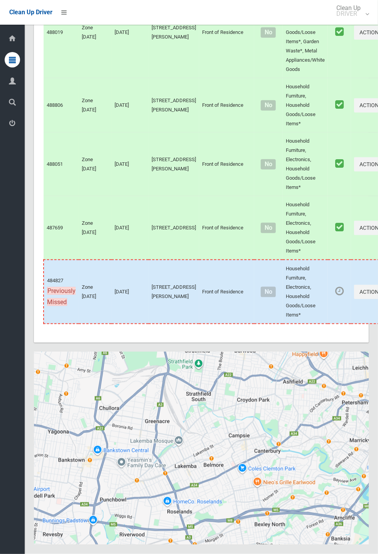
scroll to position [3450, 0]
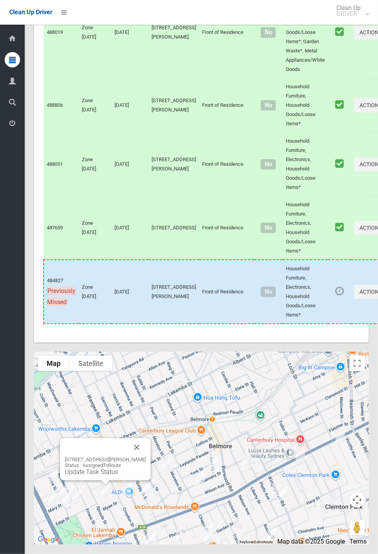
click at [110, 476] on link "Update Task Status" at bounding box center [91, 472] width 53 height 7
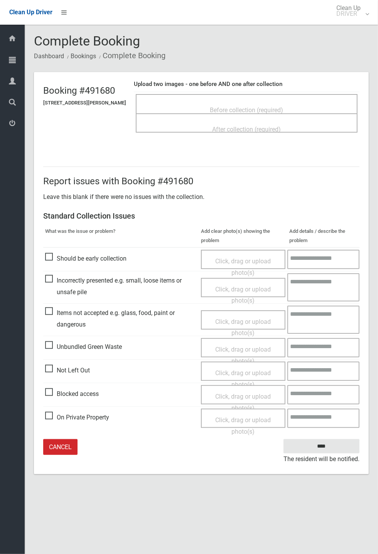
click at [86, 376] on span "Not Left Out" at bounding box center [67, 371] width 45 height 12
click at [251, 369] on span "Click, drag or upload photo(s)" at bounding box center [243, 378] width 56 height 19
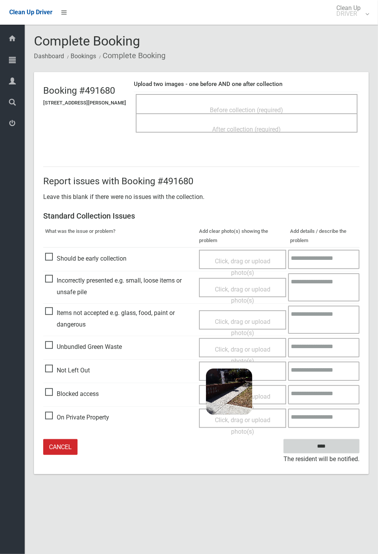
click at [359, 454] on input "****" at bounding box center [321, 446] width 76 height 14
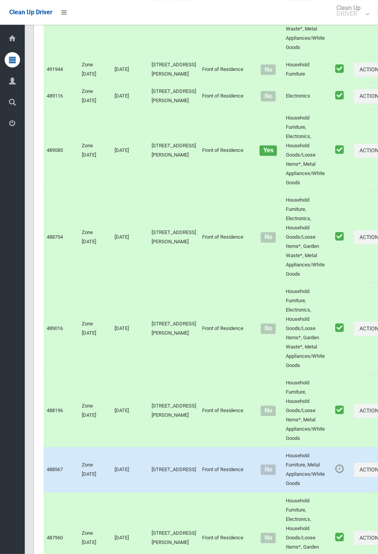
scroll to position [3450, 0]
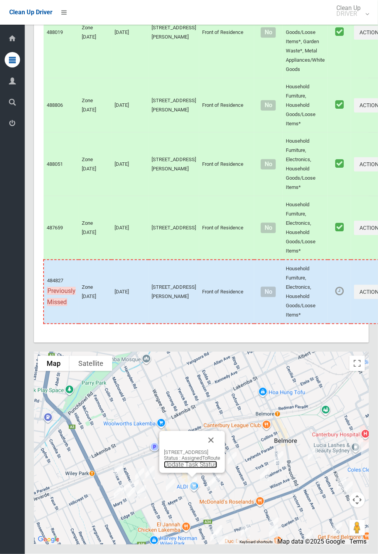
click at [187, 469] on link "Update Task Status" at bounding box center [190, 464] width 53 height 7
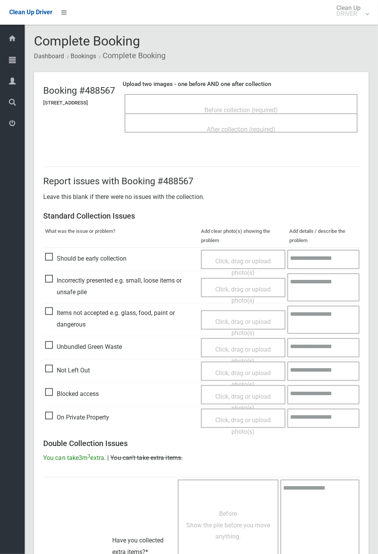
click at [247, 109] on span "Before collection (required)" at bounding box center [240, 109] width 73 height 7
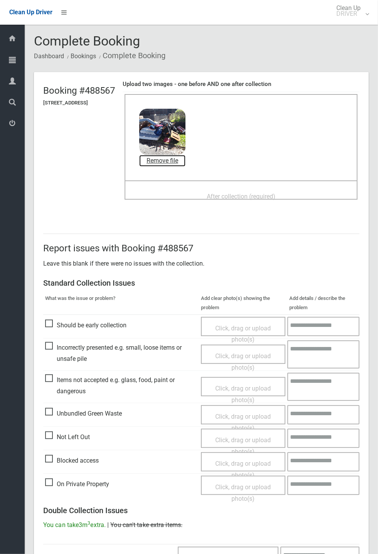
click at [179, 163] on link "Remove file" at bounding box center [162, 161] width 46 height 12
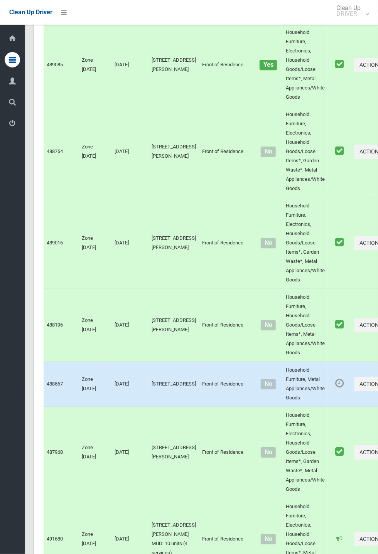
scroll to position [956, 0]
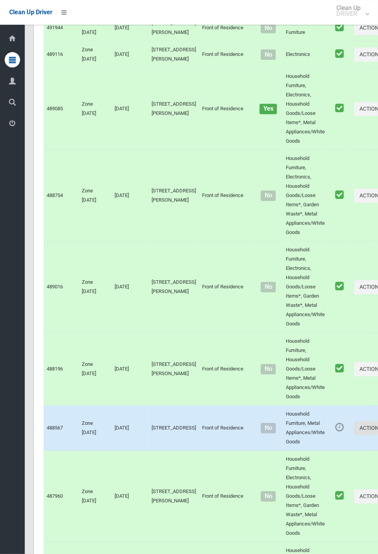
click at [354, 435] on button "Actions" at bounding box center [372, 428] width 37 height 14
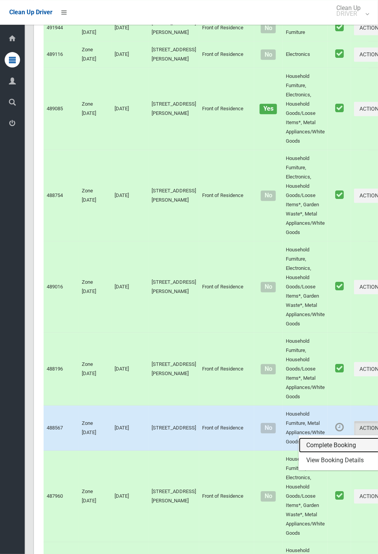
click at [315, 453] on link "Complete Booking" at bounding box center [345, 445] width 92 height 15
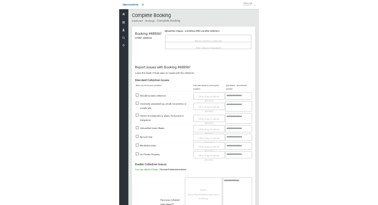
scroll to position [69, 0]
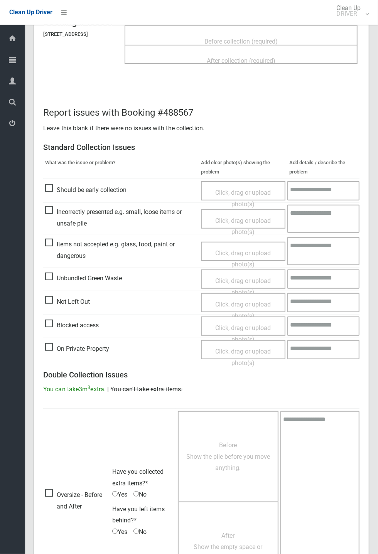
click at [57, 493] on span "Oversize - Before and After" at bounding box center [76, 500] width 63 height 23
click at [228, 464] on span "Before Show the pile before you move anything." at bounding box center [228, 457] width 84 height 30
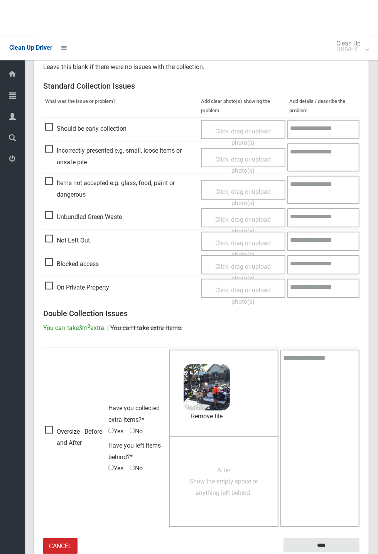
scroll to position [130, 0]
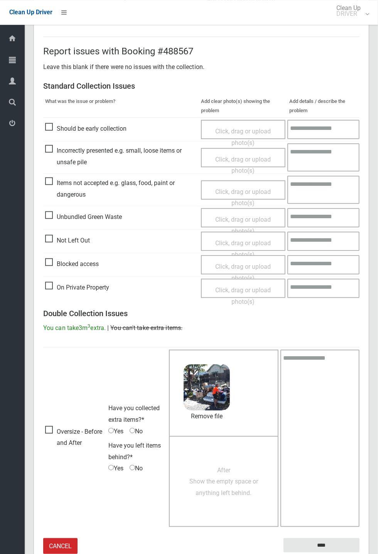
click at [228, 492] on span "After Show the empty space or anything left behind." at bounding box center [223, 482] width 69 height 30
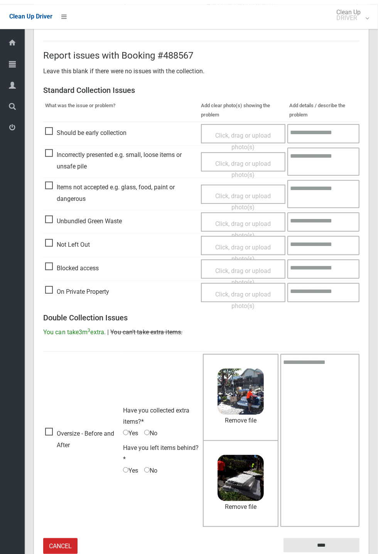
scroll to position [126, 0]
click at [155, 465] on span "No" at bounding box center [150, 471] width 13 height 12
click at [155, 470] on span "No" at bounding box center [150, 471] width 13 height 12
click at [154, 466] on span "No" at bounding box center [150, 471] width 13 height 12
click at [156, 467] on span "No" at bounding box center [150, 471] width 13 height 12
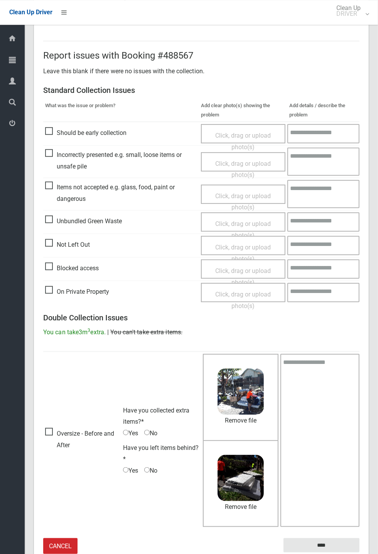
click at [154, 470] on span "No" at bounding box center [150, 471] width 13 height 12
click at [152, 468] on span "No" at bounding box center [150, 471] width 13 height 12
click at [157, 470] on span "No" at bounding box center [150, 471] width 13 height 12
click at [153, 467] on span "No" at bounding box center [150, 471] width 13 height 12
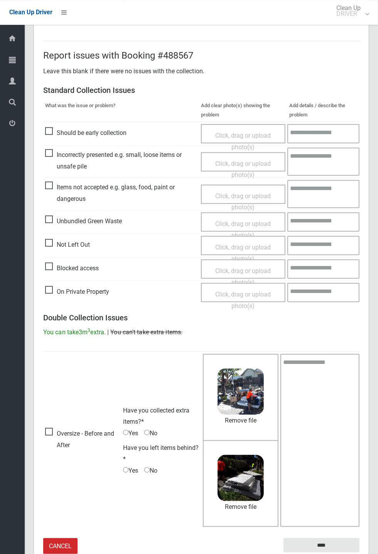
click at [155, 472] on span "No" at bounding box center [150, 471] width 13 height 12
click at [152, 468] on span "No" at bounding box center [150, 471] width 13 height 12
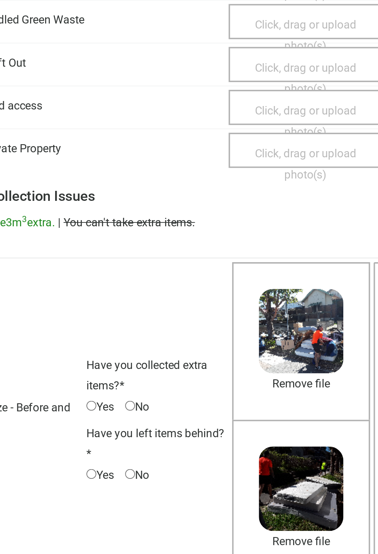
click at [152, 469] on span "No" at bounding box center [150, 471] width 13 height 12
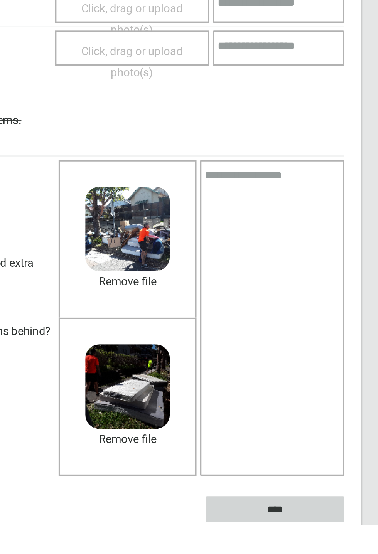
click at [325, 542] on input "****" at bounding box center [321, 545] width 76 height 14
